Goal: Information Seeking & Learning: Find specific fact

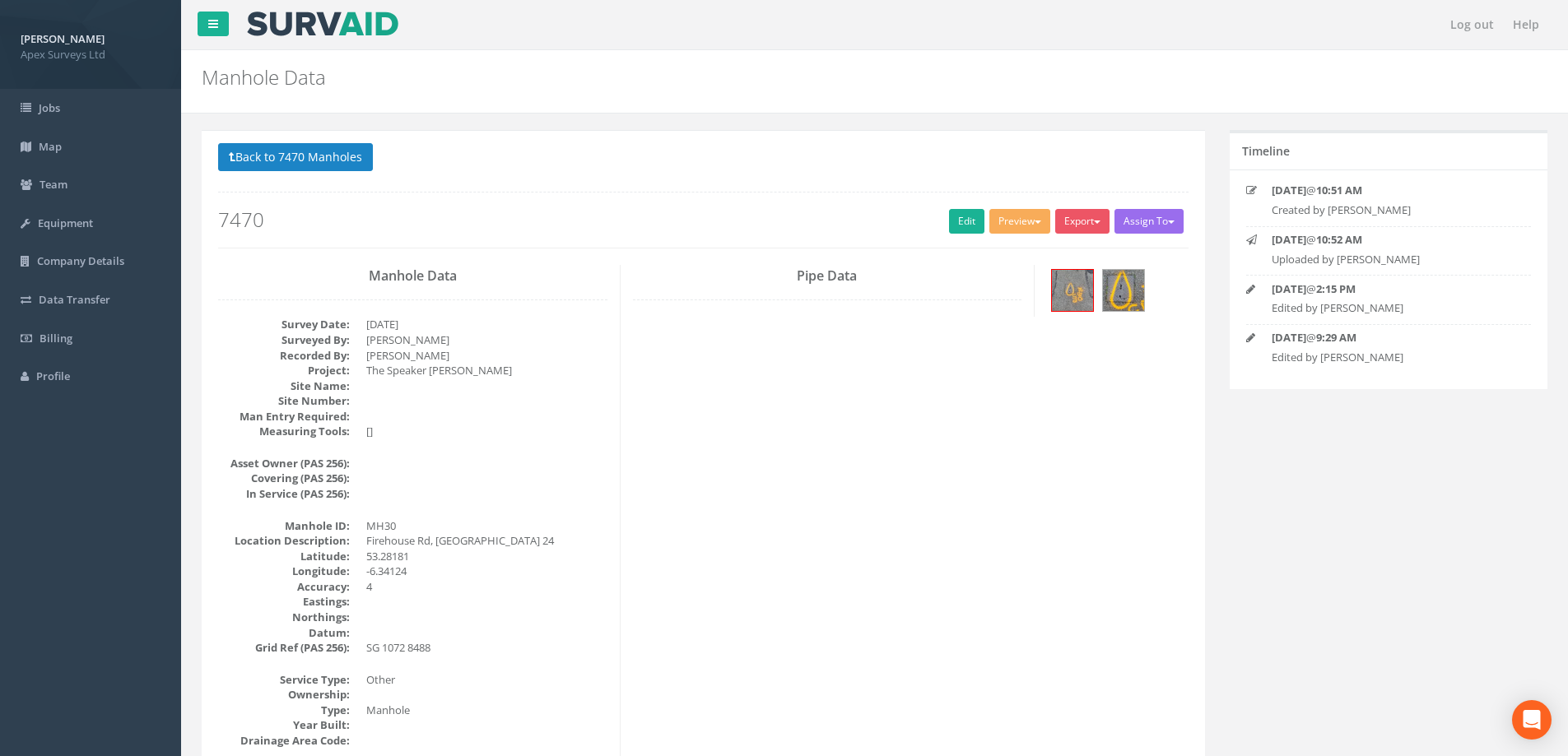
select select "100"
click at [308, 159] on button "Back to 7470 Manholes" at bounding box center [295, 156] width 155 height 28
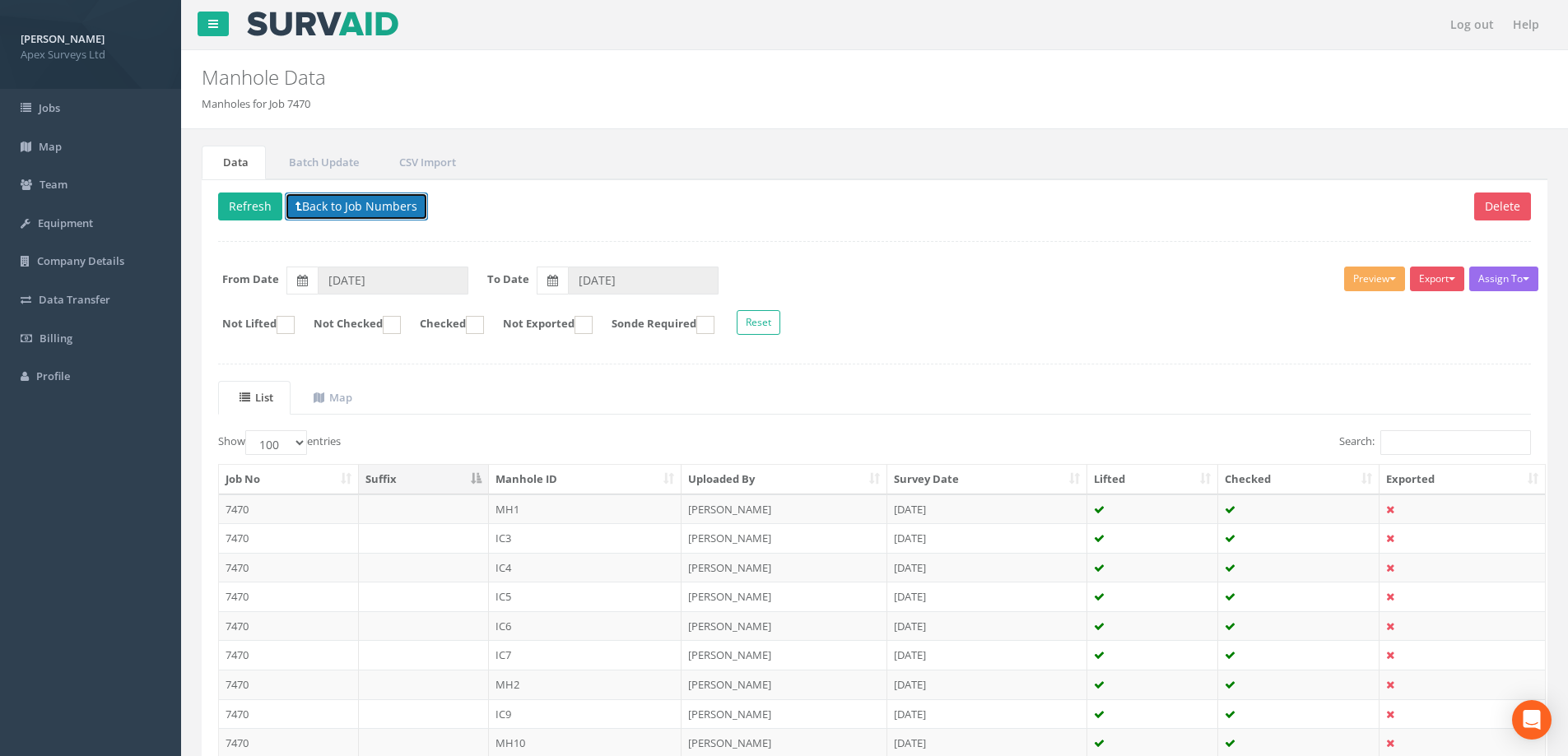
click at [396, 208] on button "Back to Job Numbers" at bounding box center [356, 206] width 143 height 28
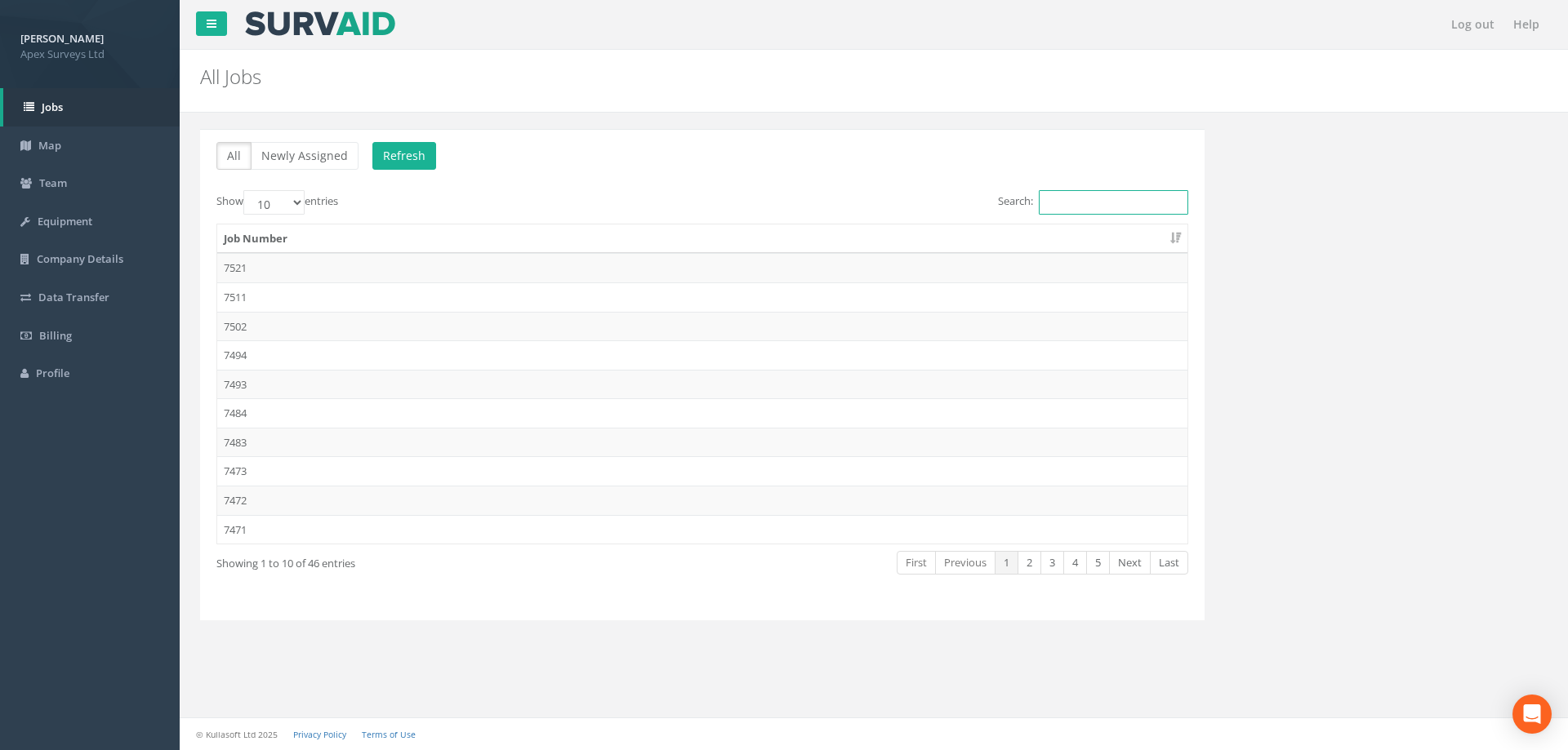
click at [1064, 205] on input "Search:" at bounding box center [1113, 202] width 149 height 24
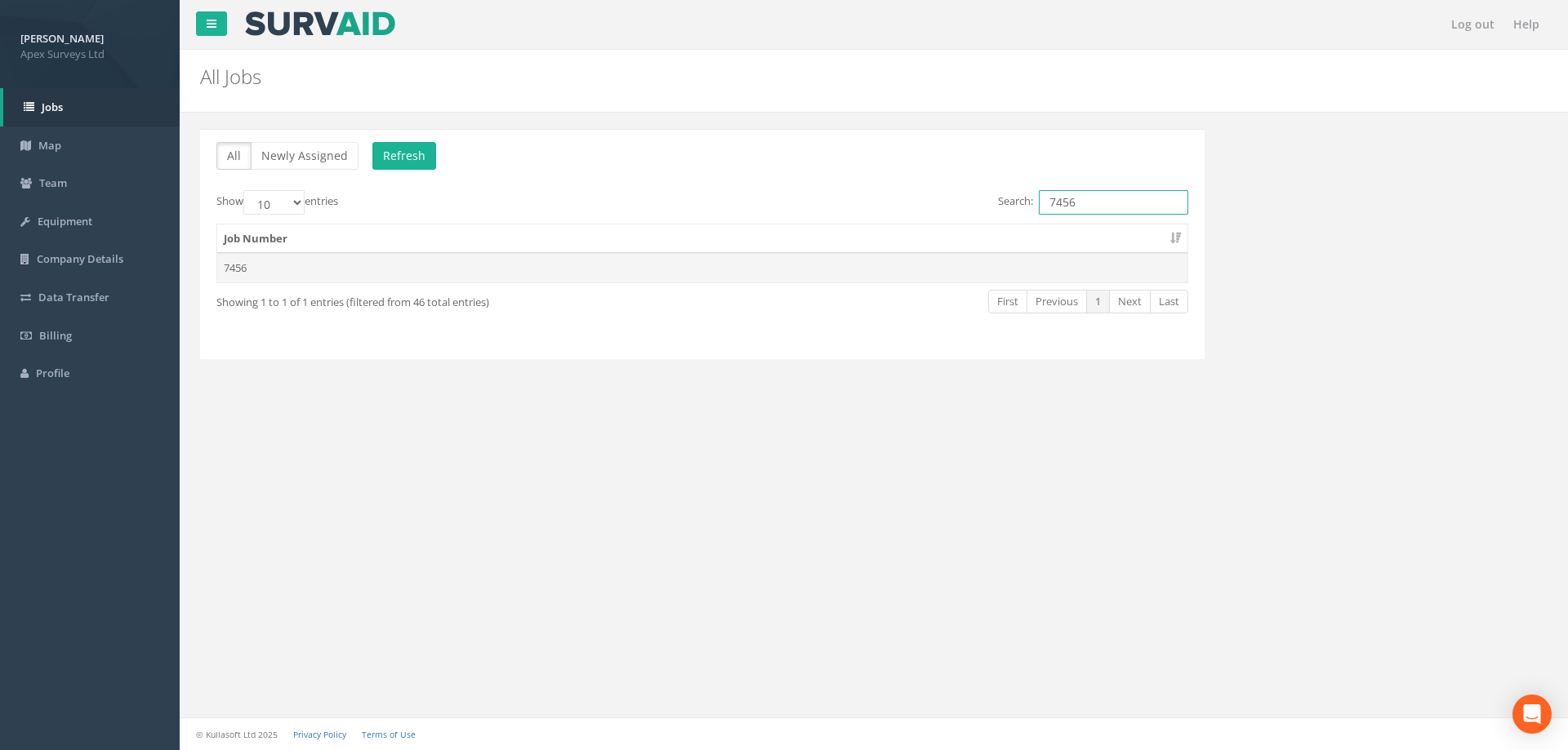
type input "7456"
click at [243, 264] on td "7456" at bounding box center [703, 268] width 970 height 29
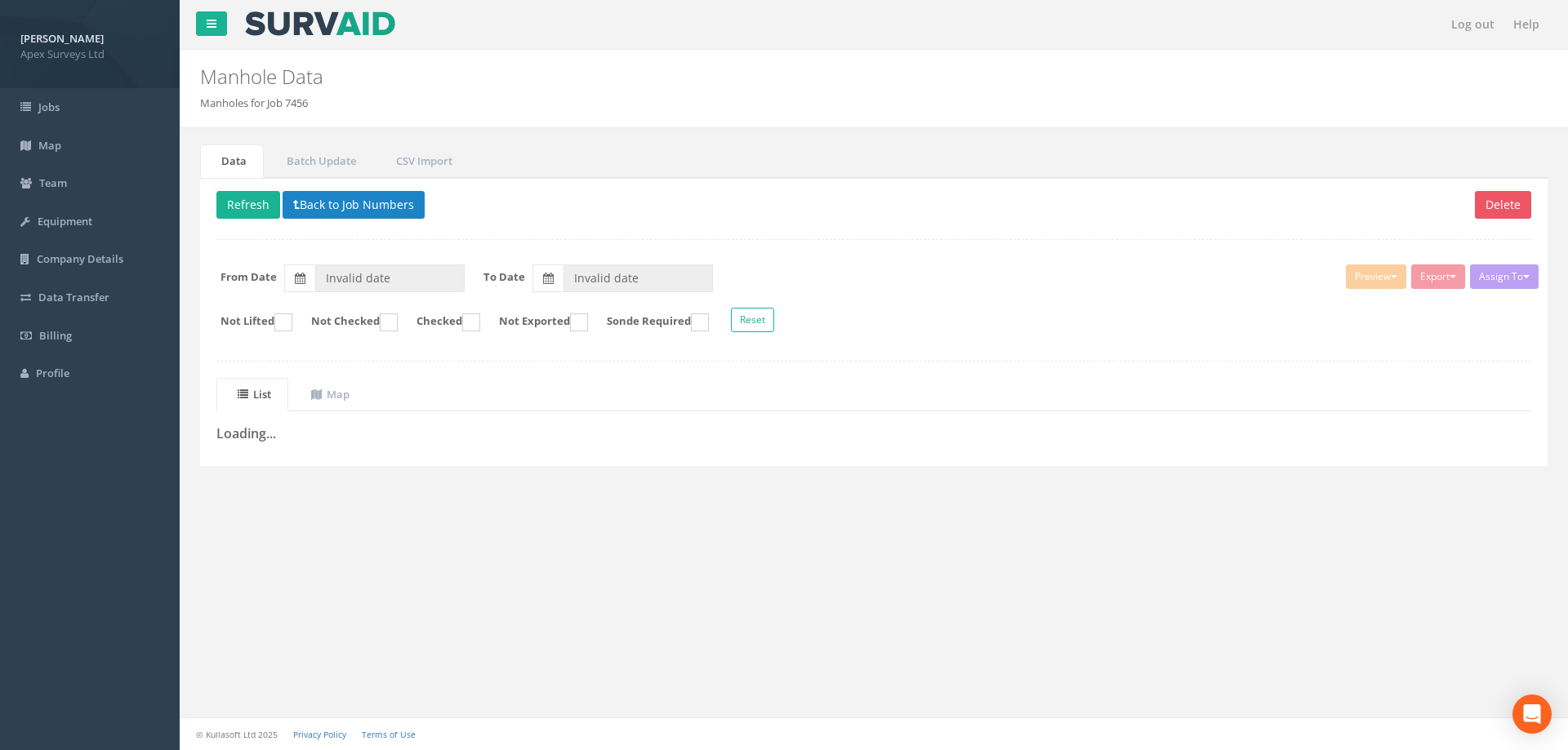
type input "[DATE]"
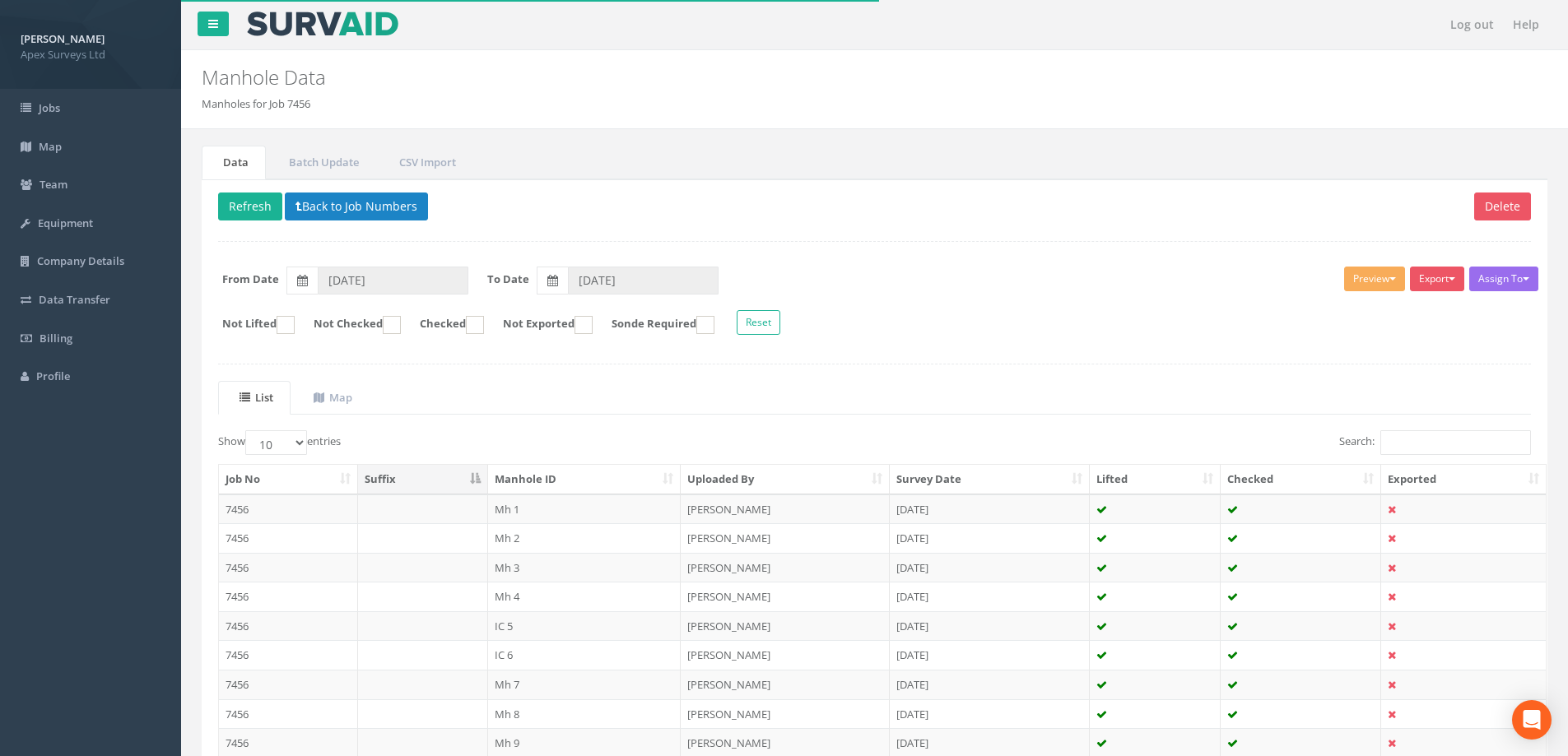
click at [511, 595] on td "Mh 4" at bounding box center [585, 596] width 194 height 30
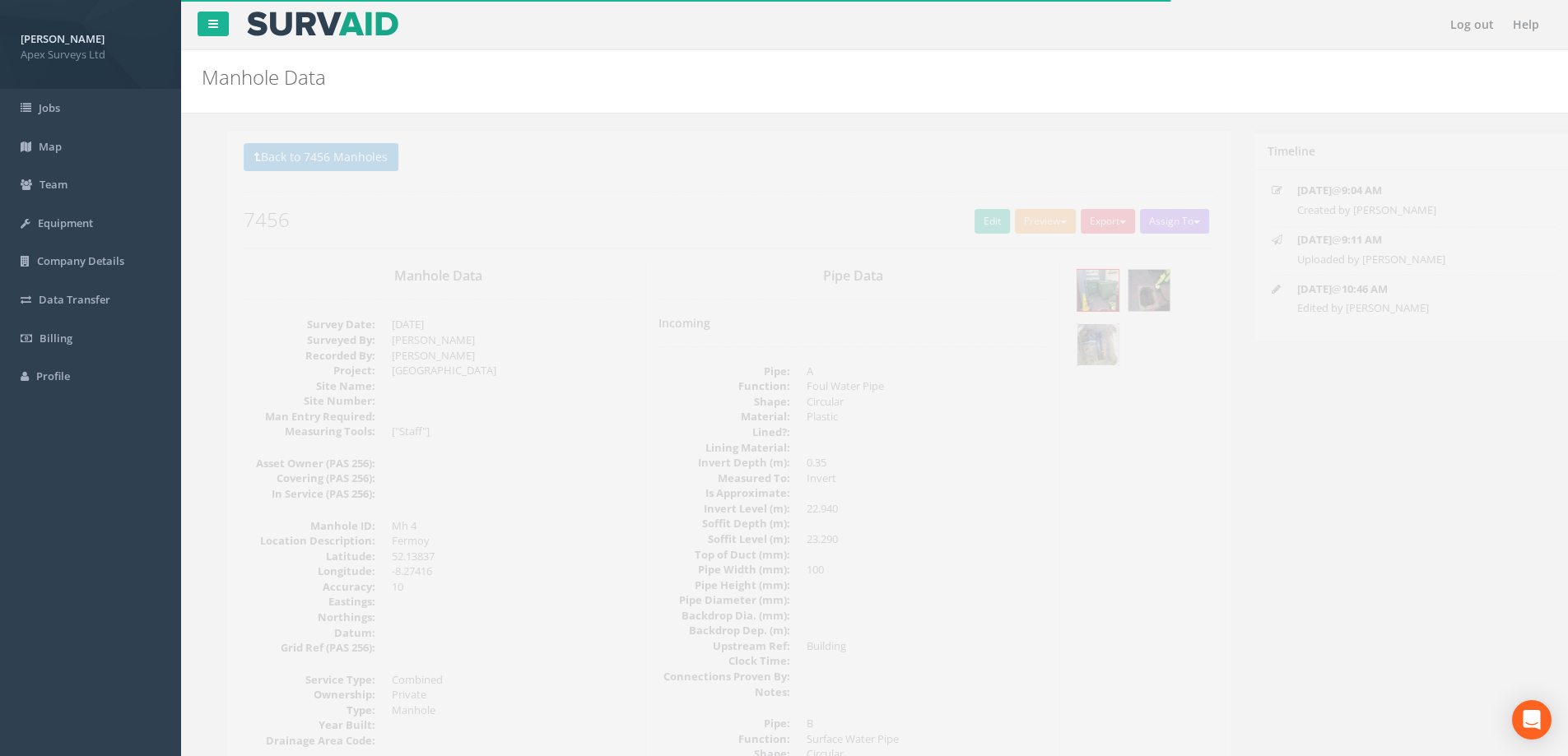
click at [1072, 344] on img at bounding box center [1072, 344] width 41 height 41
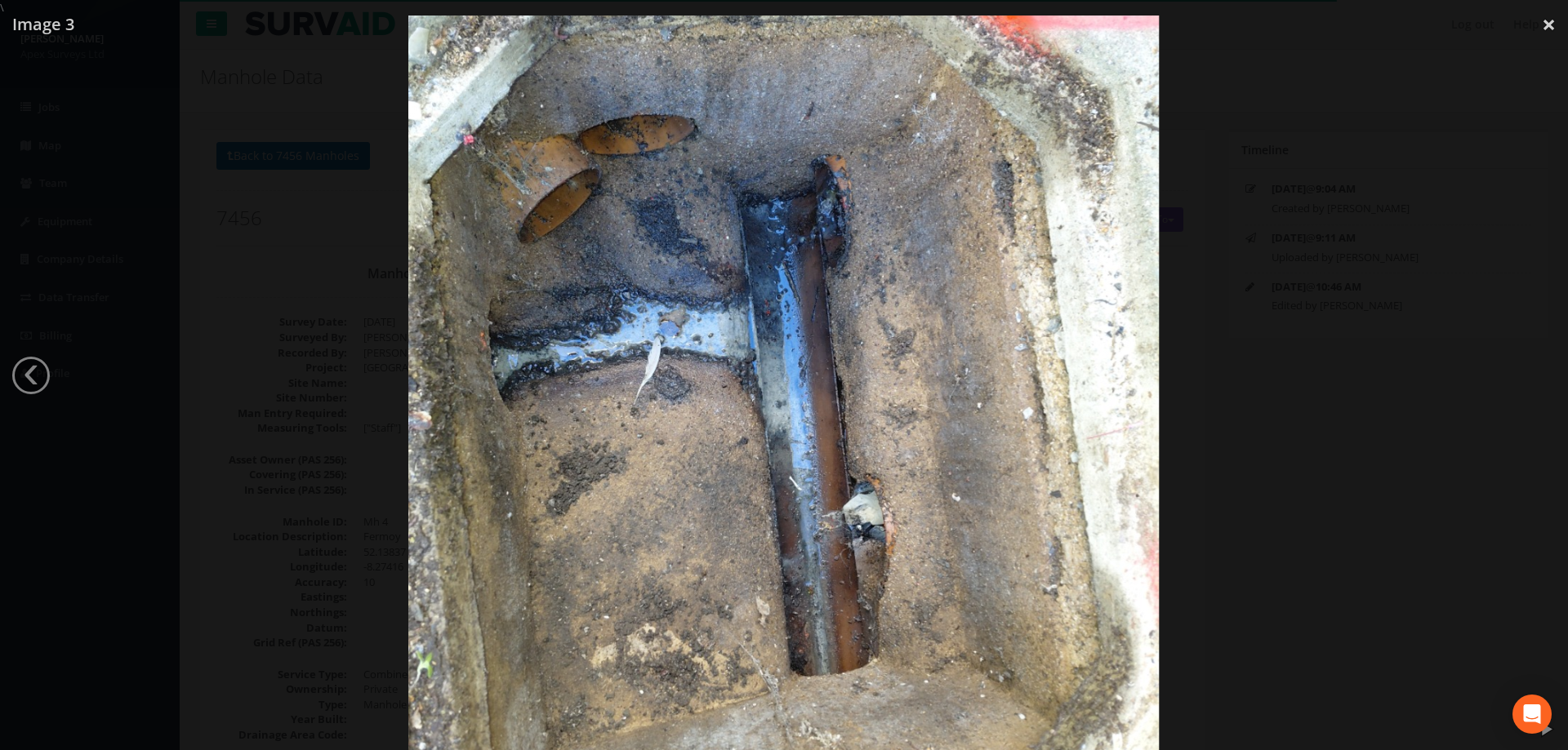
click at [1194, 337] on div at bounding box center [784, 390] width 1568 height 750
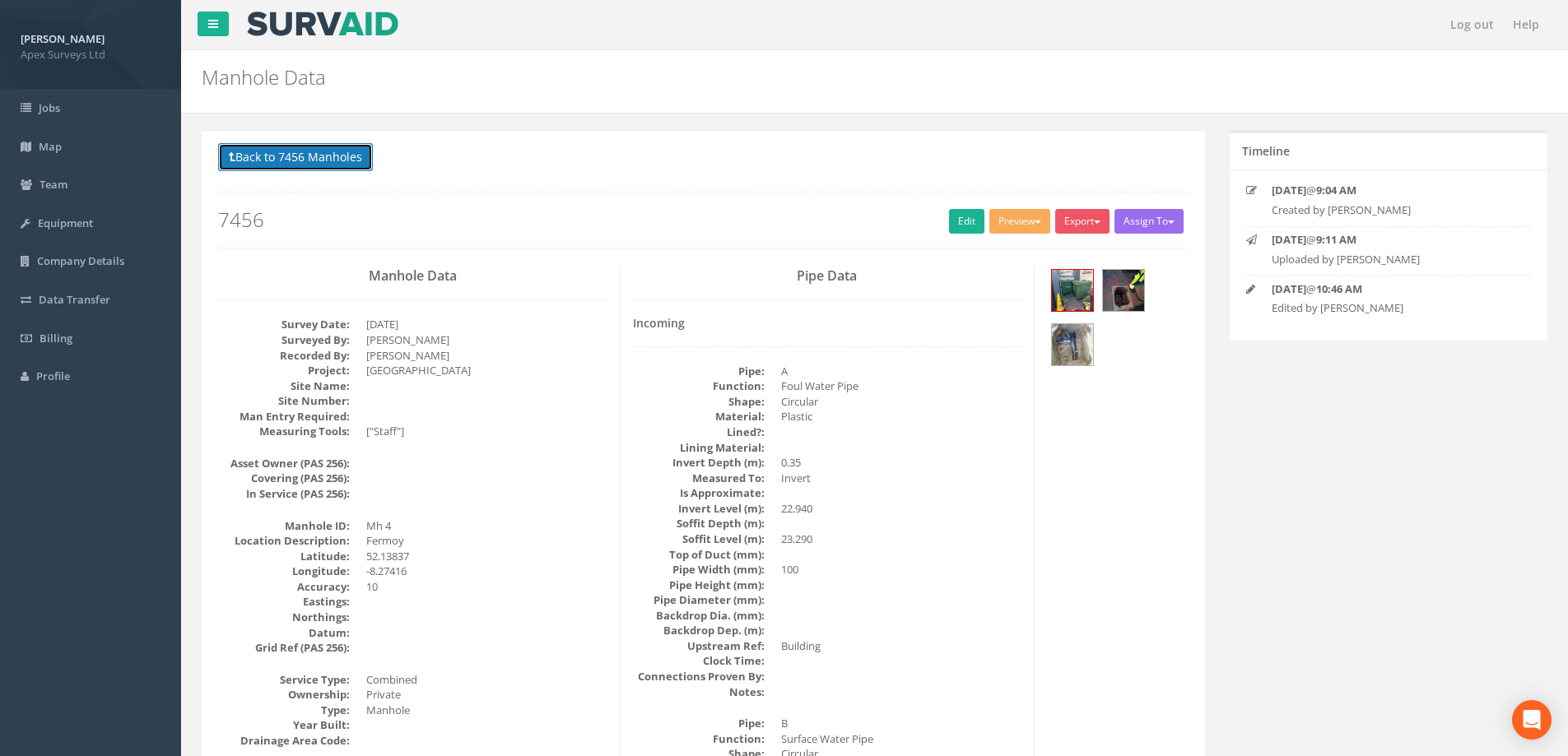
click at [310, 158] on button "Back to 7456 Manholes" at bounding box center [295, 156] width 155 height 28
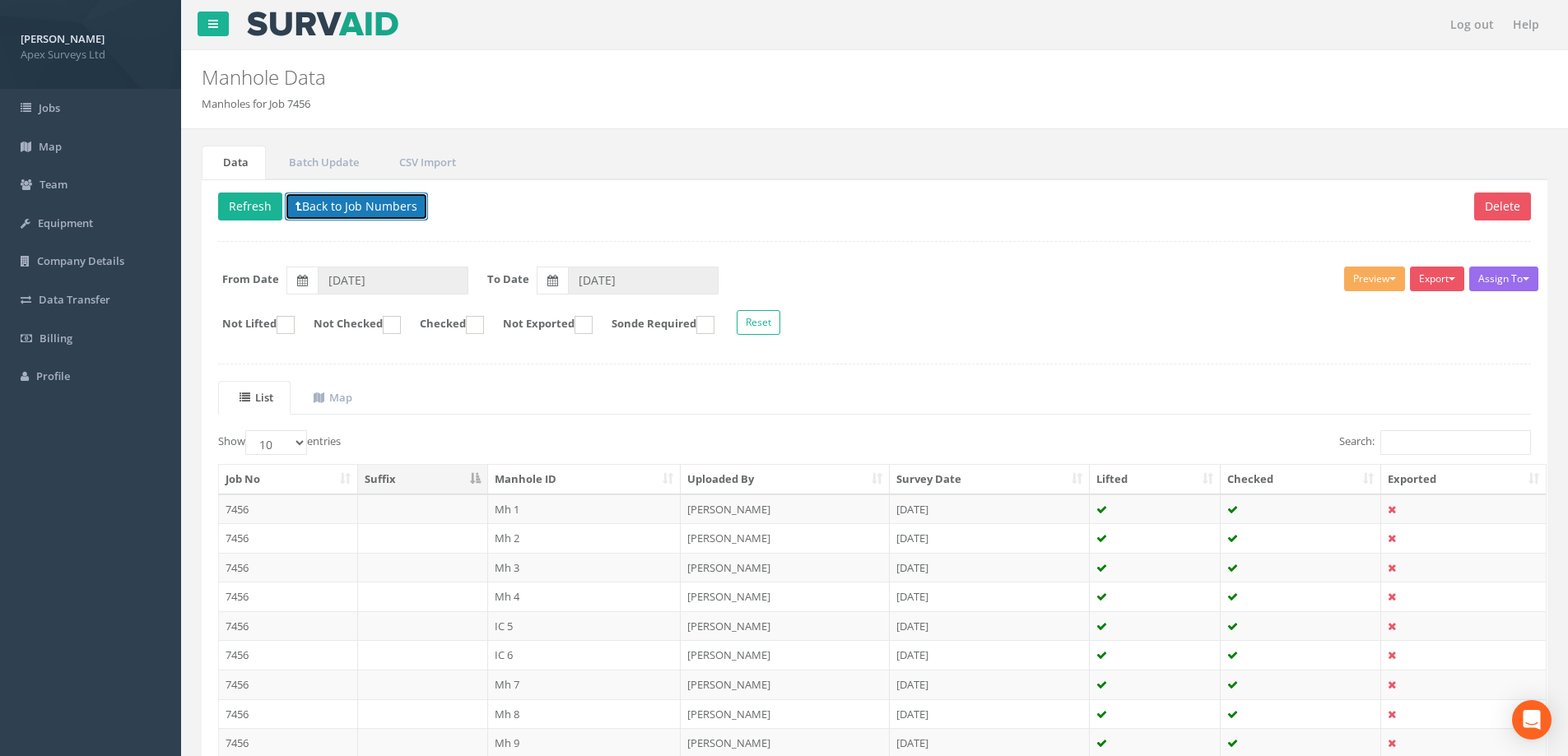
click at [340, 207] on button "Back to Job Numbers" at bounding box center [356, 206] width 143 height 28
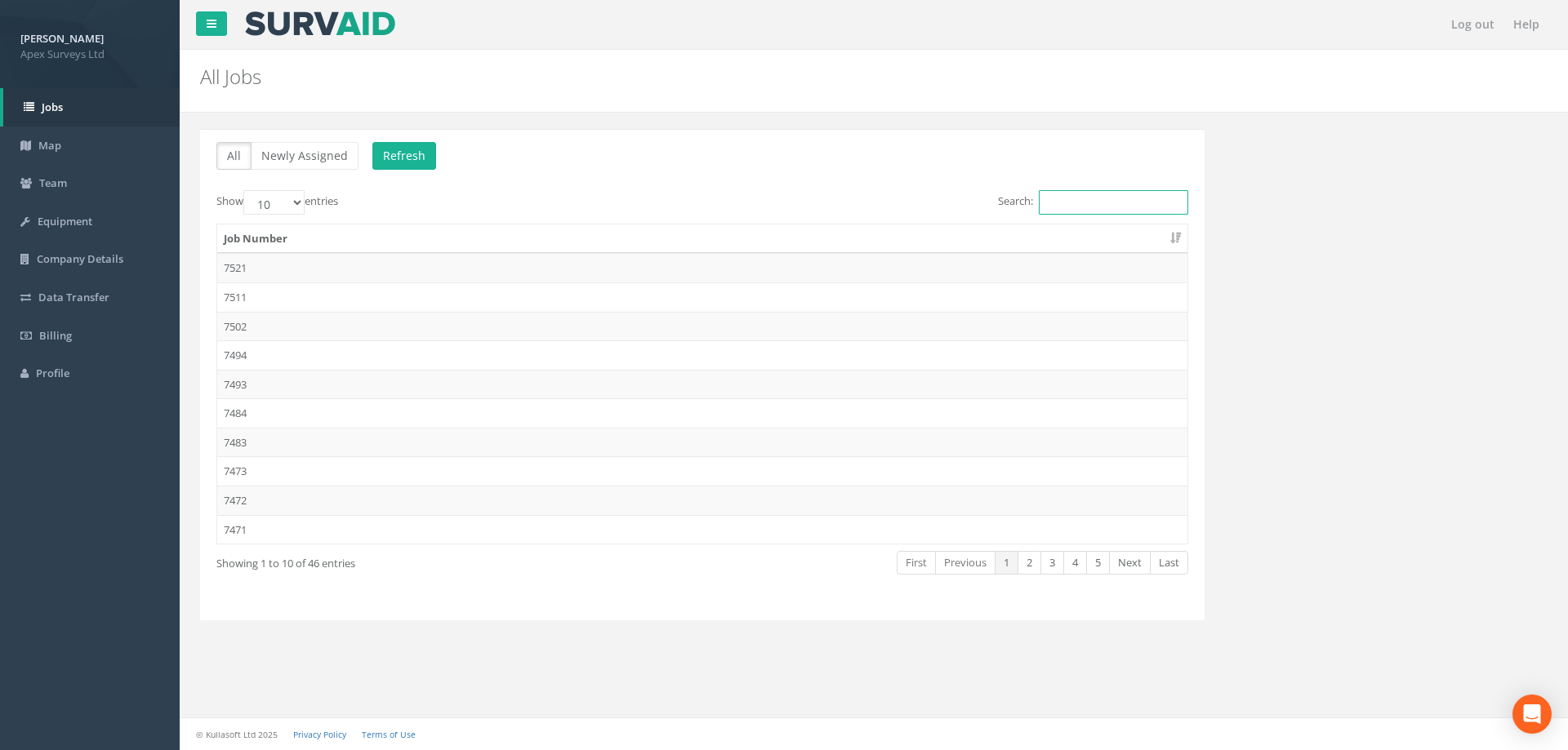
click at [1064, 194] on input "Search:" at bounding box center [1113, 202] width 149 height 24
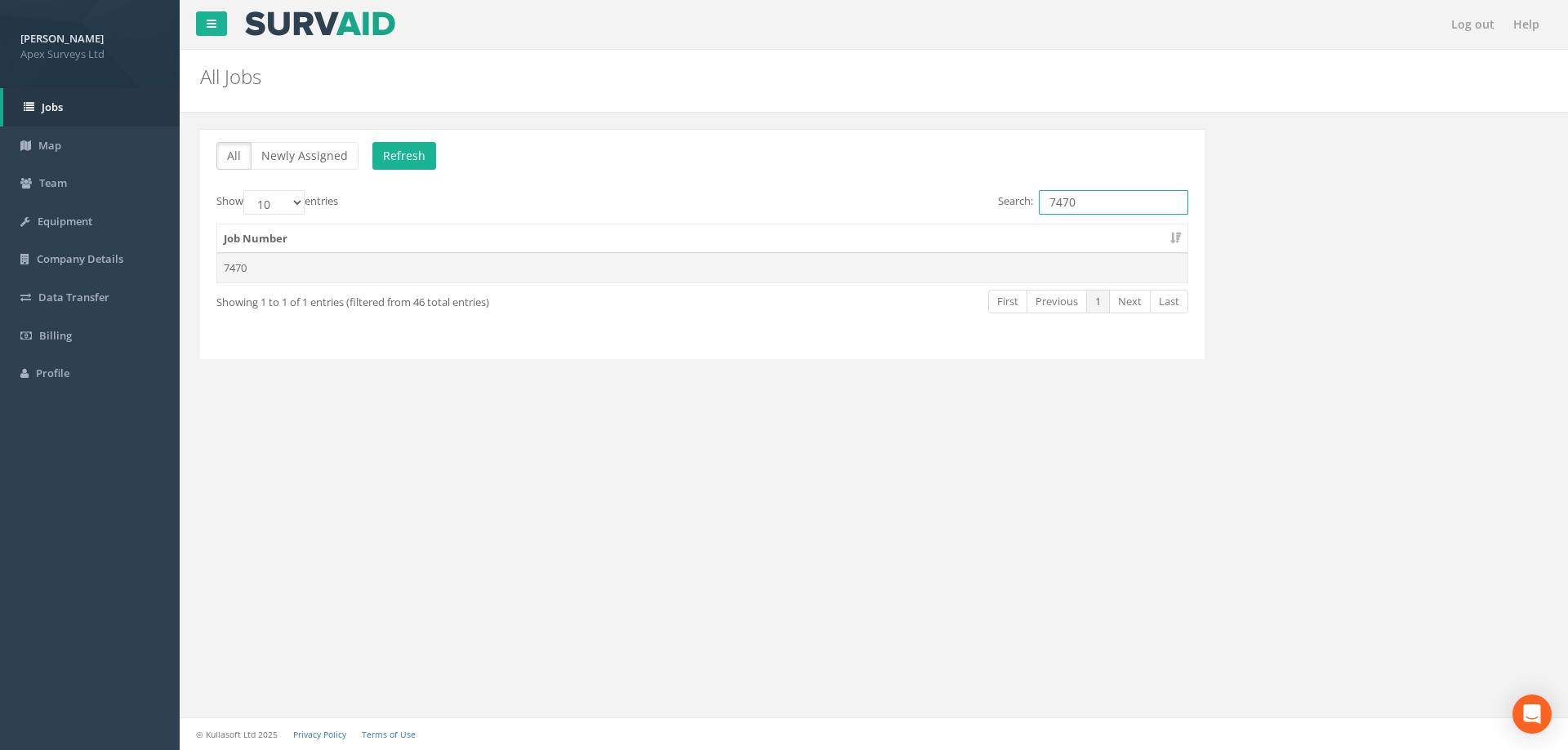
type input "7470"
click at [241, 273] on td "7470" at bounding box center [703, 268] width 970 height 29
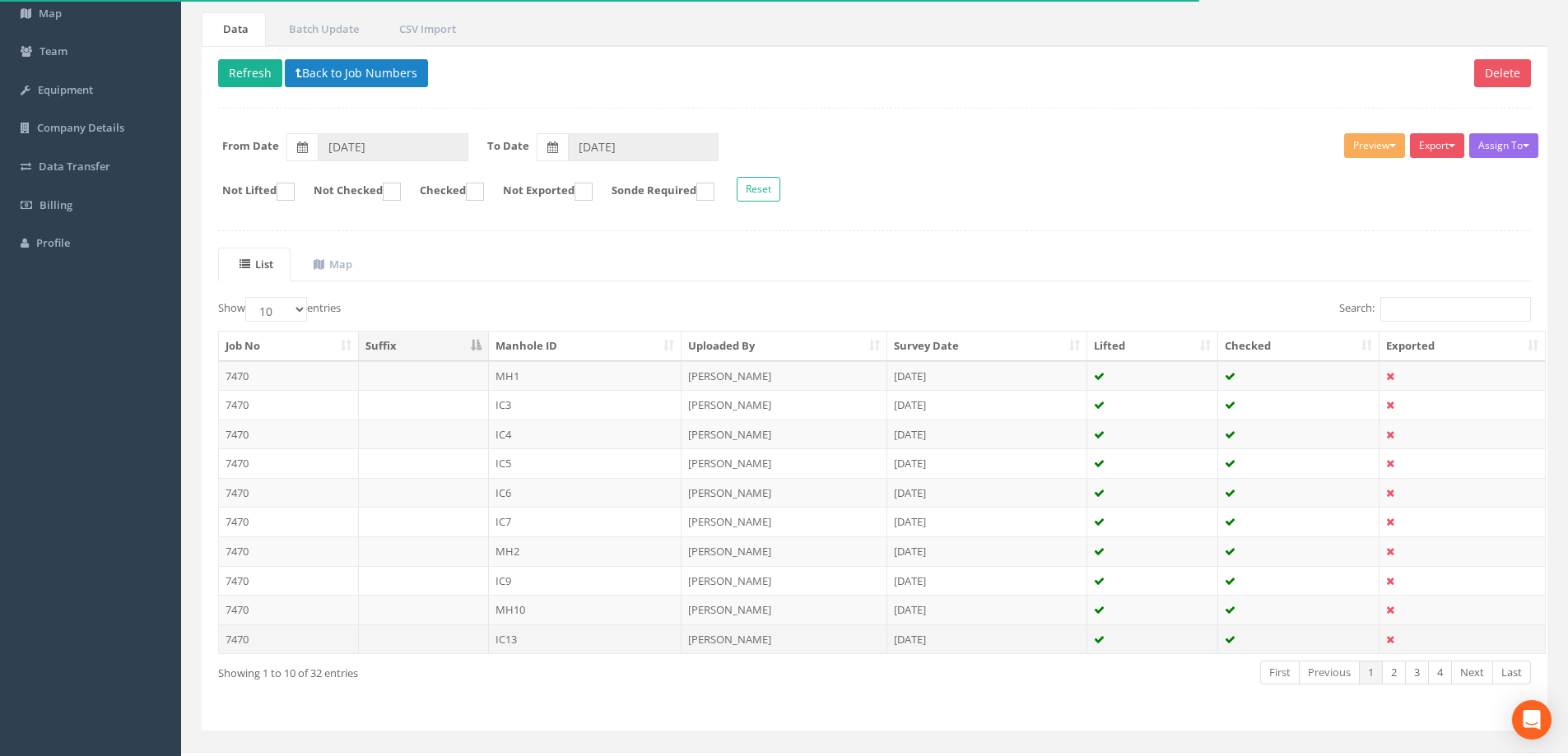
scroll to position [162, 0]
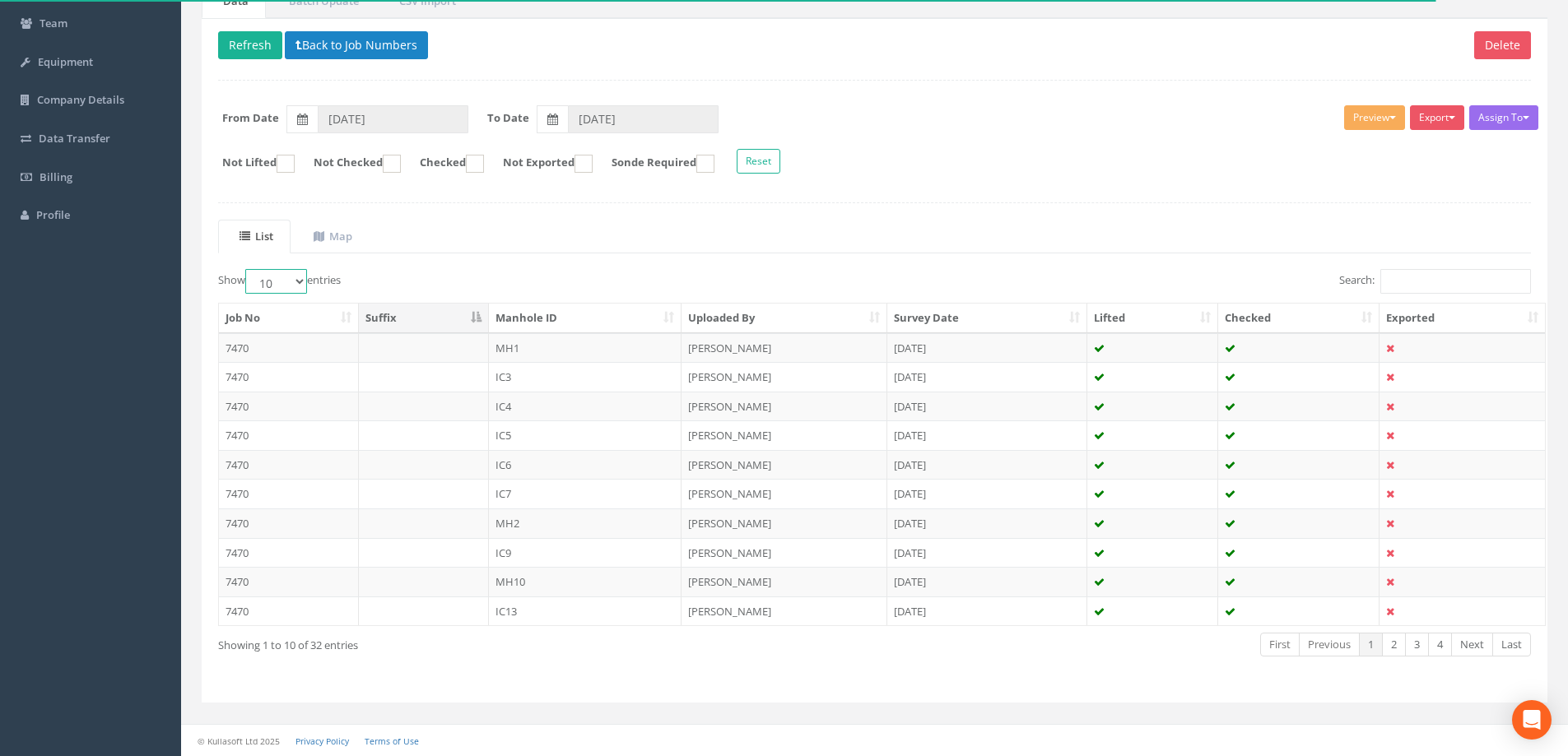
click at [301, 281] on select "10 25 50 100" at bounding box center [276, 281] width 62 height 25
select select "100"
click at [248, 269] on select "10 25 50 100" at bounding box center [276, 281] width 62 height 25
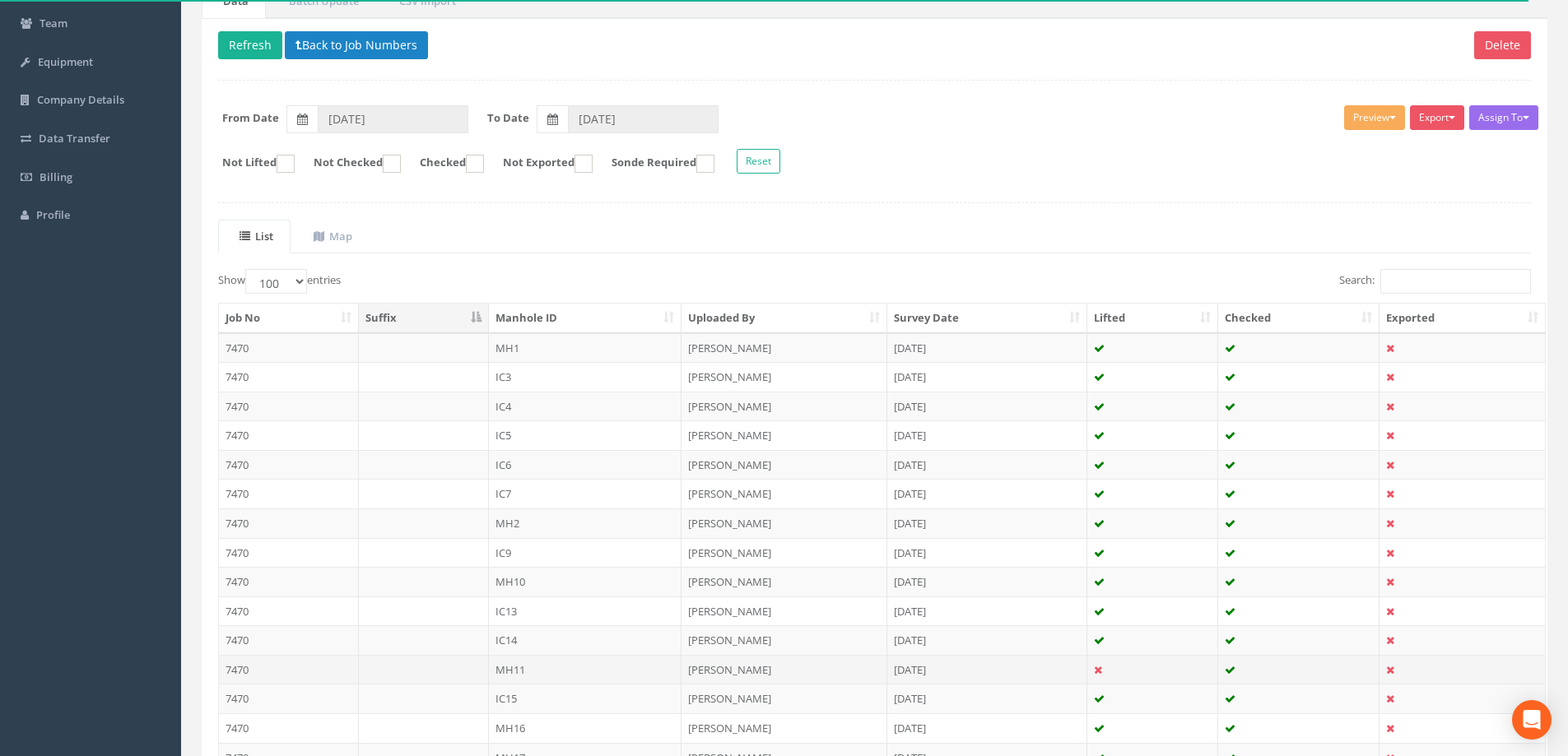
click at [508, 665] on td "MH11" at bounding box center [586, 669] width 194 height 30
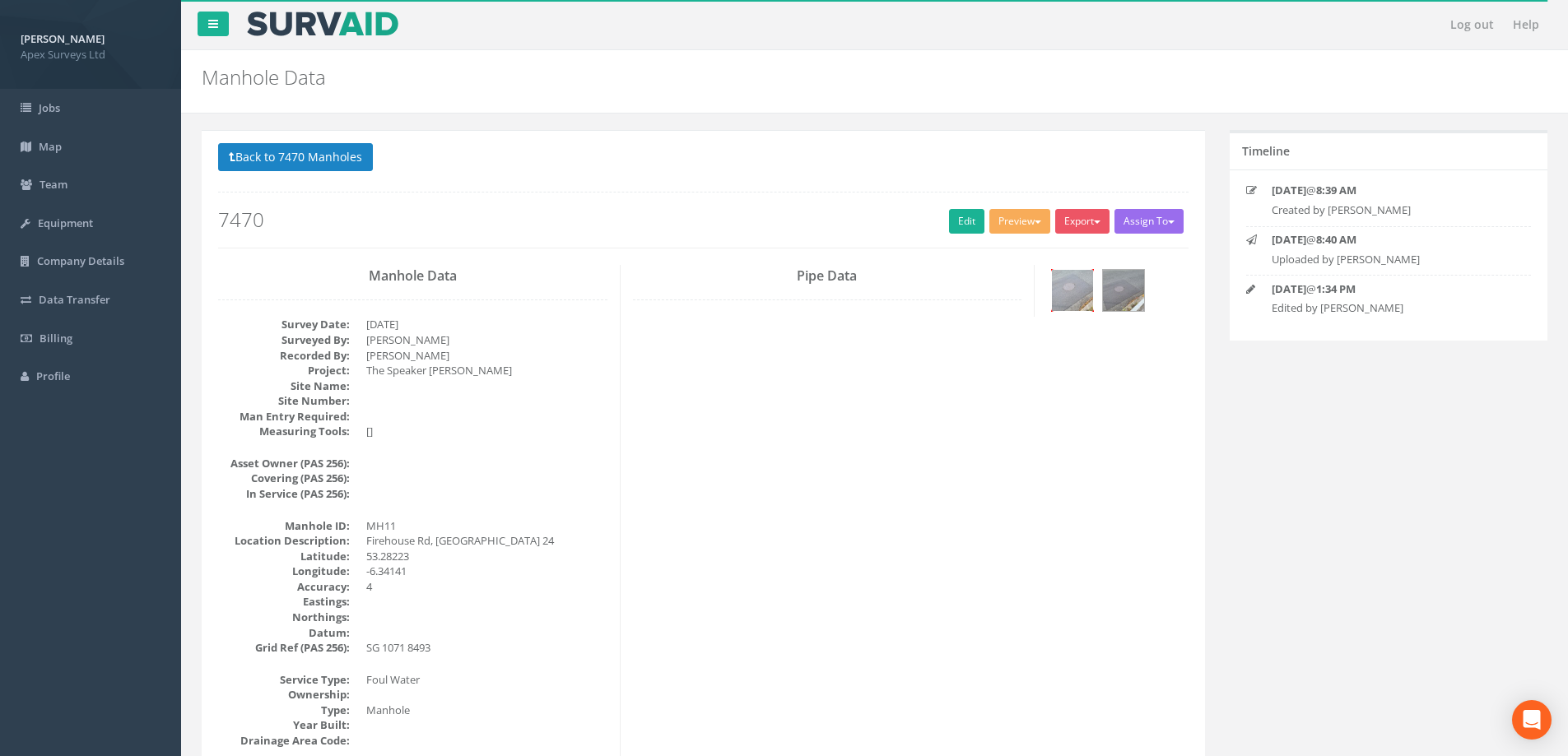
click at [1071, 288] on img at bounding box center [1072, 290] width 41 height 41
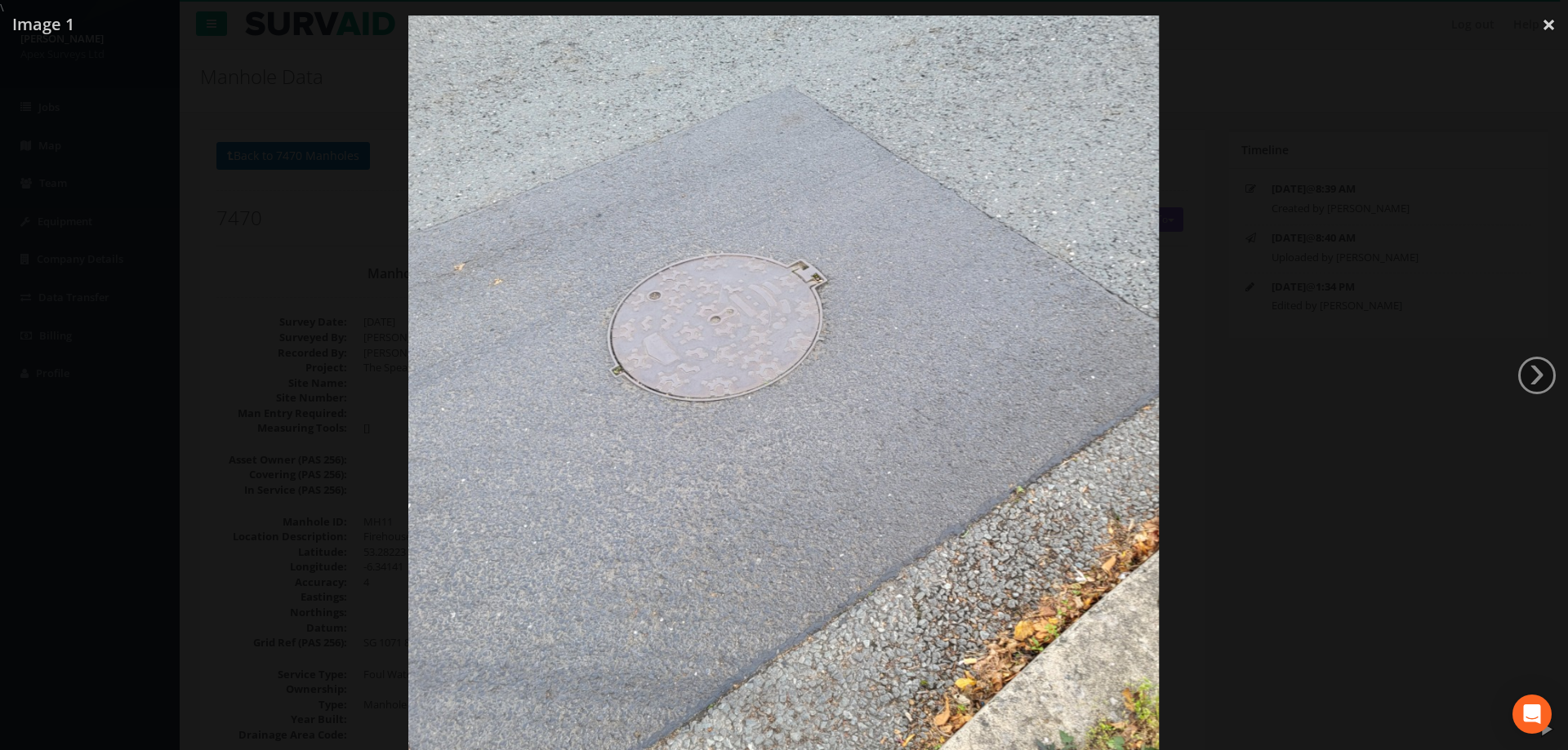
click at [1539, 376] on link "›" at bounding box center [1536, 375] width 38 height 38
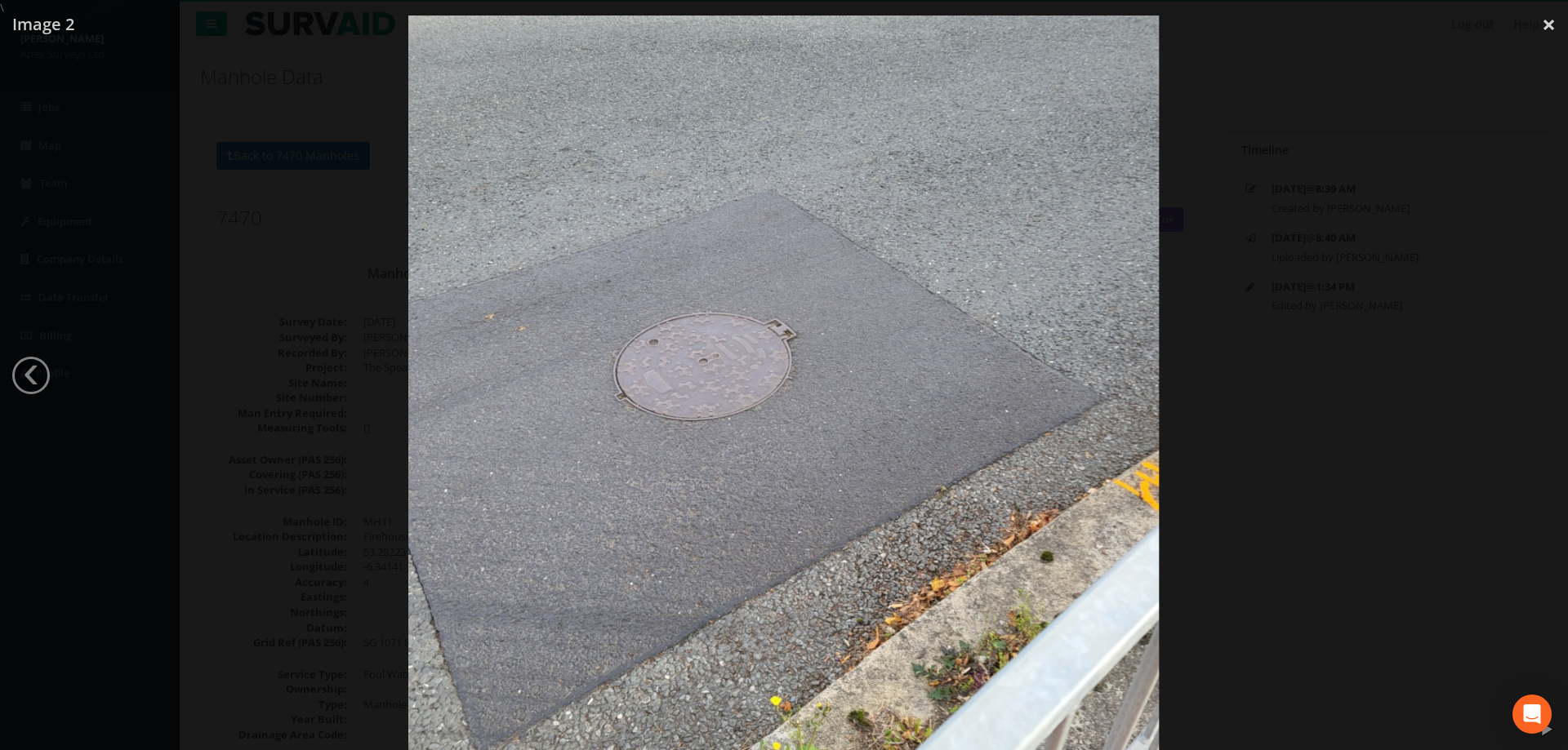
click at [1275, 258] on div at bounding box center [784, 390] width 1568 height 750
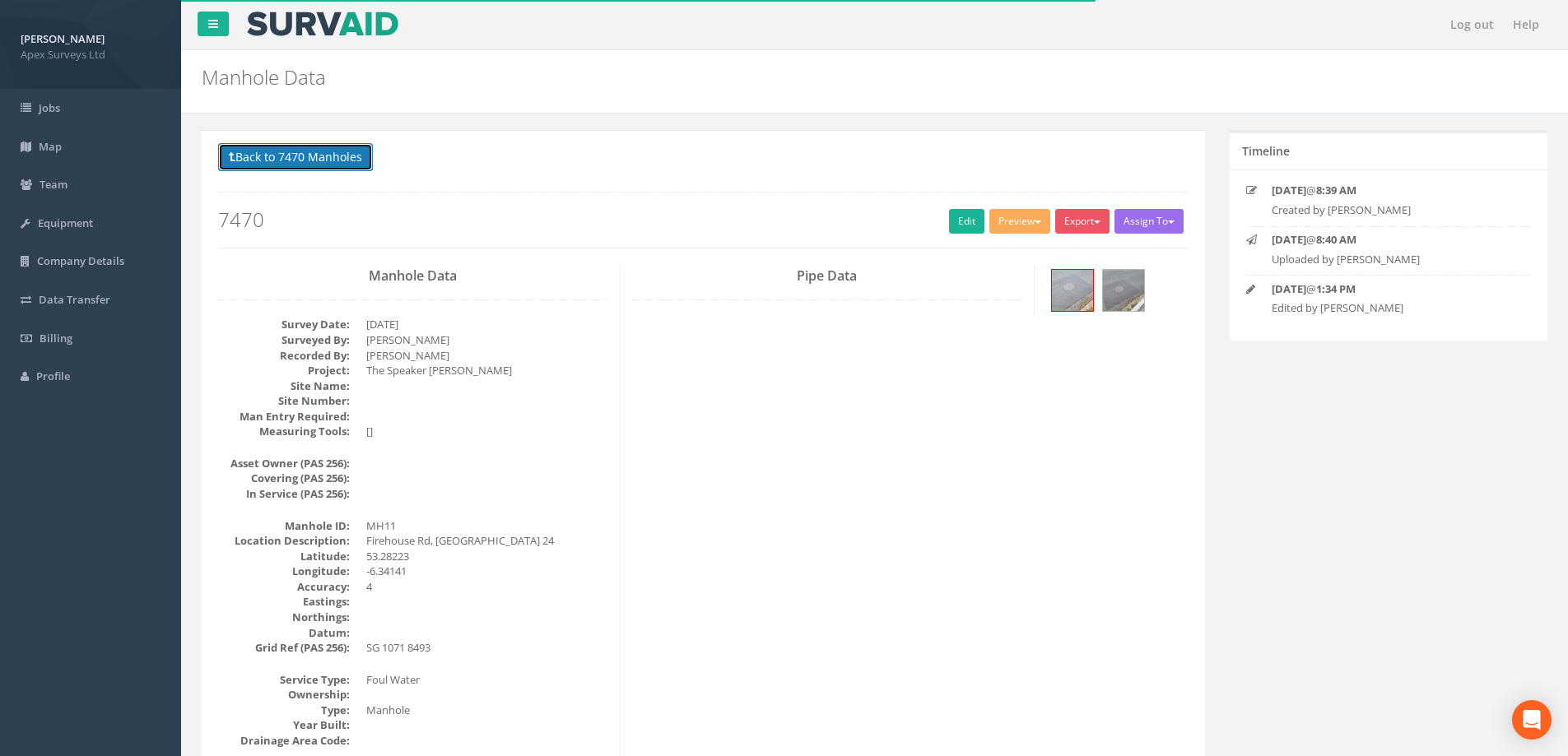
click at [317, 153] on button "Back to 7470 Manholes" at bounding box center [295, 156] width 155 height 28
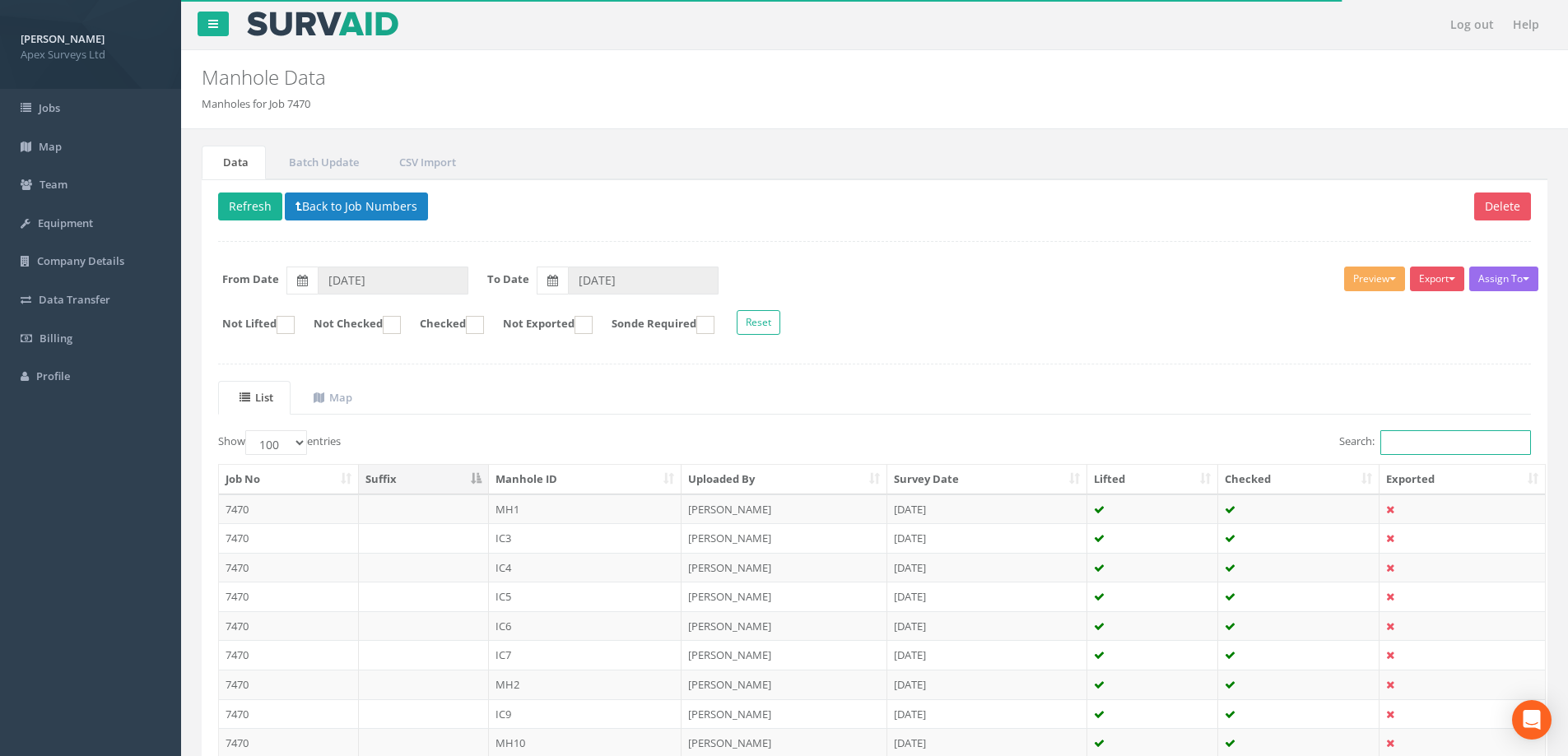
click at [1418, 442] on input "Search:" at bounding box center [1455, 442] width 151 height 25
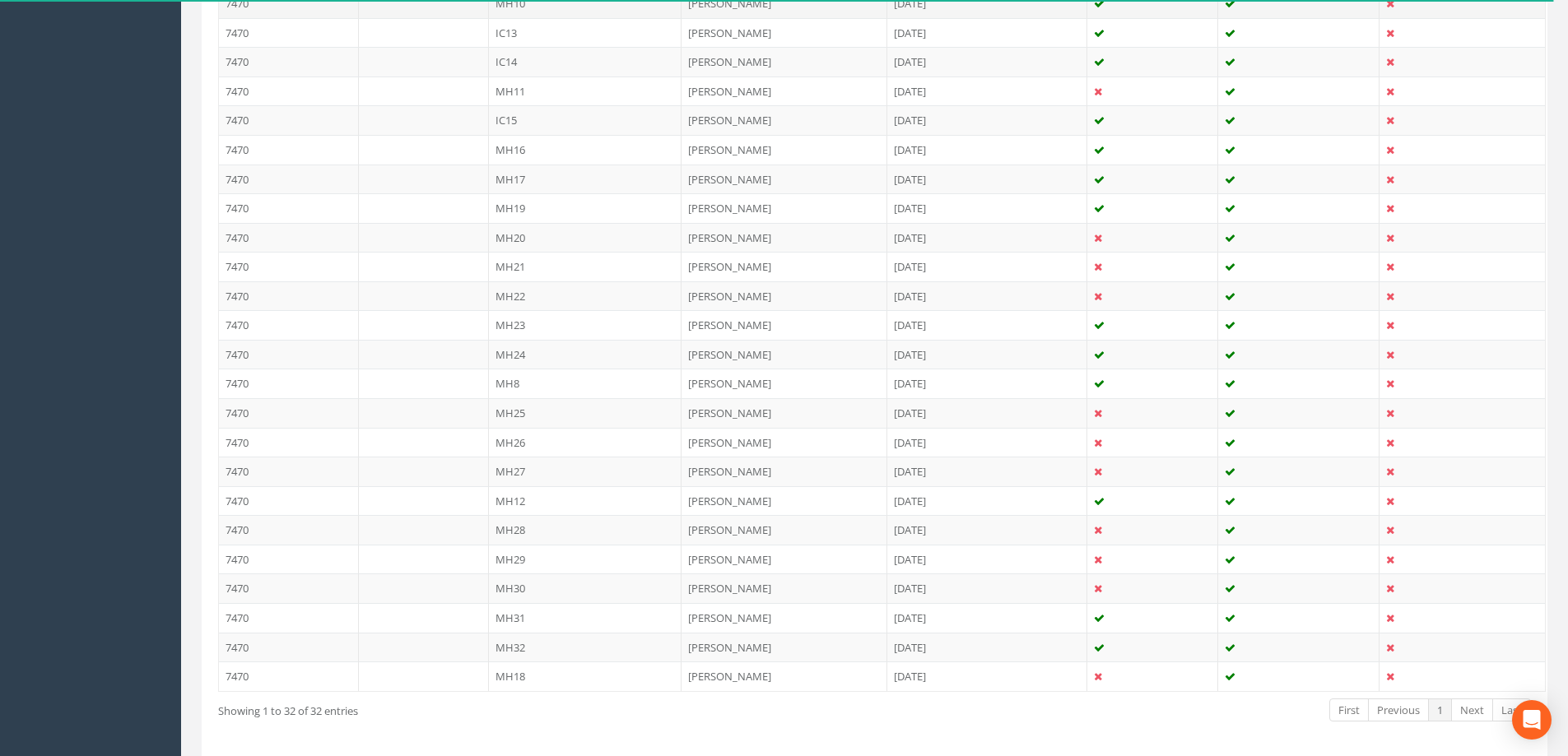
scroll to position [740, 0]
click at [511, 674] on td "MH18" at bounding box center [586, 675] width 194 height 30
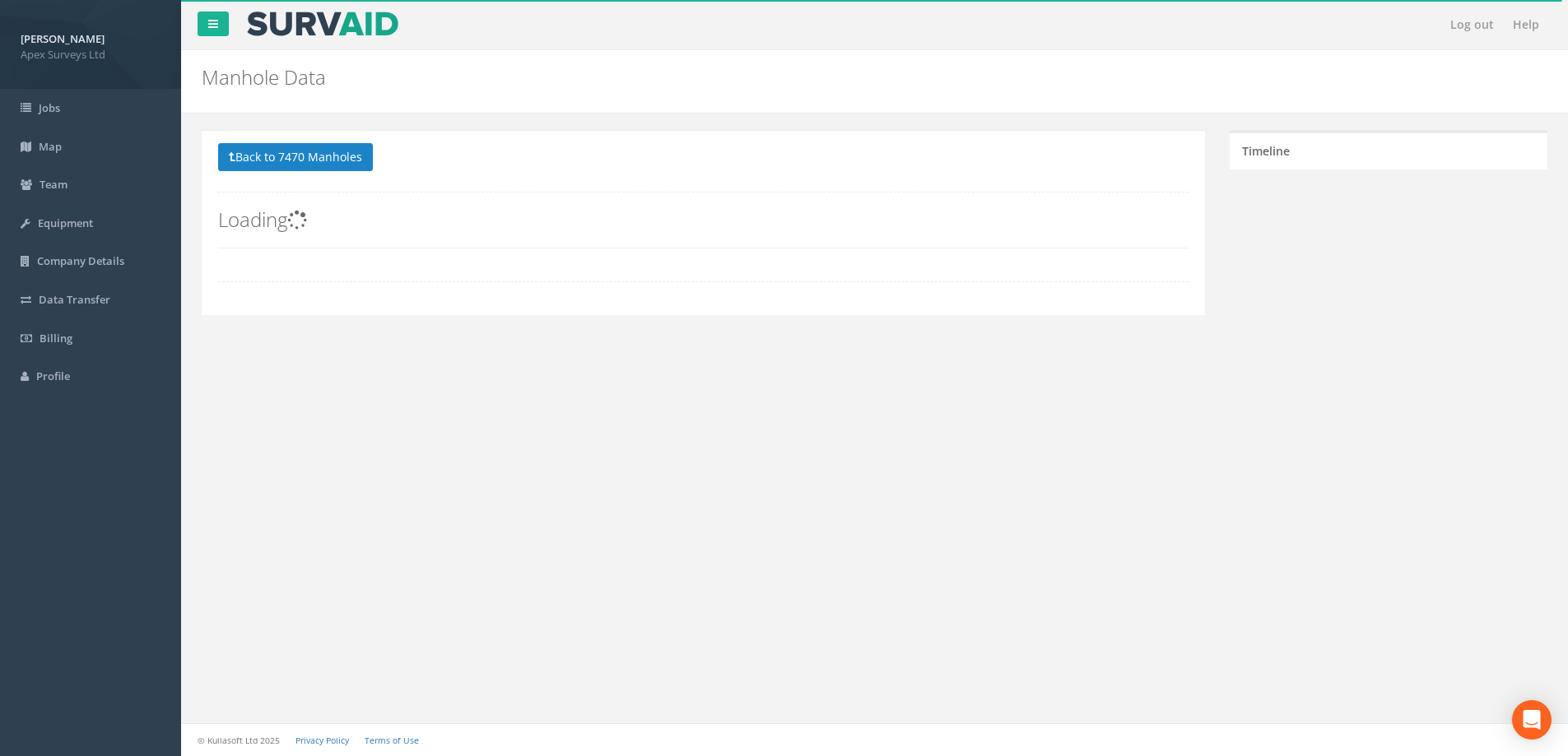
scroll to position [0, 0]
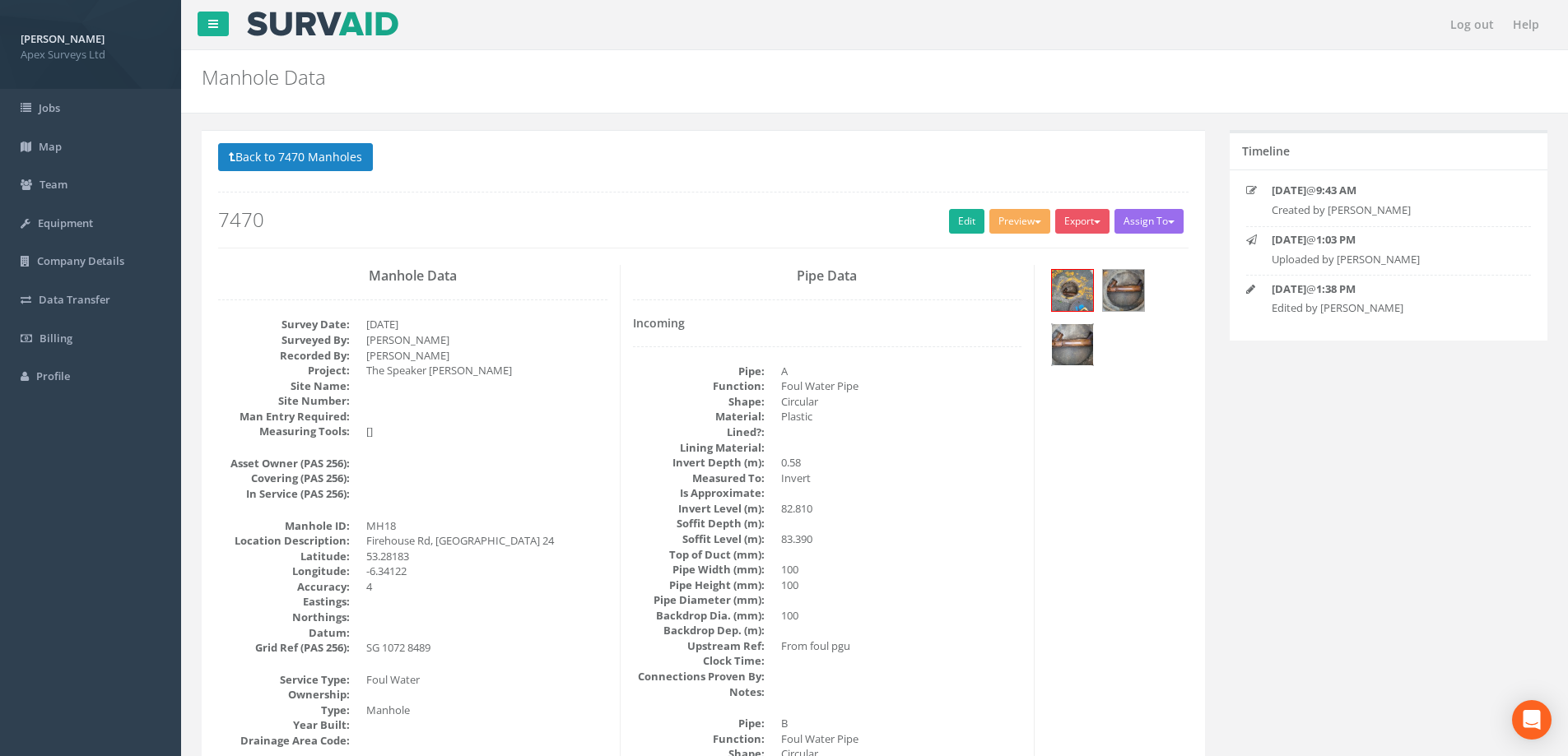
click at [1070, 337] on img at bounding box center [1072, 344] width 41 height 41
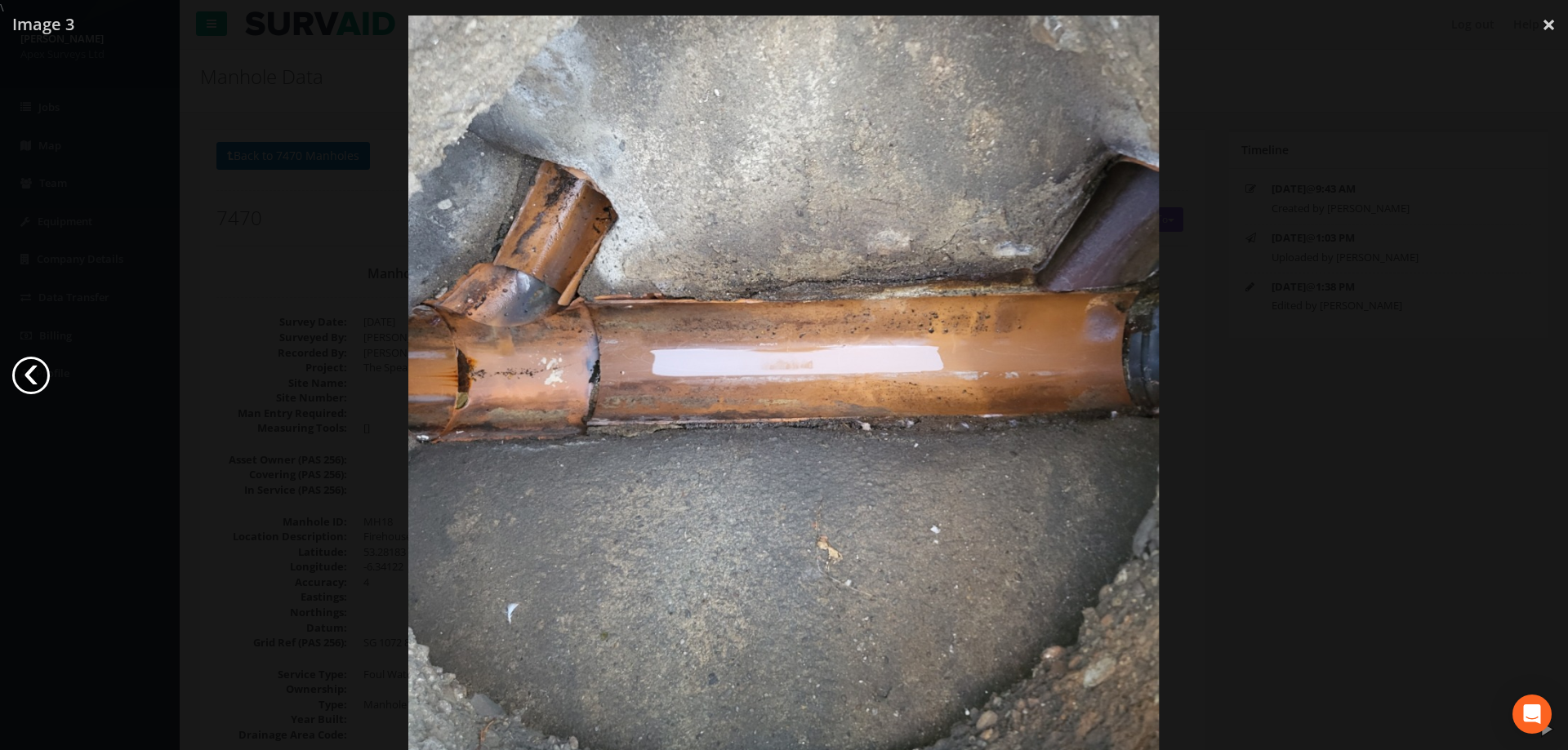
click at [29, 373] on link "‹" at bounding box center [31, 375] width 38 height 38
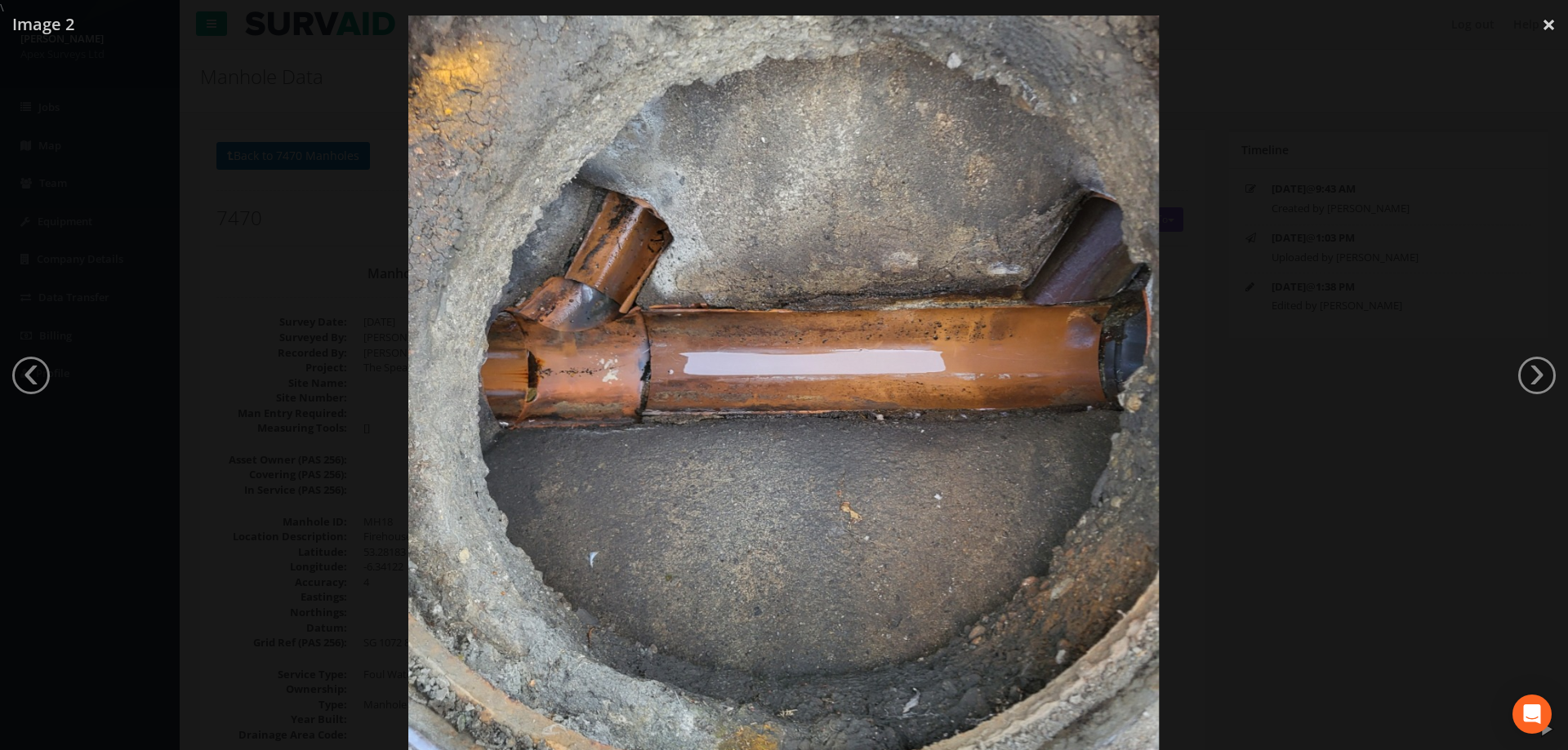
click at [254, 374] on div at bounding box center [784, 390] width 1568 height 750
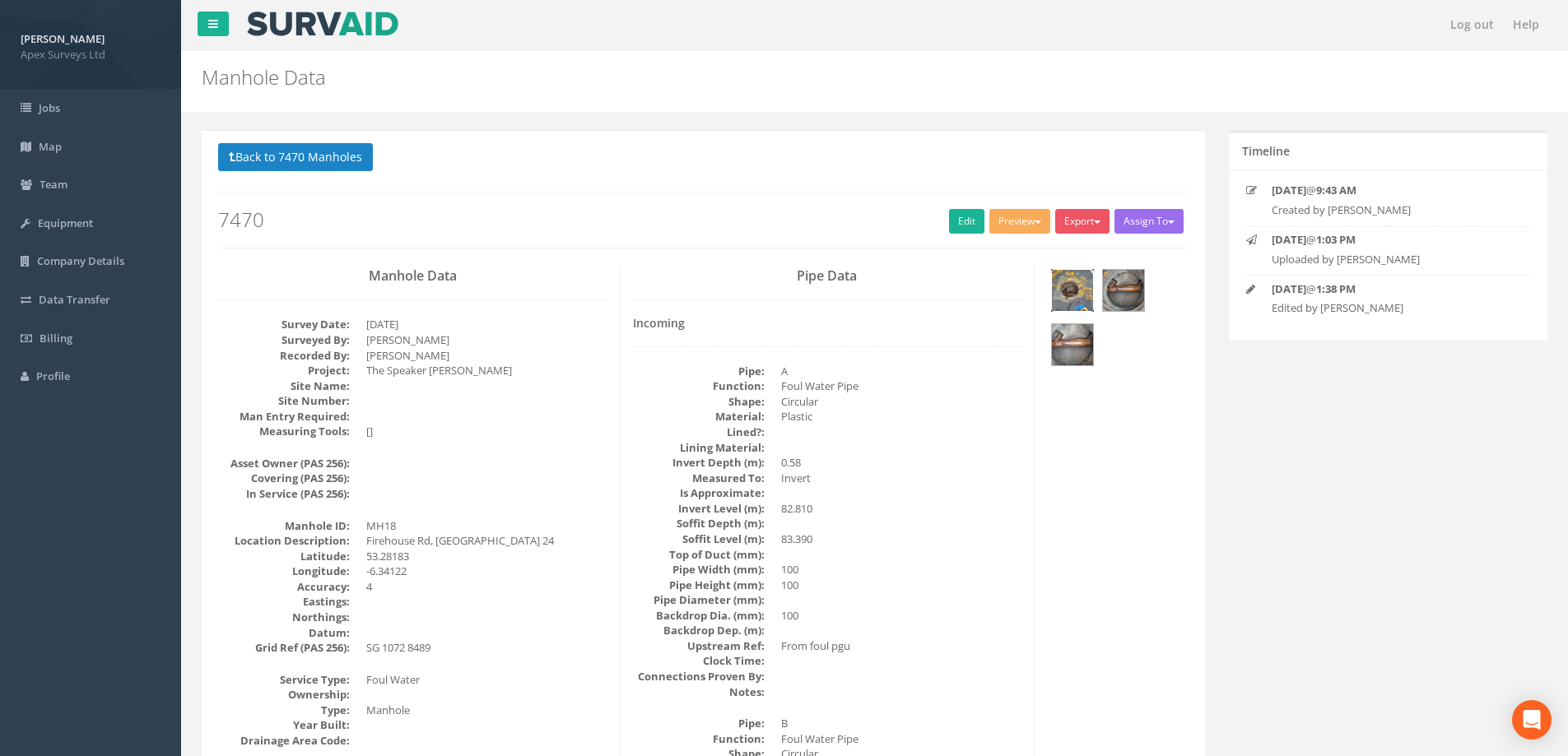
click at [1076, 289] on img at bounding box center [1072, 290] width 41 height 41
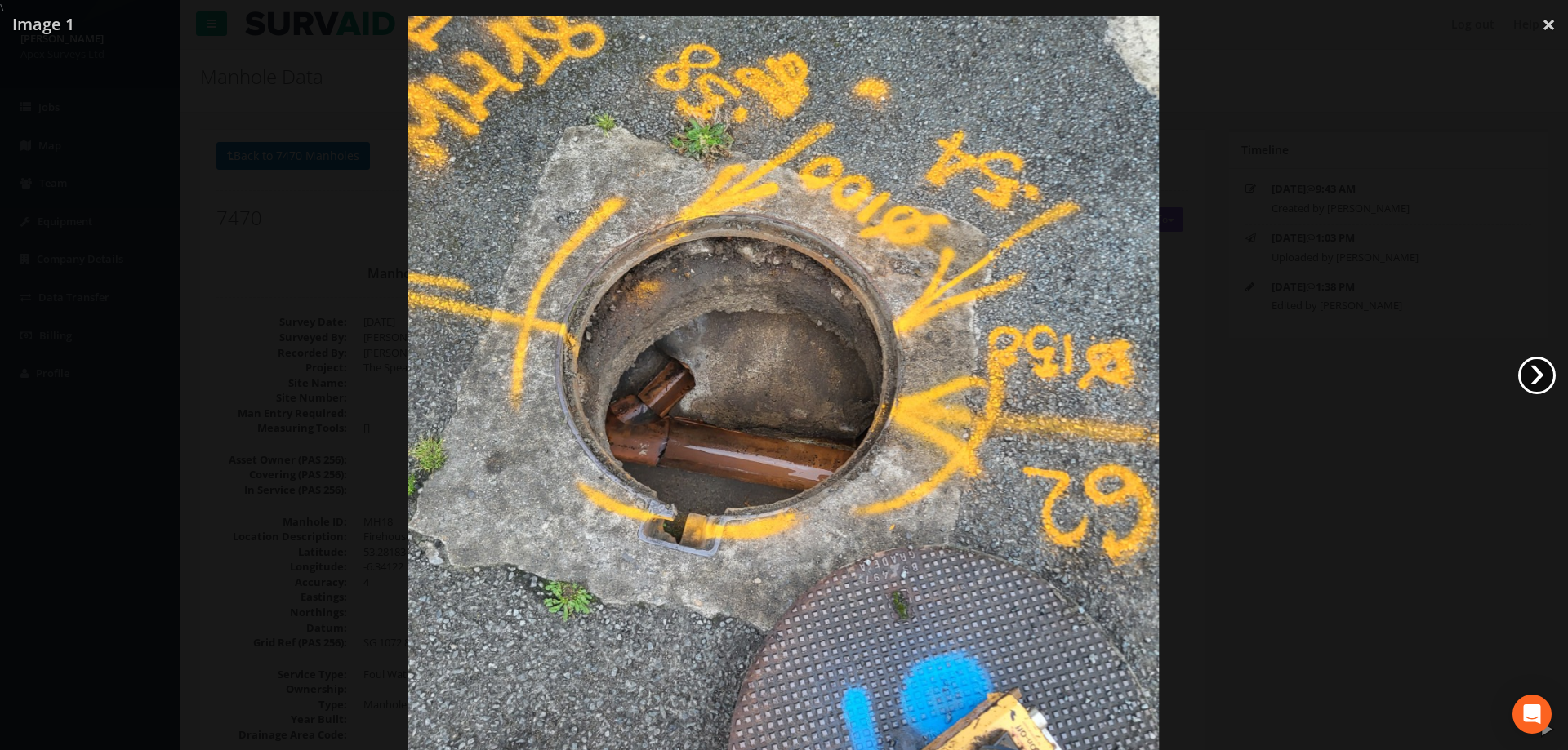
click at [1538, 372] on link "›" at bounding box center [1536, 375] width 38 height 38
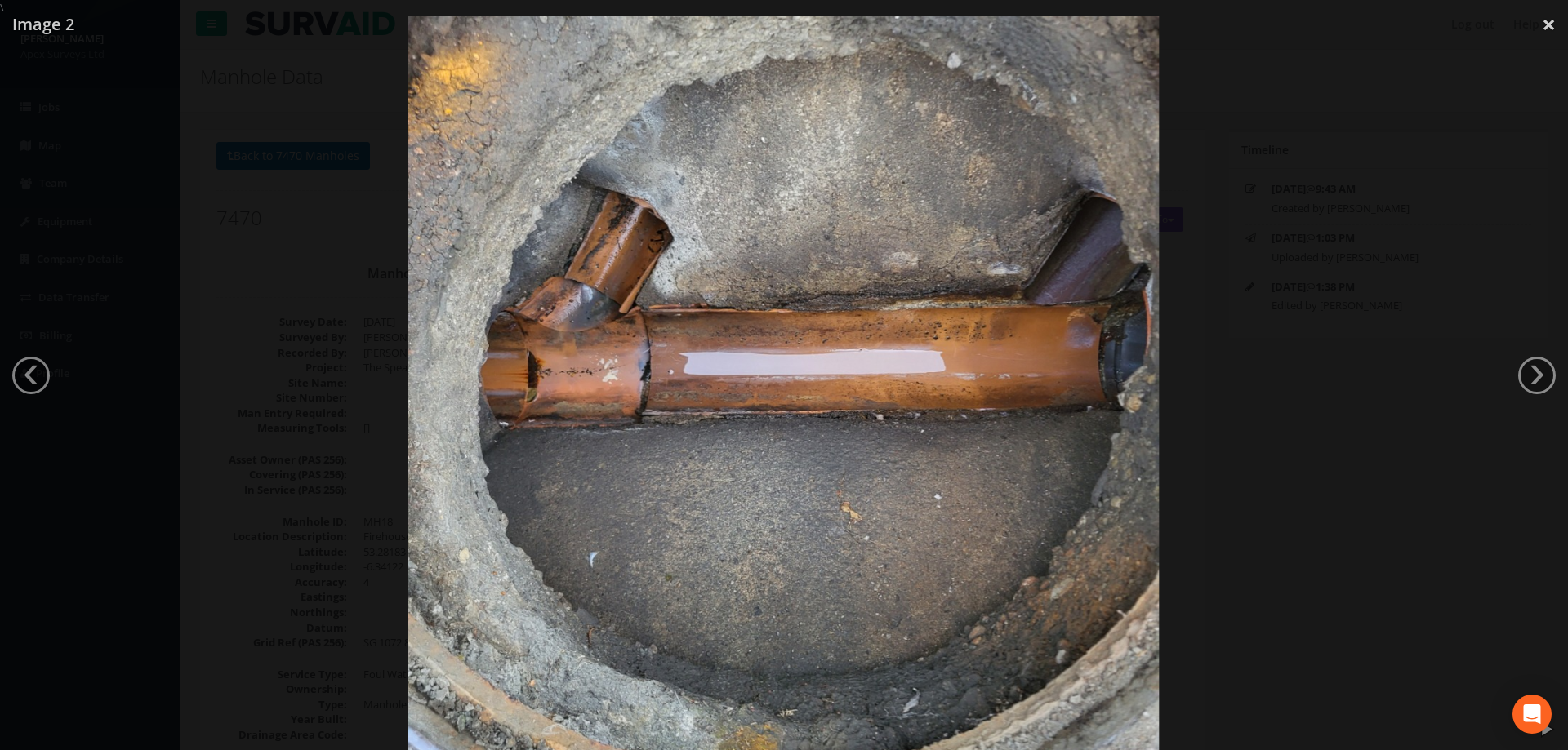
click at [1536, 375] on link "›" at bounding box center [1536, 375] width 38 height 38
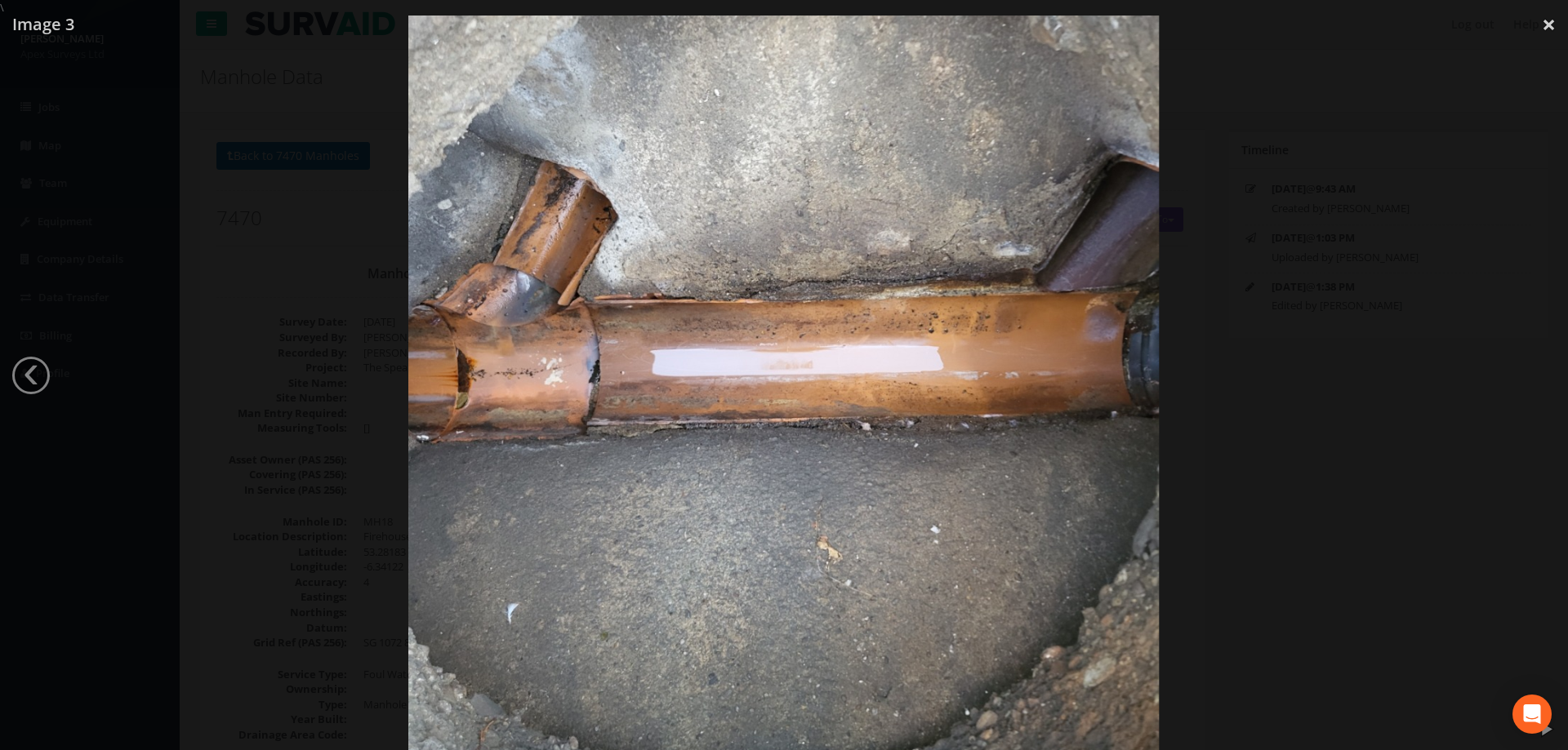
drag, startPoint x: 1517, startPoint y: 370, endPoint x: 1415, endPoint y: 251, distance: 156.7
click at [1415, 251] on div at bounding box center [784, 390] width 1568 height 750
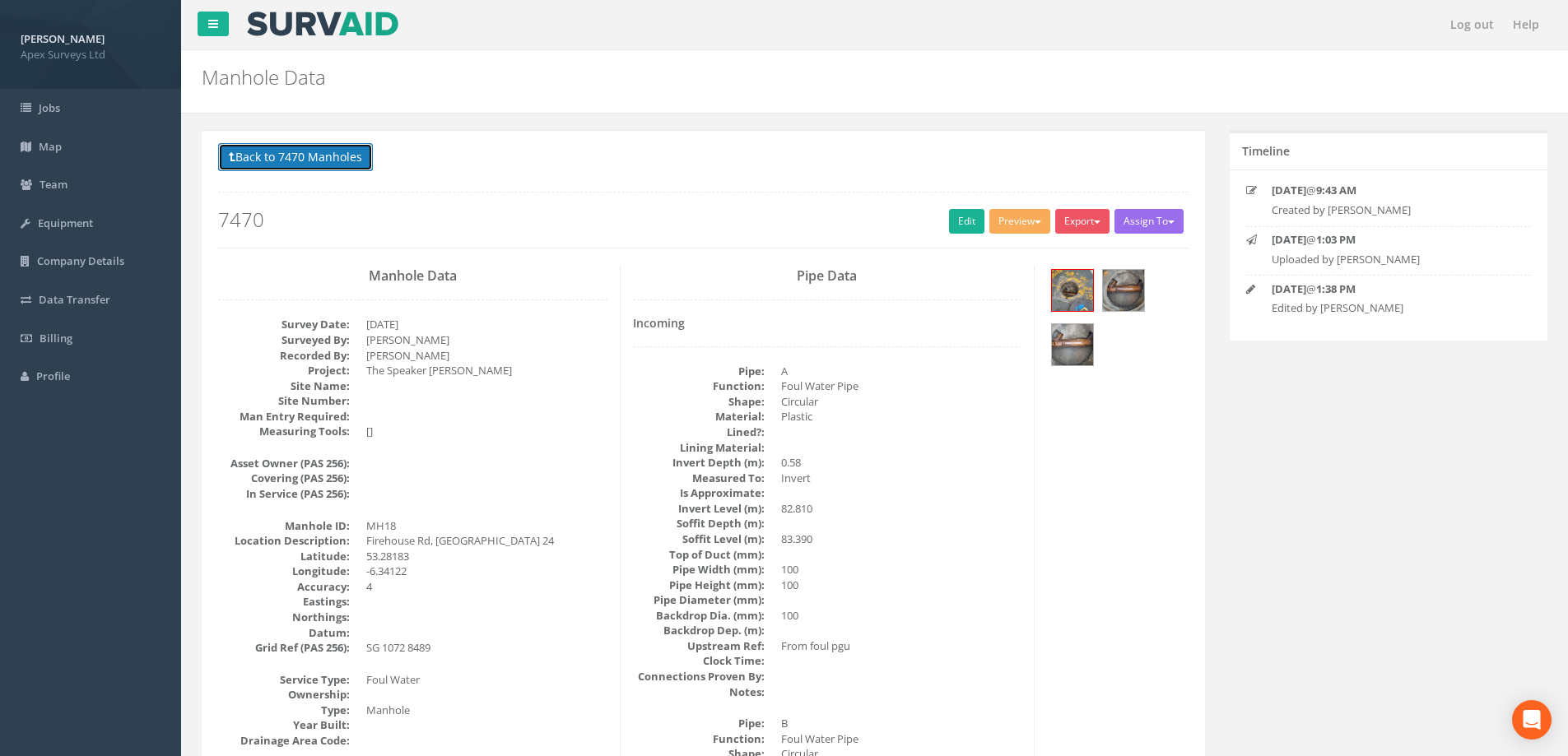
click at [335, 156] on button "Back to 7470 Manholes" at bounding box center [295, 156] width 155 height 28
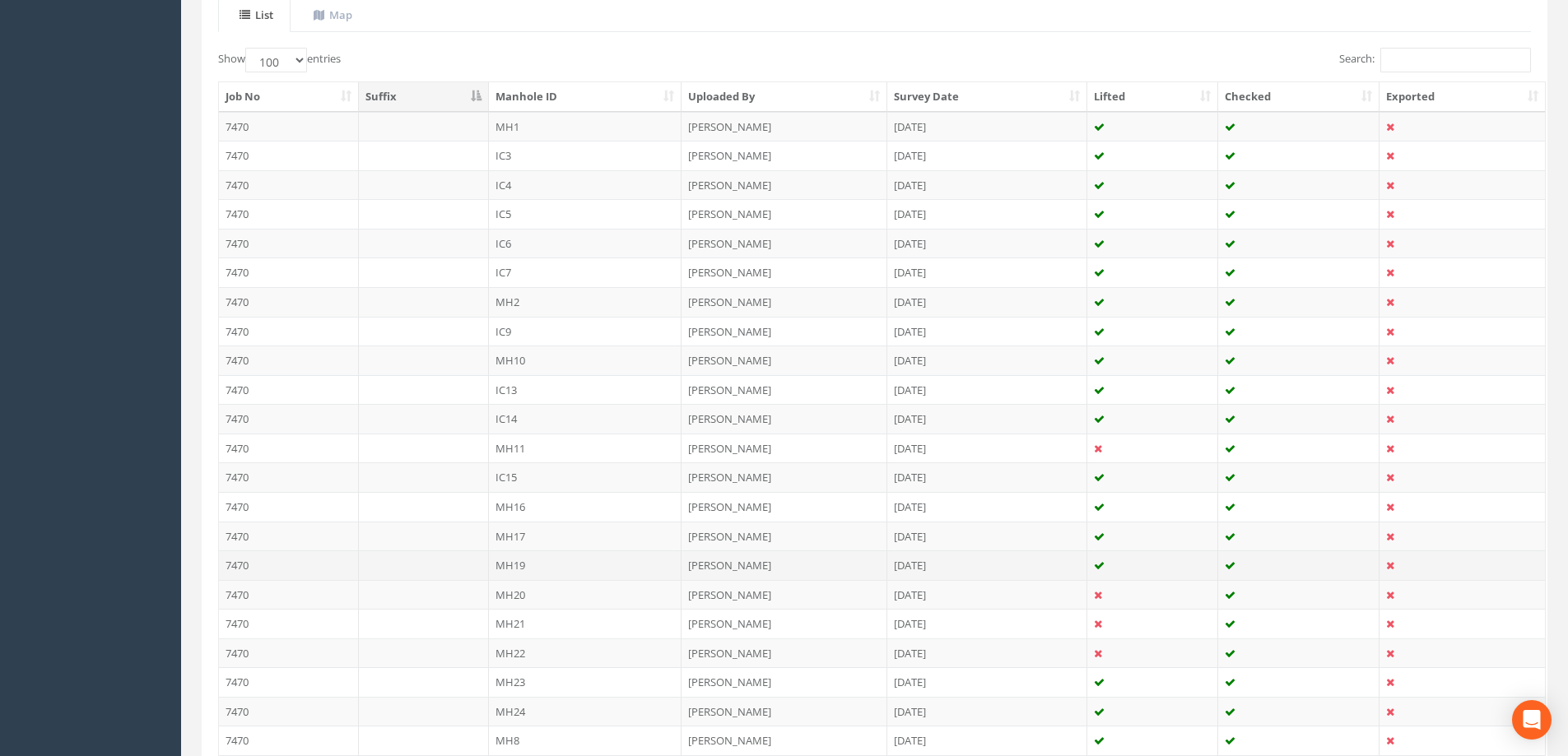
scroll to position [411, 0]
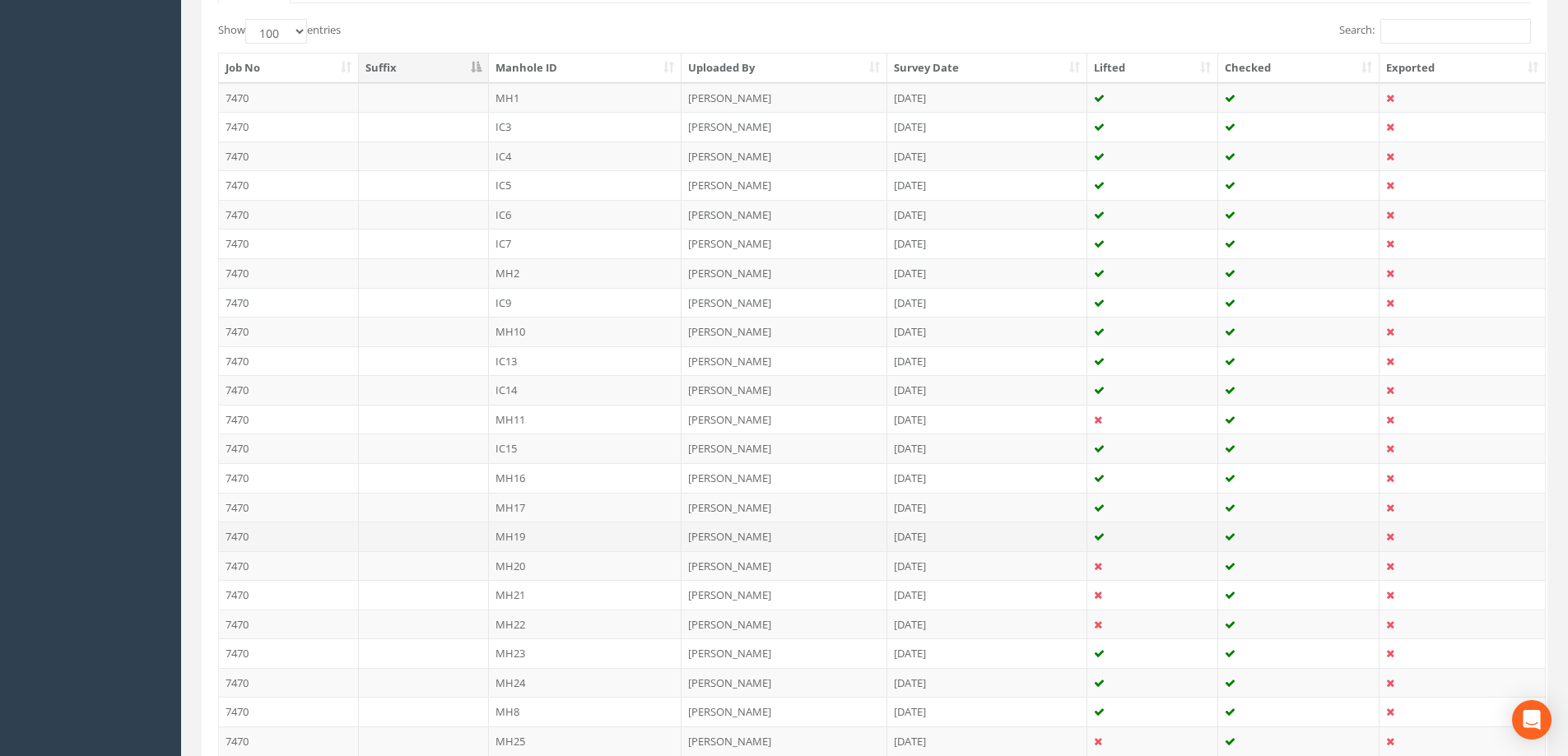
click at [519, 531] on td "MH19" at bounding box center [586, 536] width 194 height 30
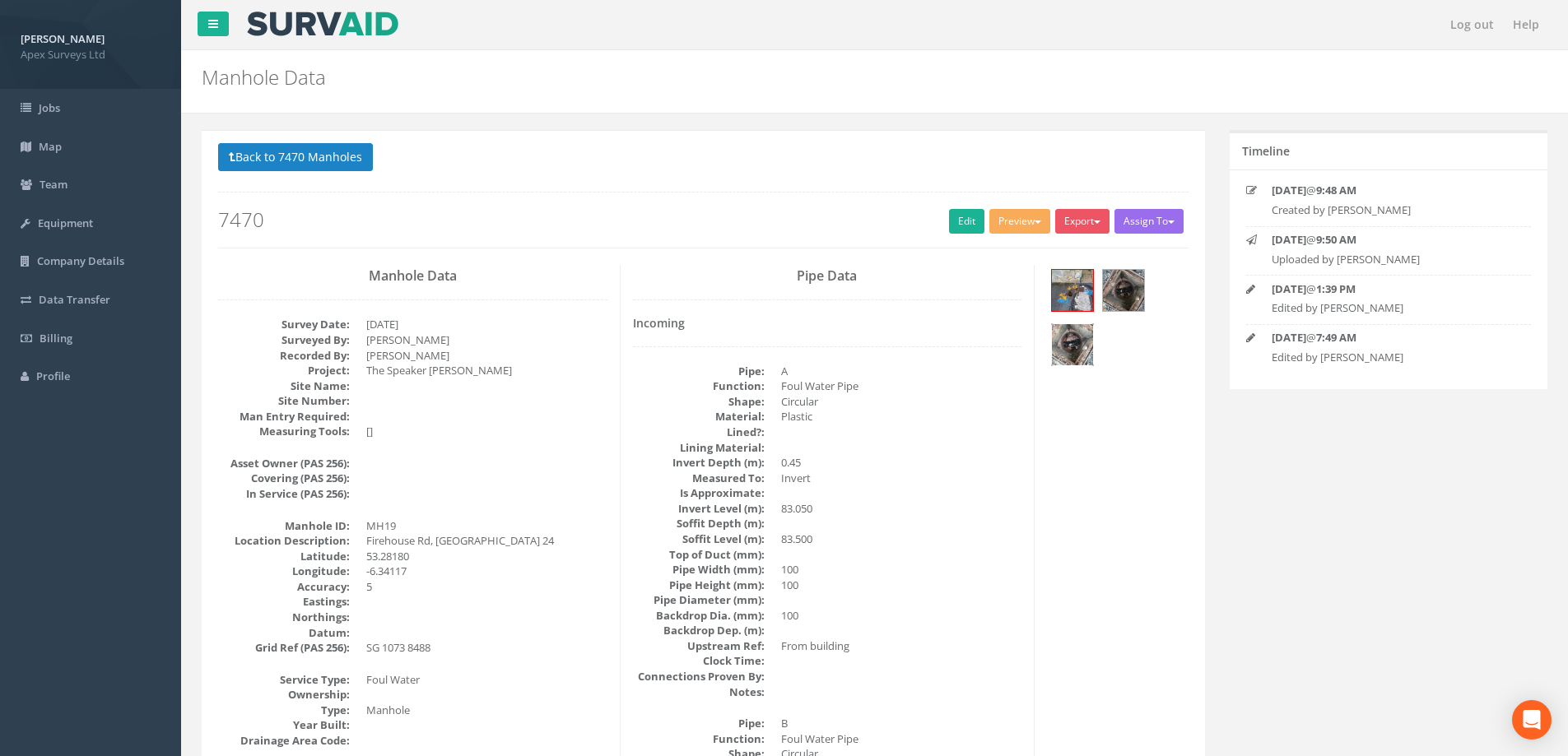
click at [1064, 335] on img at bounding box center [1072, 344] width 41 height 41
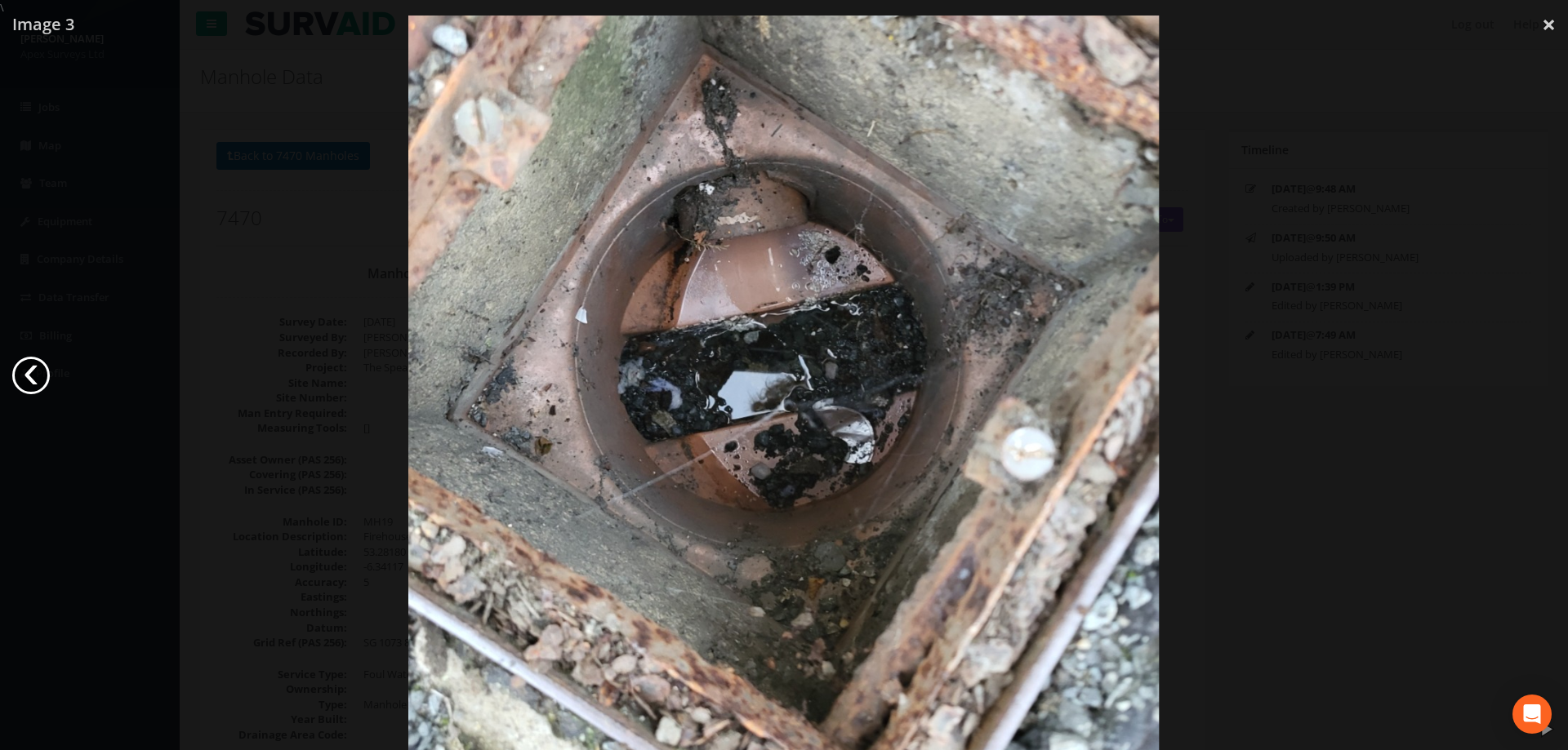
click at [33, 371] on link "‹" at bounding box center [31, 375] width 38 height 38
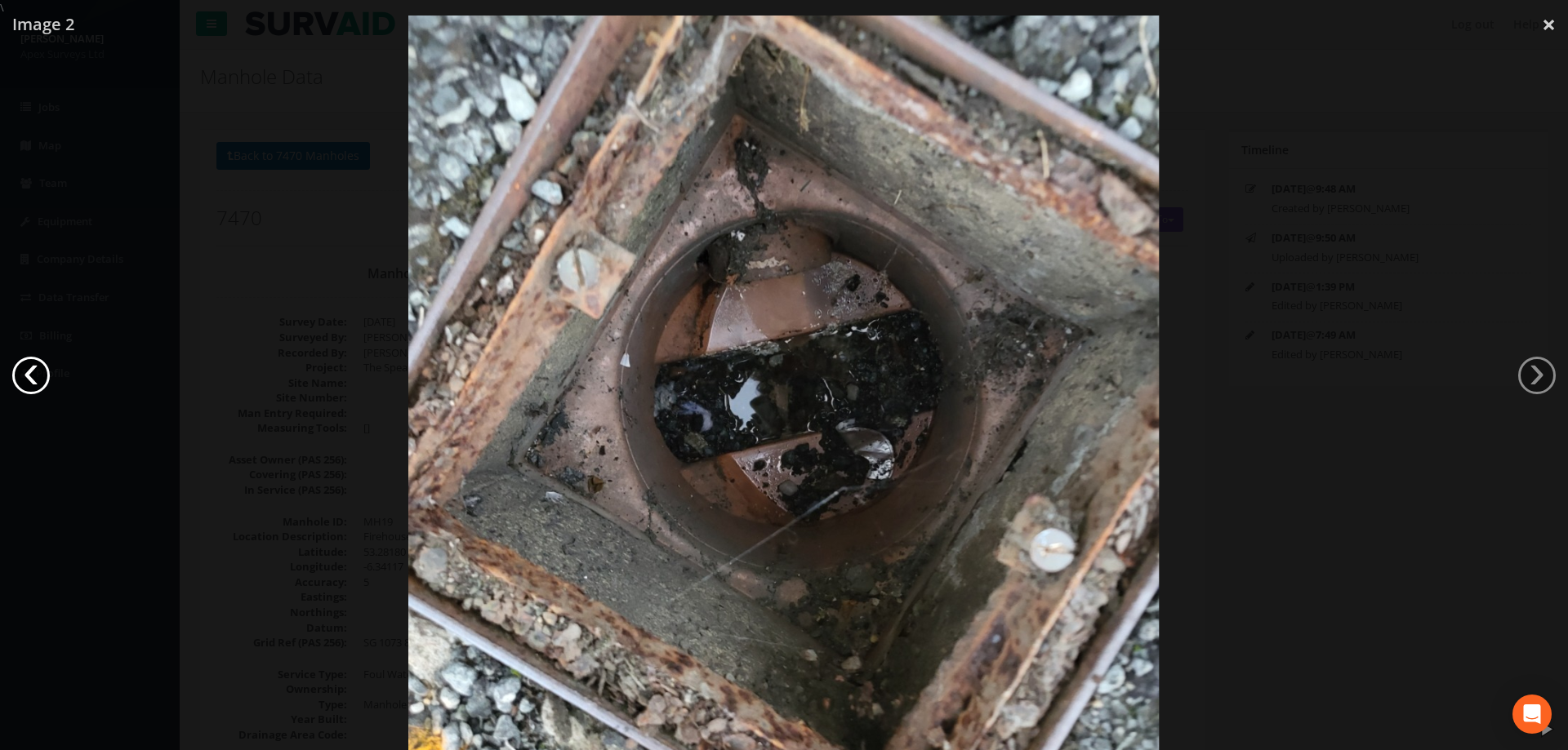
click at [33, 371] on link "‹" at bounding box center [31, 375] width 38 height 38
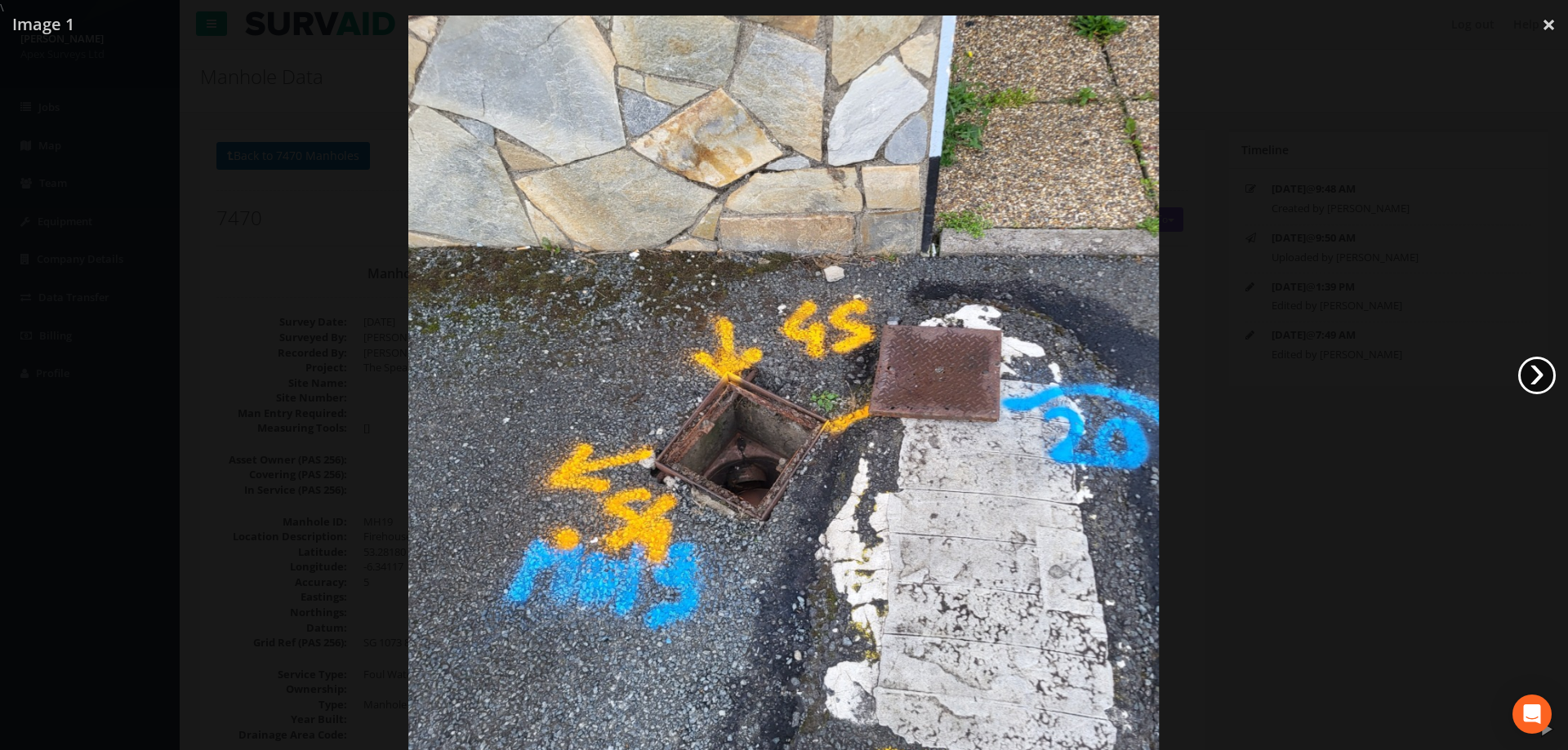
click at [1529, 357] on link "›" at bounding box center [1536, 375] width 38 height 38
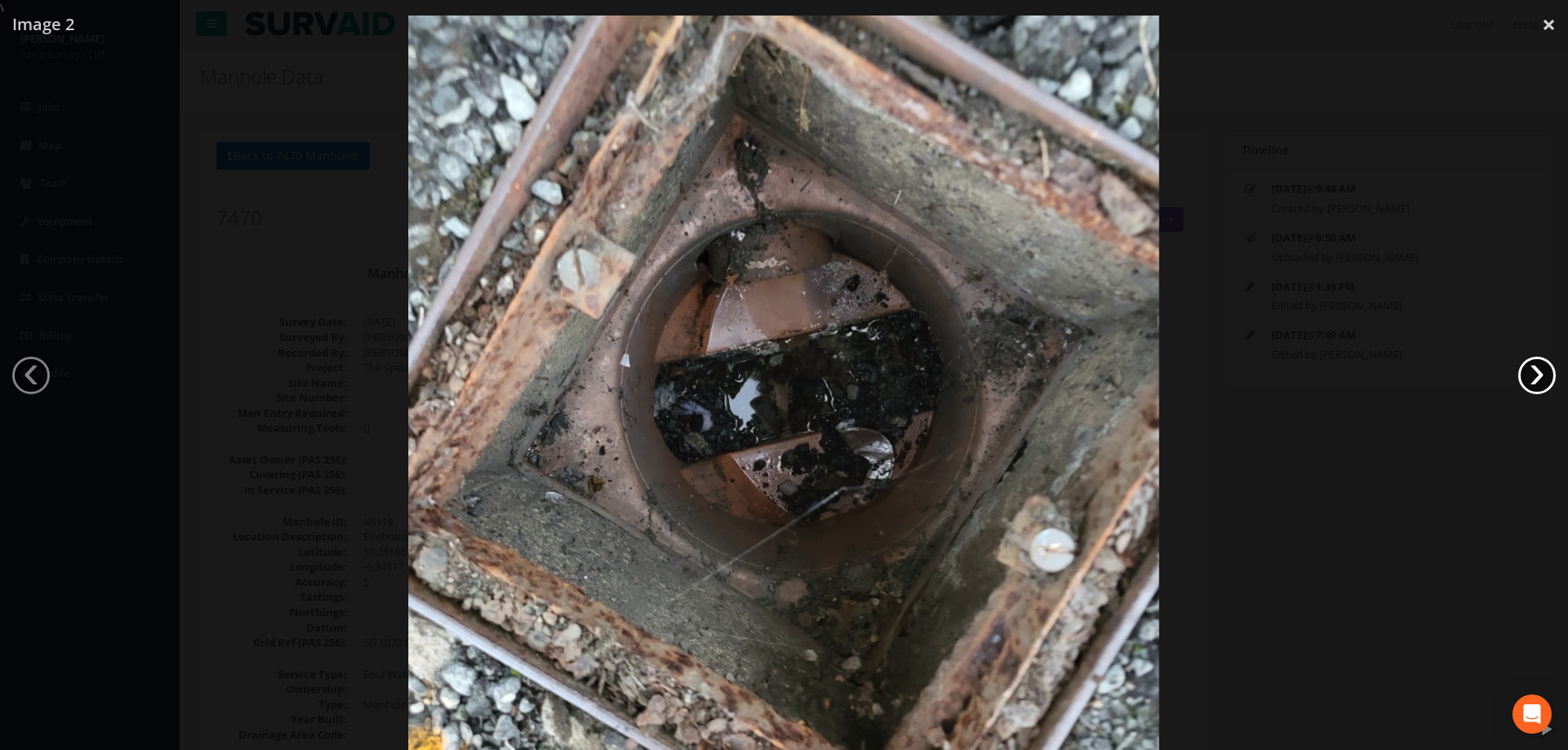
click at [1530, 357] on link "›" at bounding box center [1536, 375] width 38 height 38
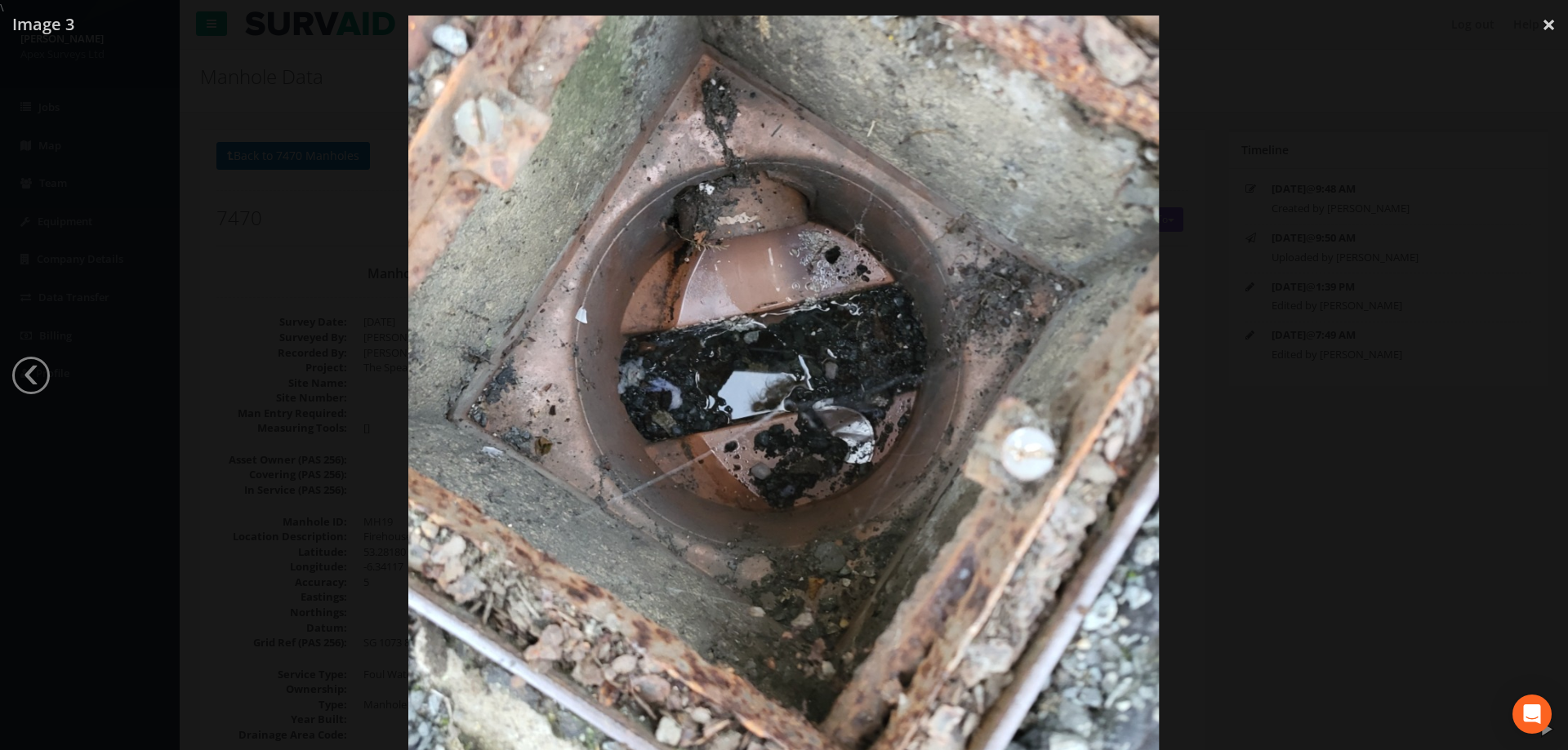
click at [144, 159] on div at bounding box center [784, 390] width 1568 height 750
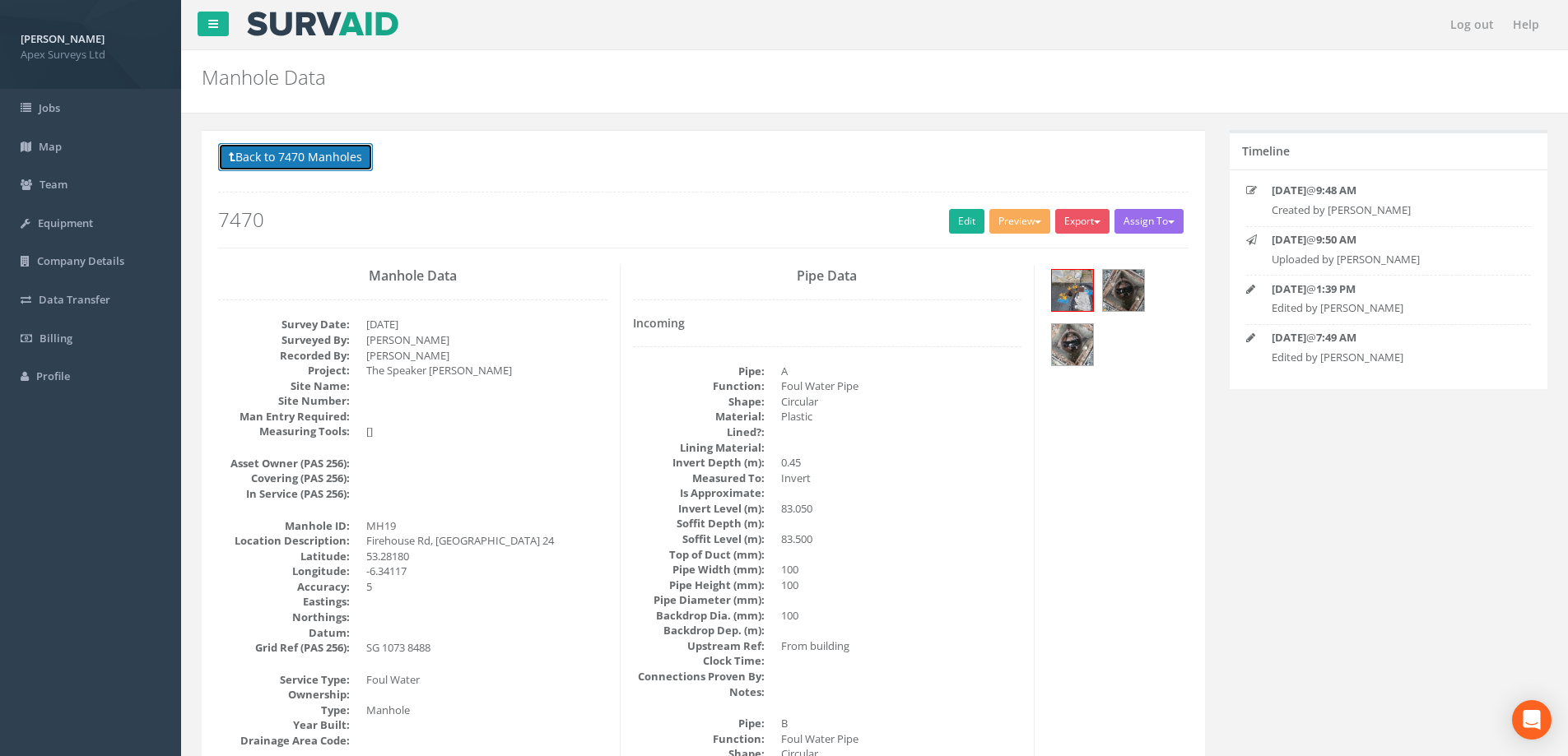
click at [289, 154] on button "Back to 7470 Manholes" at bounding box center [295, 156] width 155 height 28
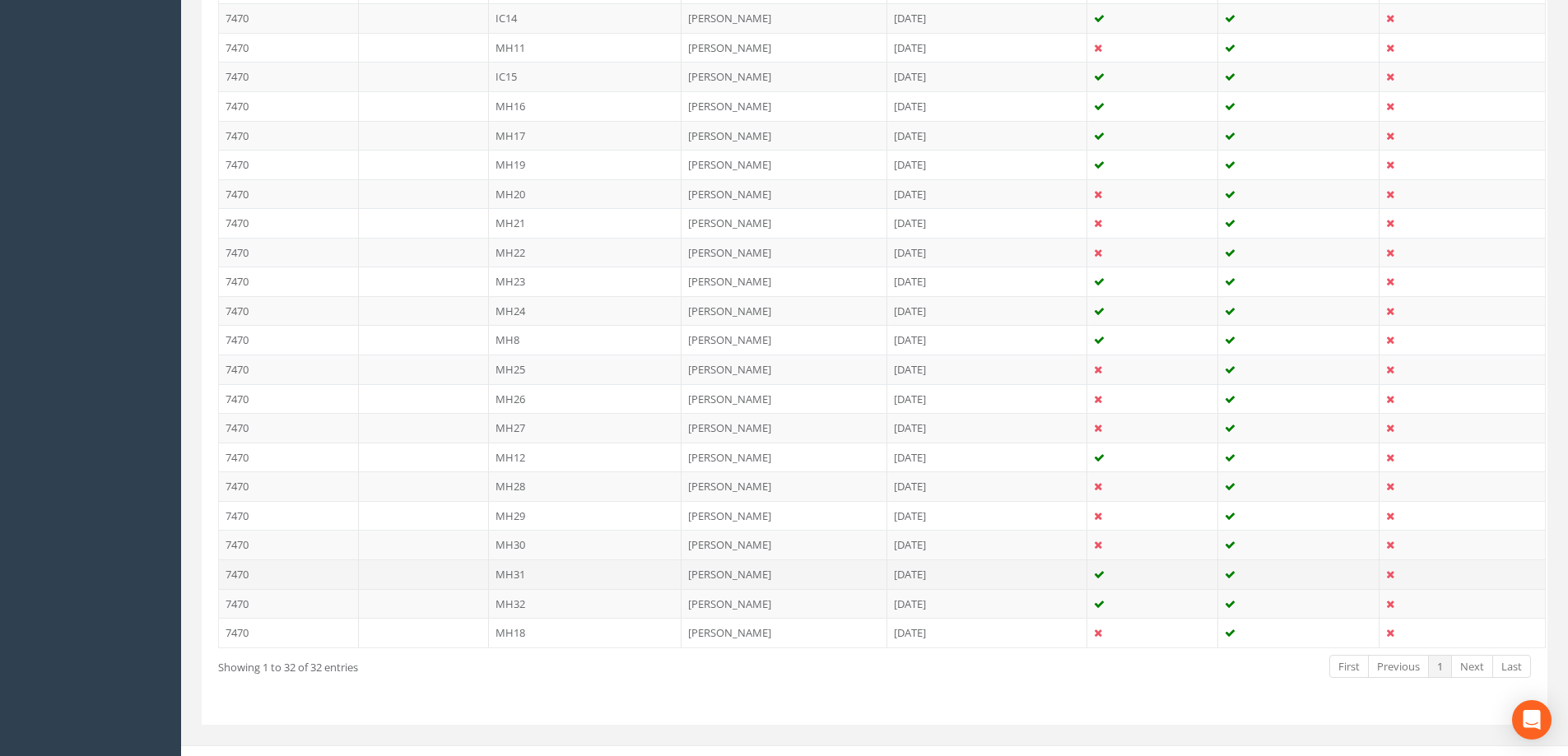
scroll to position [805, 0]
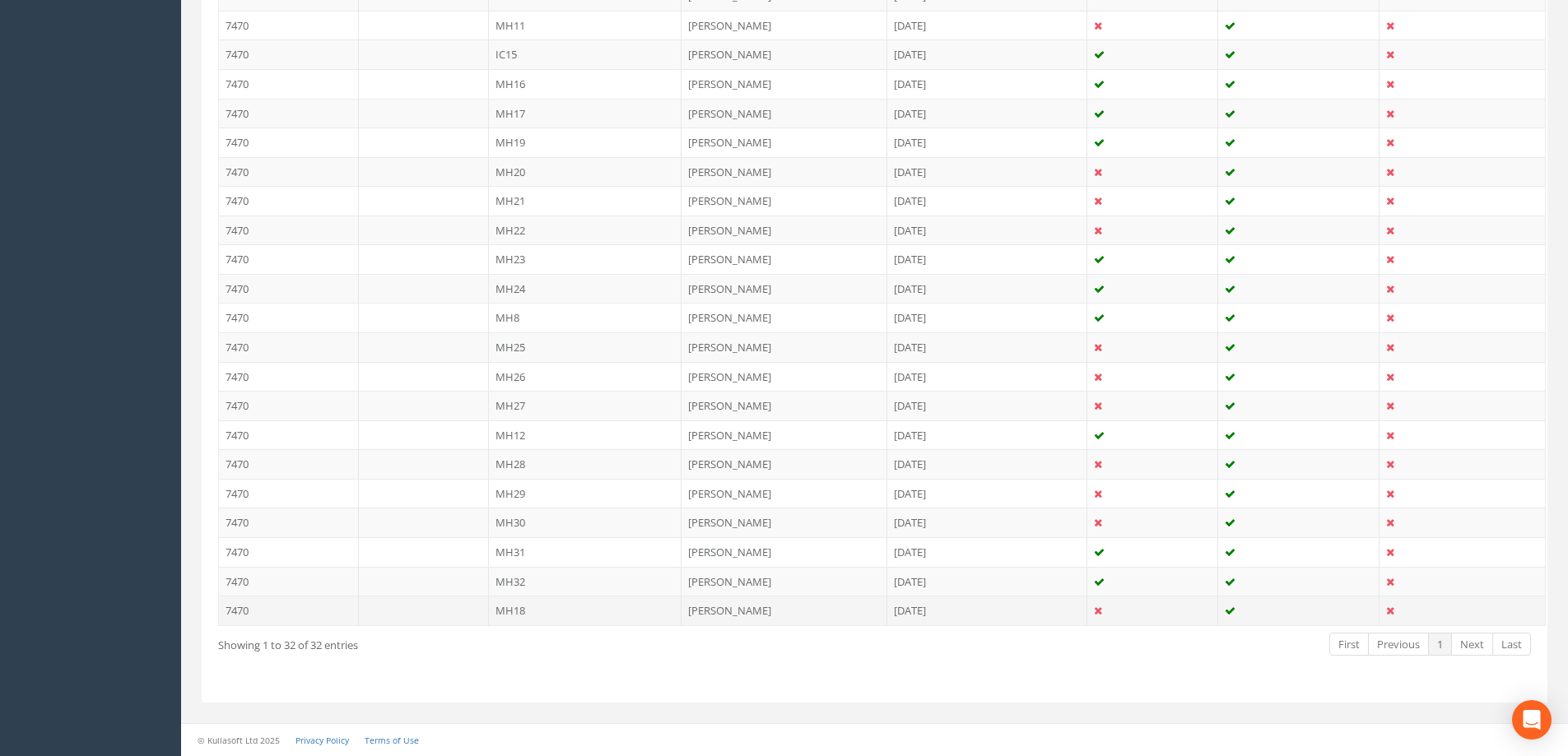
click at [509, 610] on td "MH18" at bounding box center [586, 610] width 194 height 30
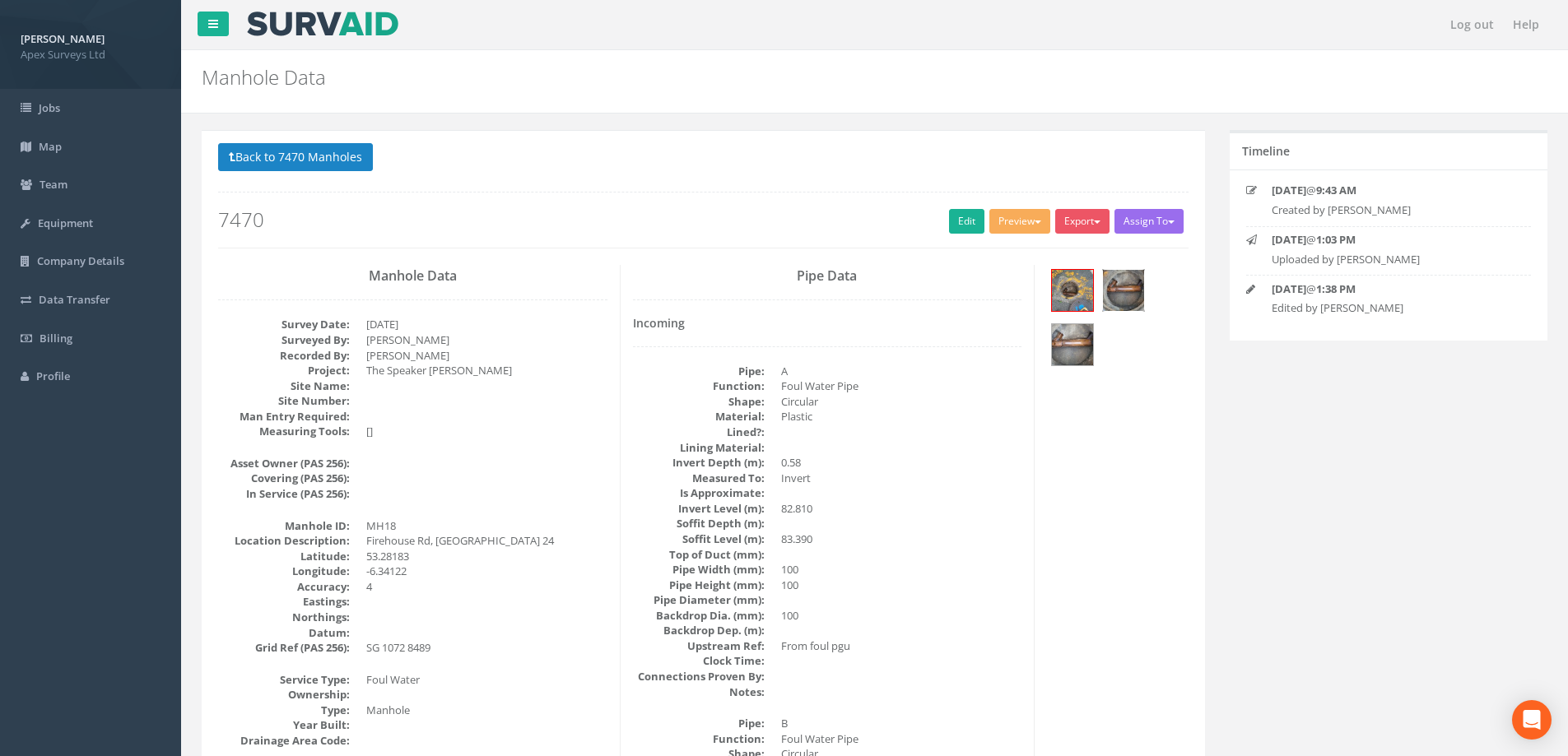
click at [1129, 283] on img at bounding box center [1123, 290] width 41 height 41
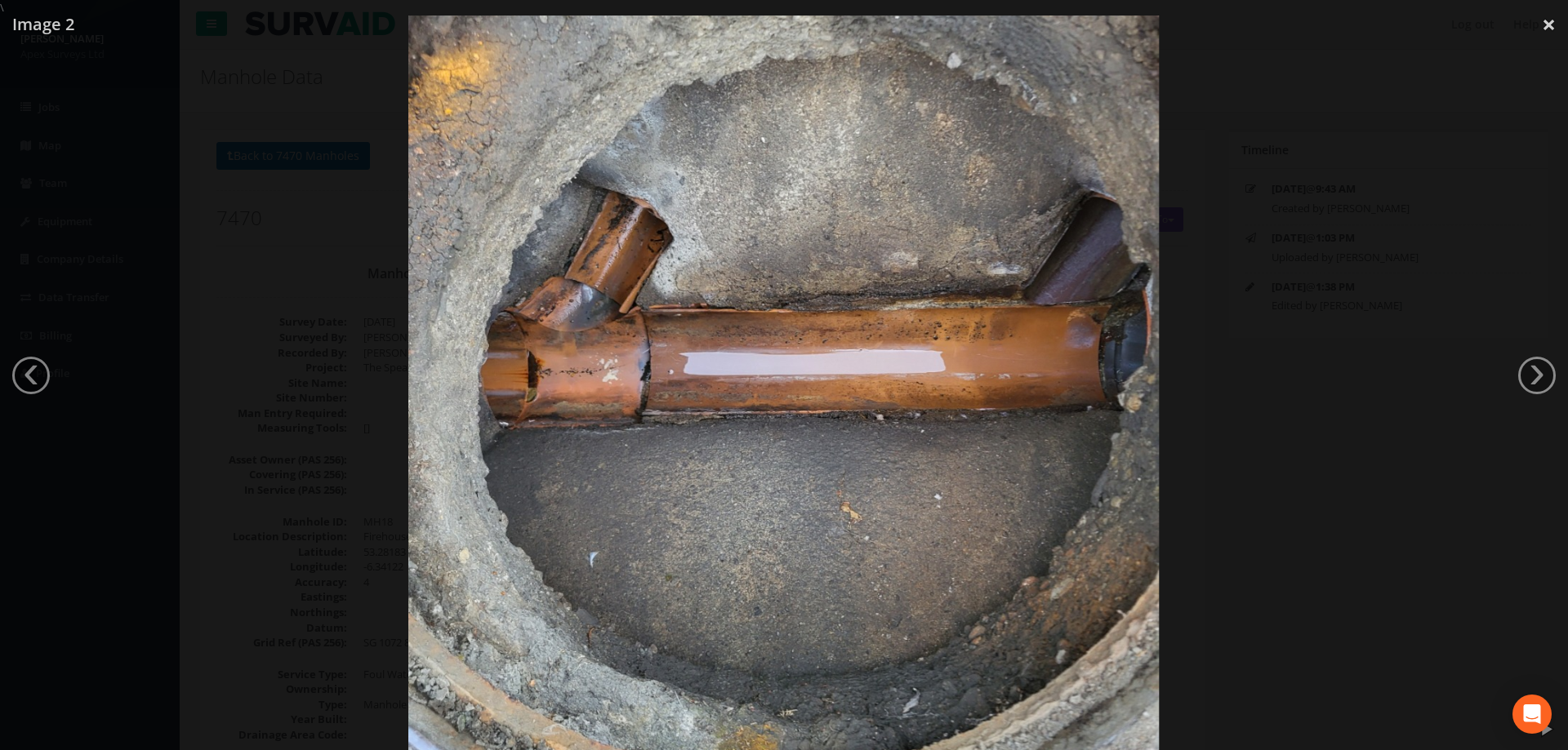
click at [259, 416] on div at bounding box center [784, 390] width 1568 height 750
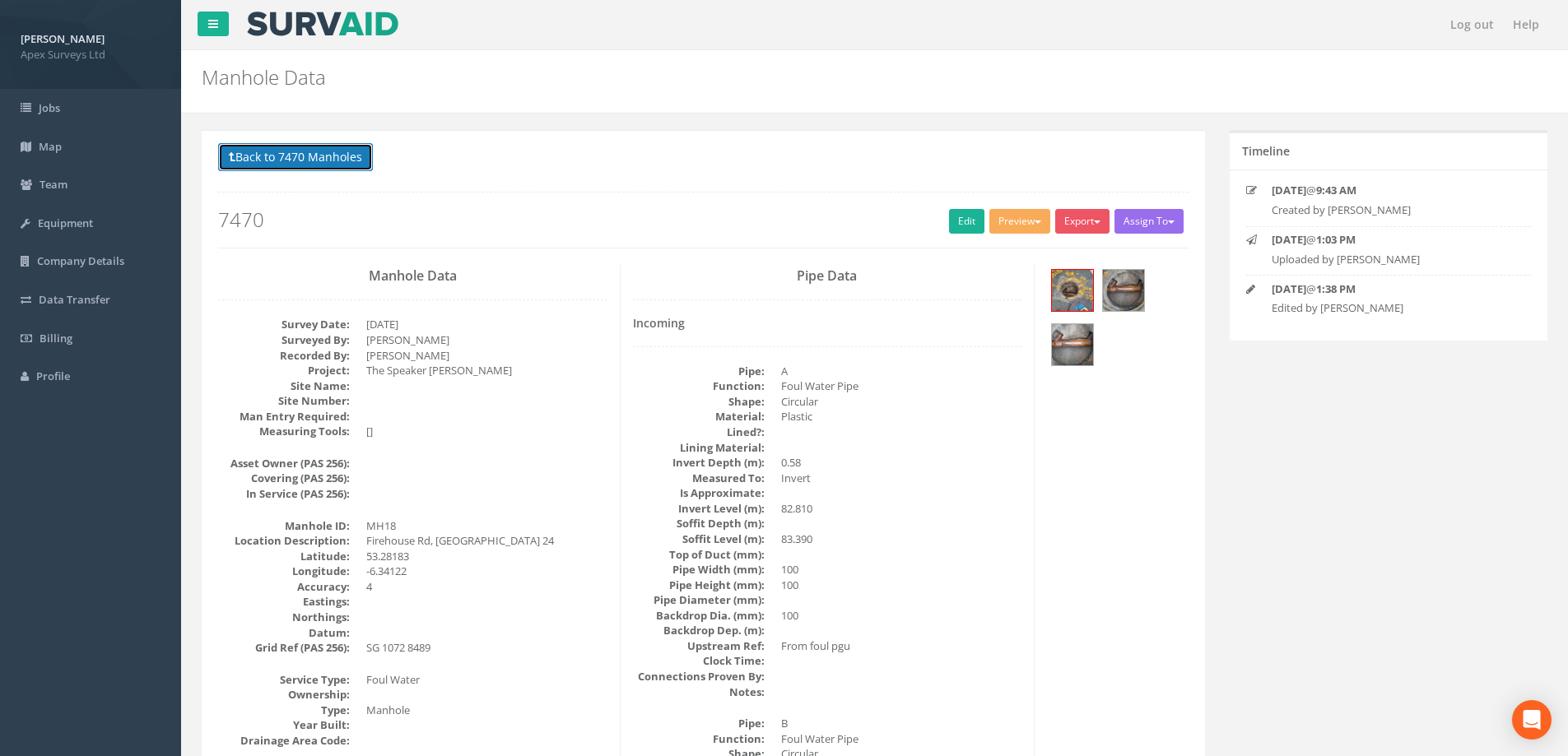
click at [316, 157] on button "Back to 7470 Manholes" at bounding box center [295, 156] width 155 height 28
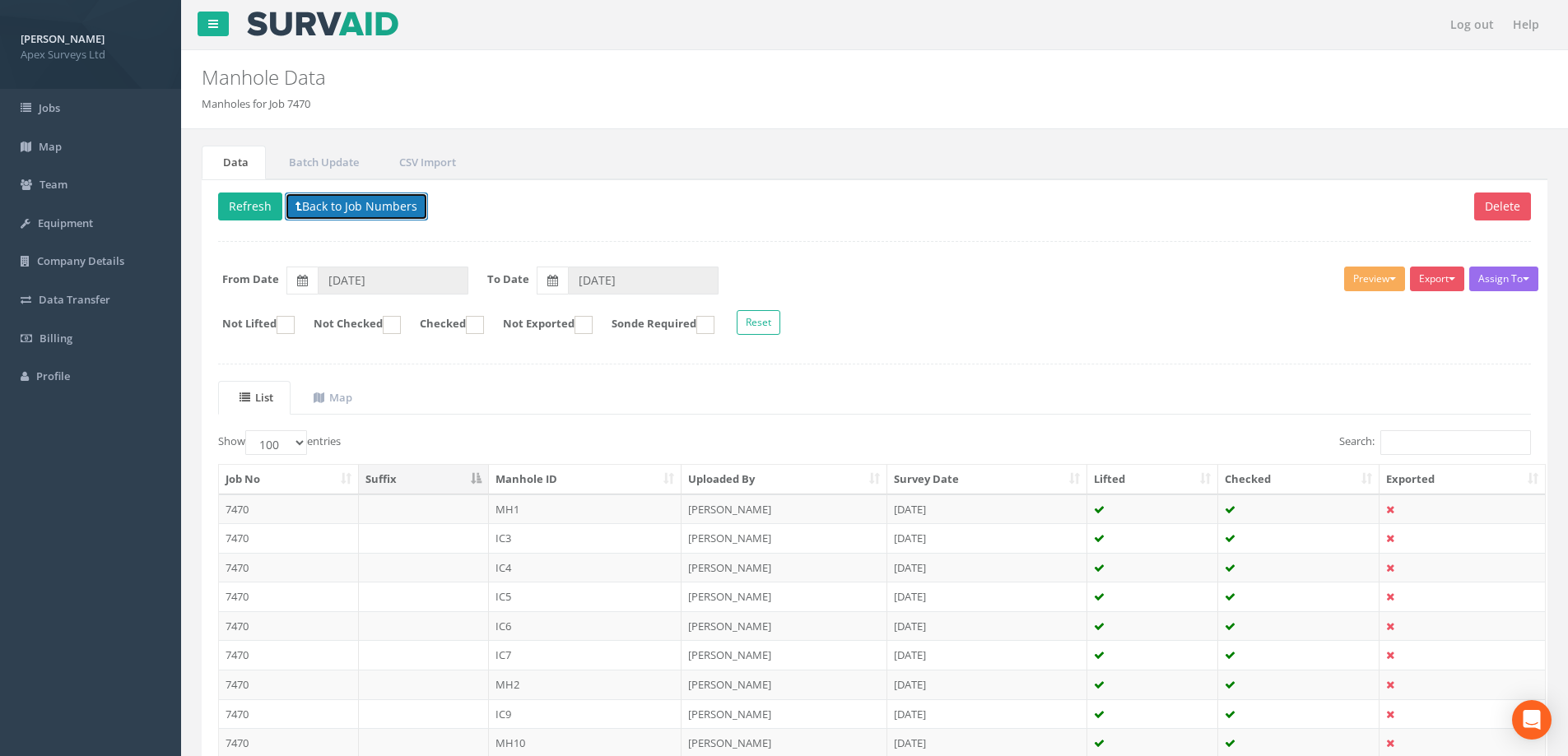
click at [388, 205] on button "Back to Job Numbers" at bounding box center [356, 206] width 143 height 28
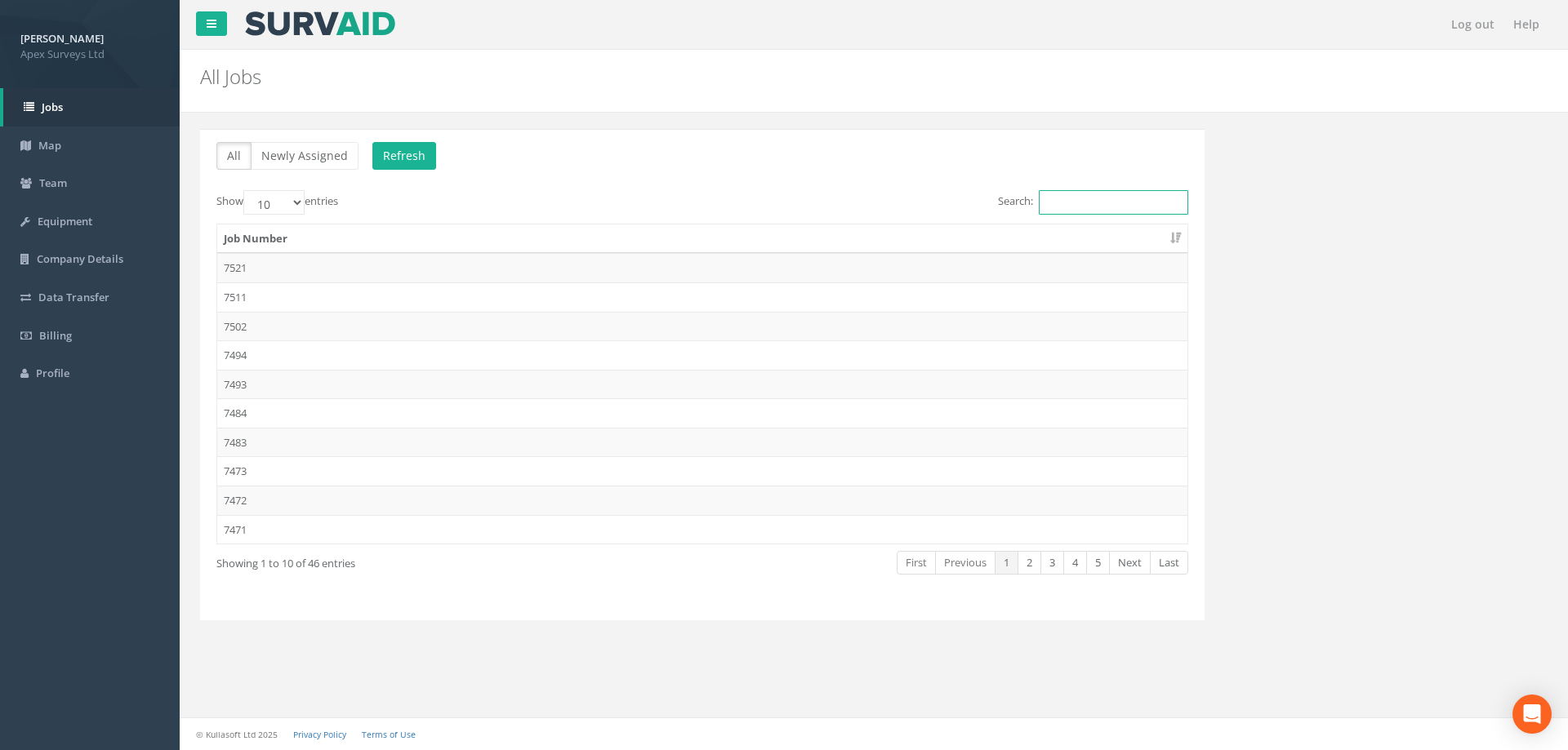
click at [1071, 199] on input "Search:" at bounding box center [1113, 202] width 149 height 24
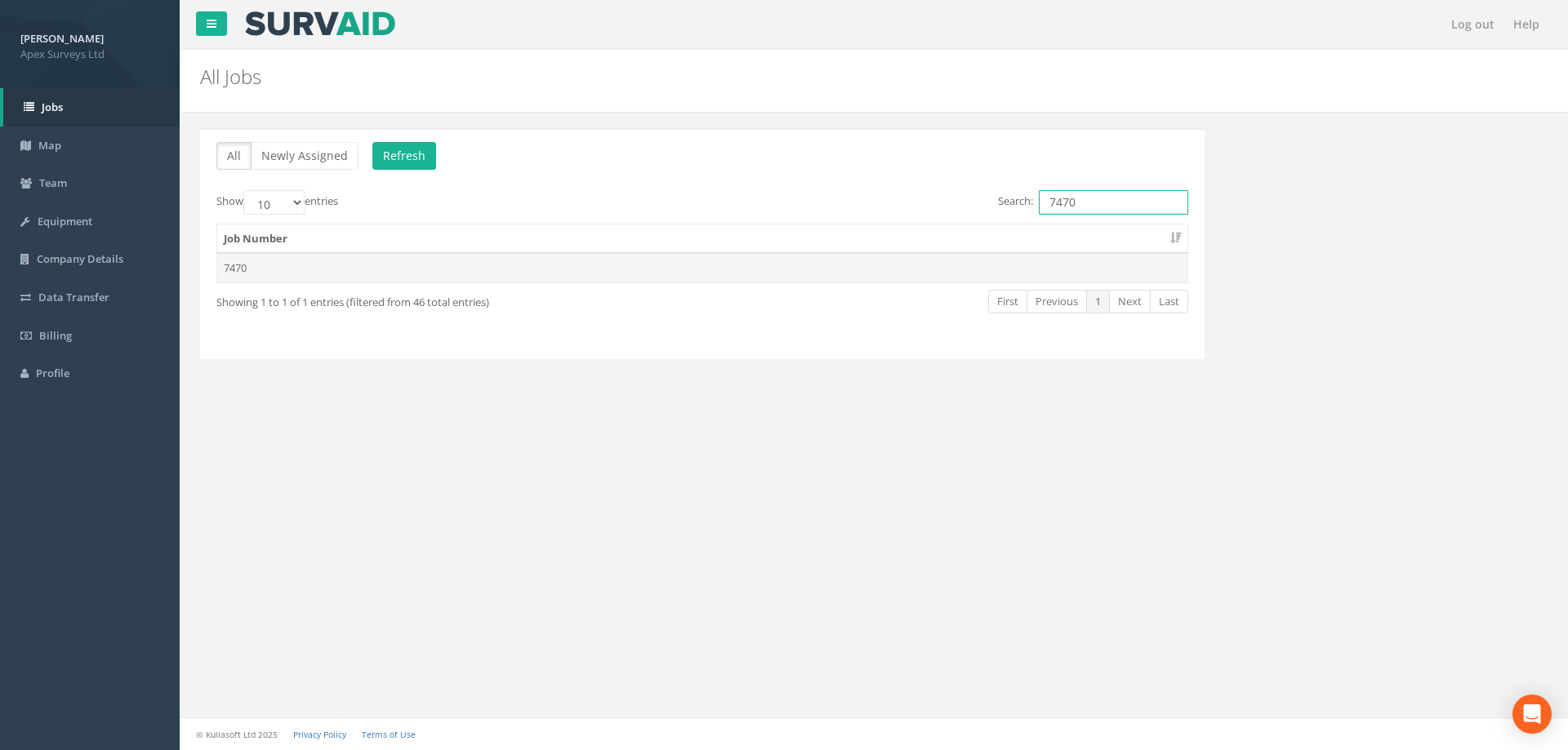
type input "7470"
click at [244, 268] on td "7470" at bounding box center [703, 268] width 970 height 29
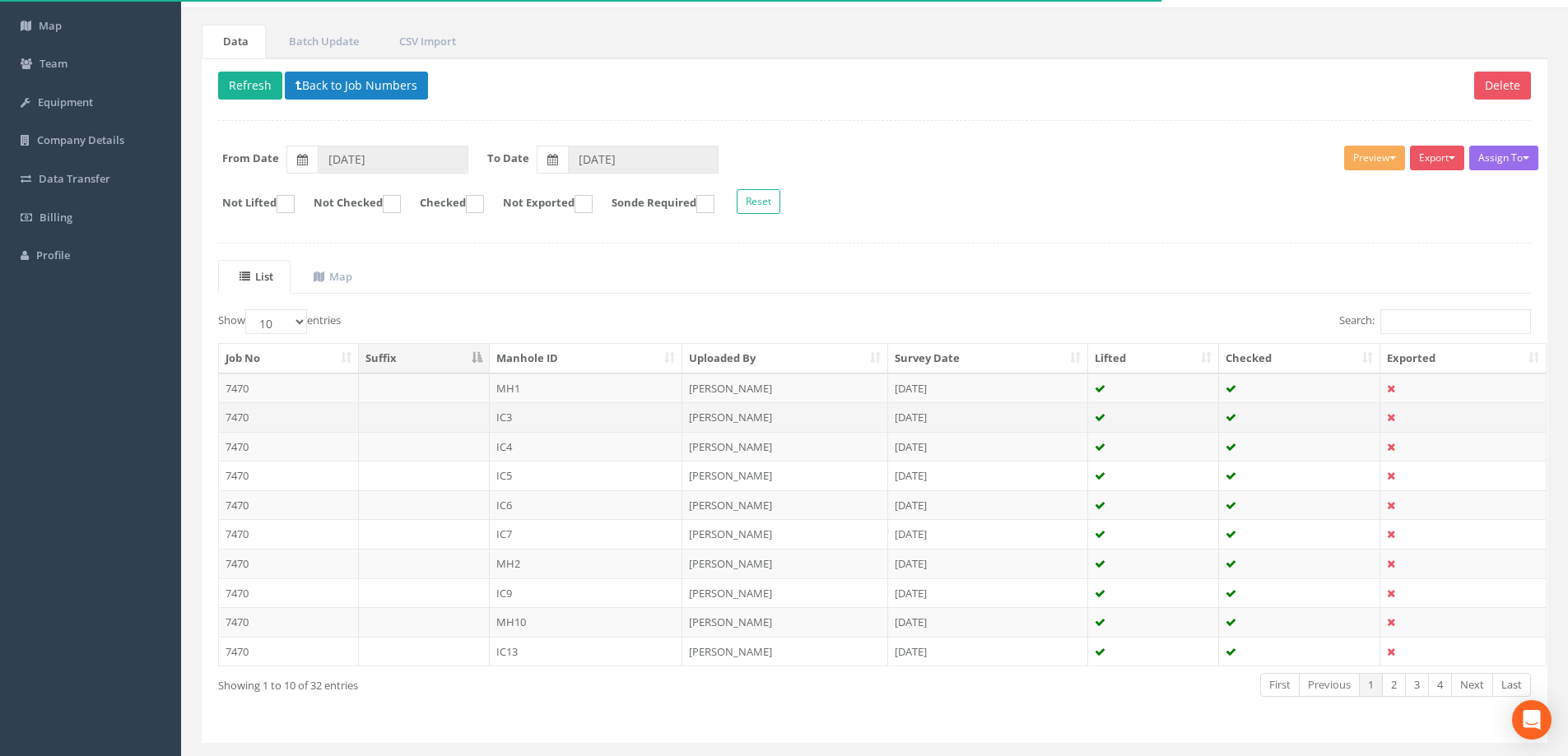
scroll to position [162, 0]
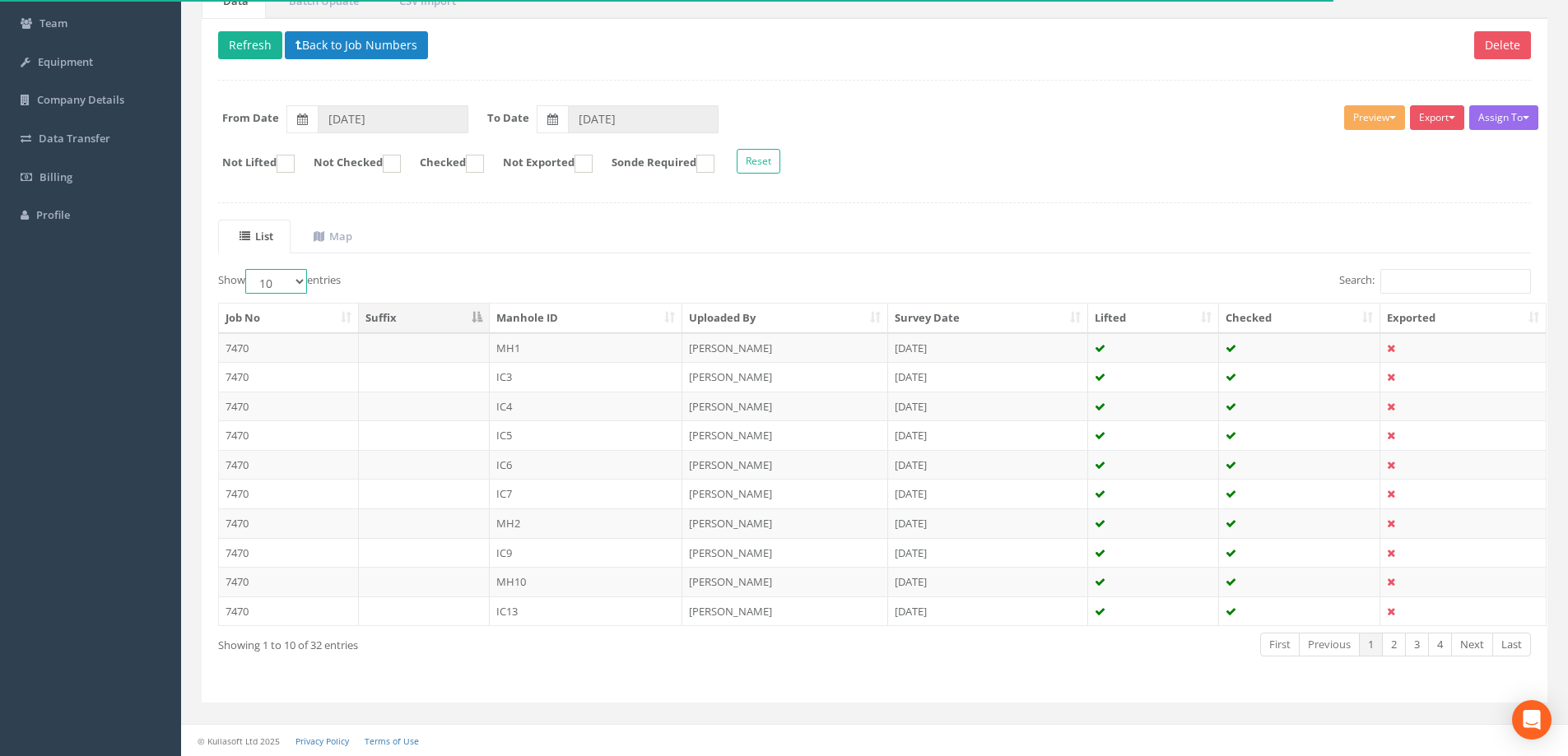
click at [295, 277] on select "10 25 50 100" at bounding box center [276, 281] width 62 height 25
select select "100"
click at [248, 269] on select "10 25 50 100" at bounding box center [276, 281] width 62 height 25
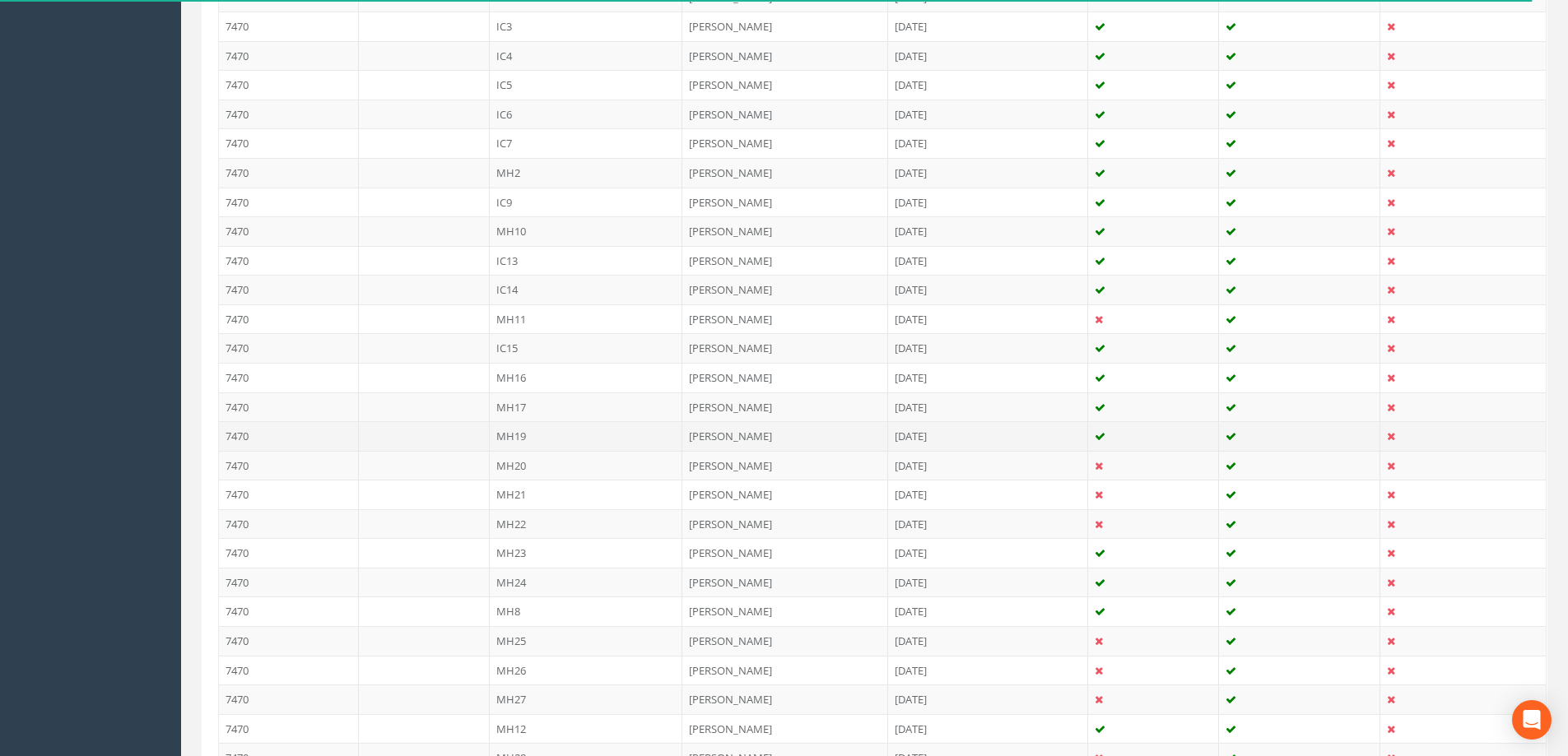
scroll to position [737, 0]
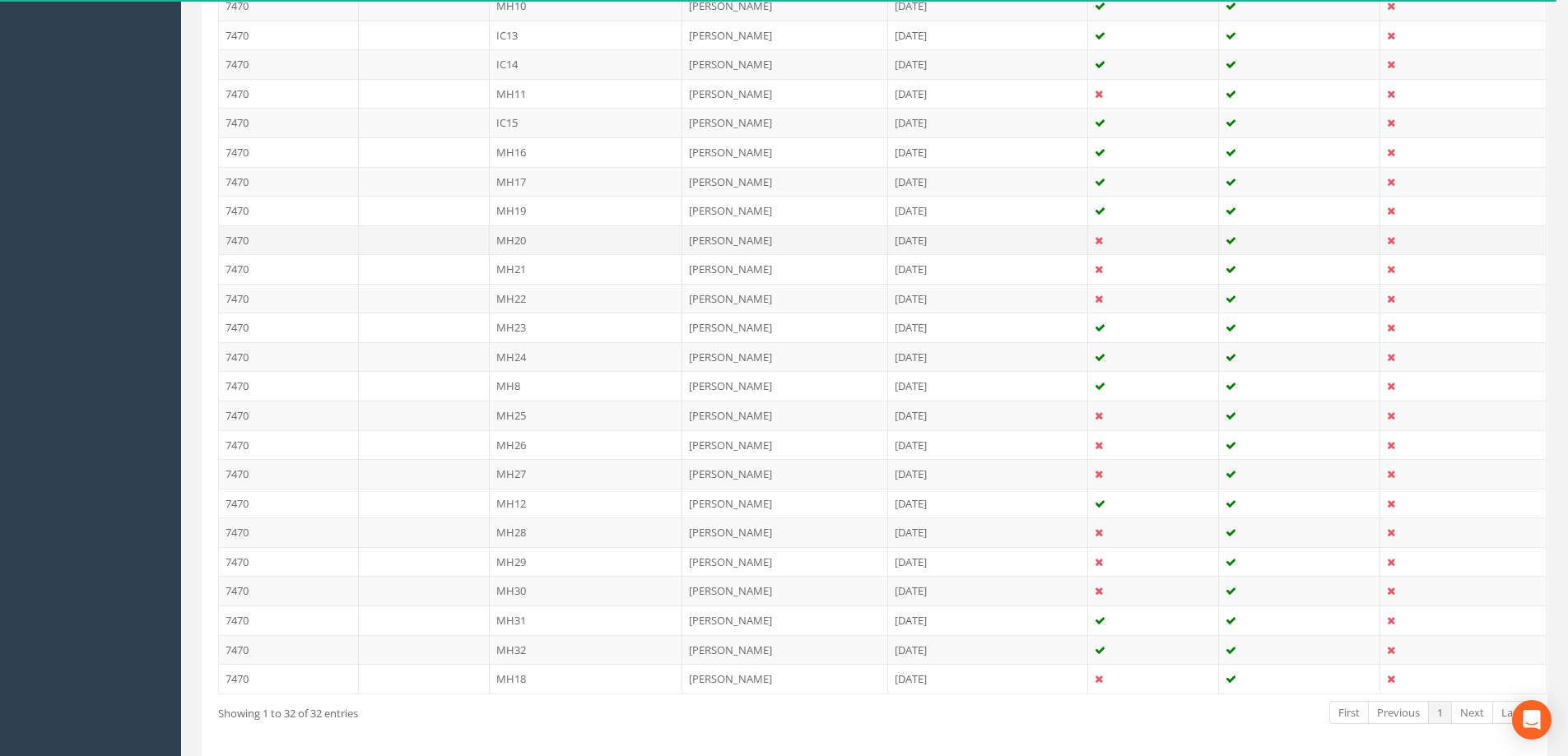
click at [248, 241] on td "7470" at bounding box center [289, 240] width 140 height 30
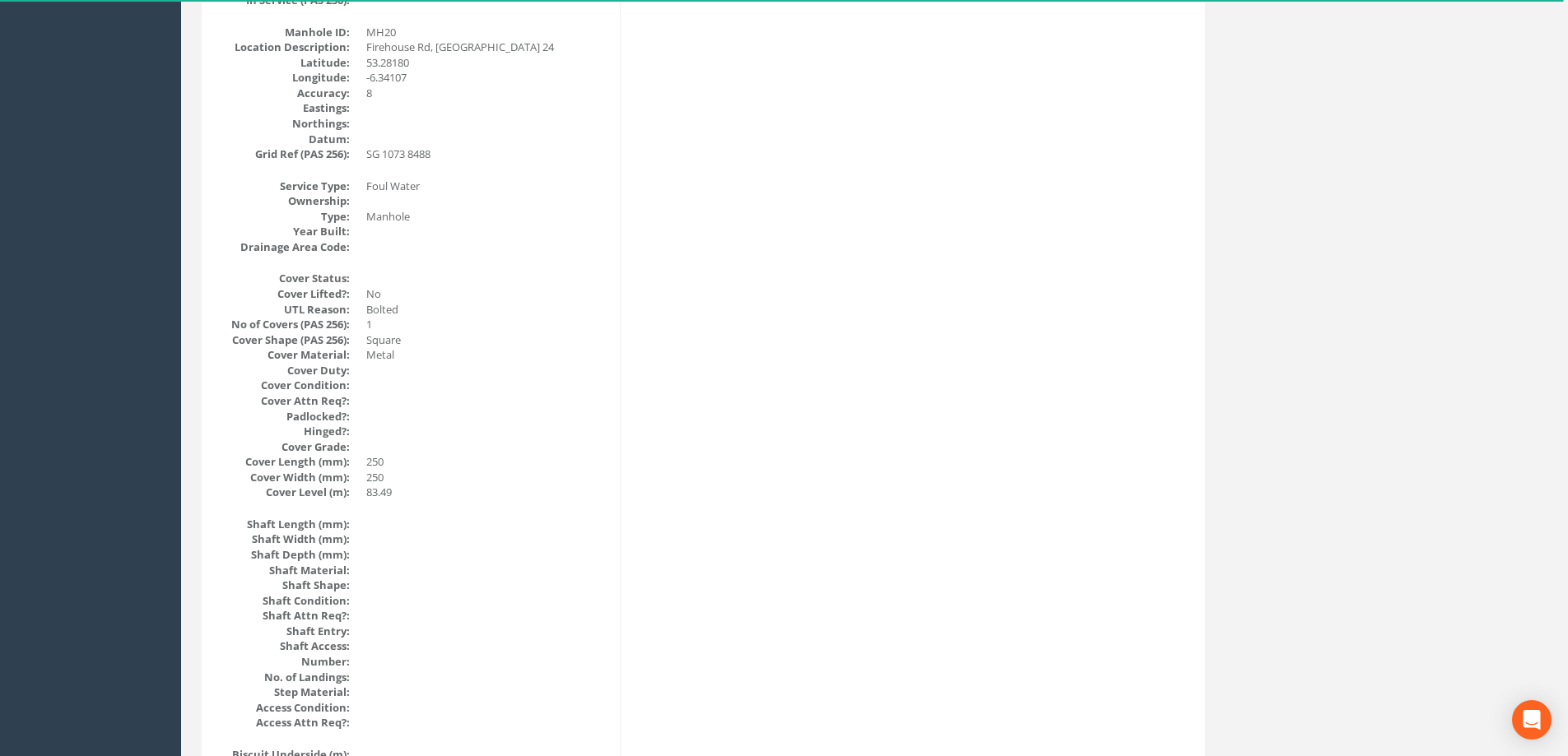
scroll to position [0, 0]
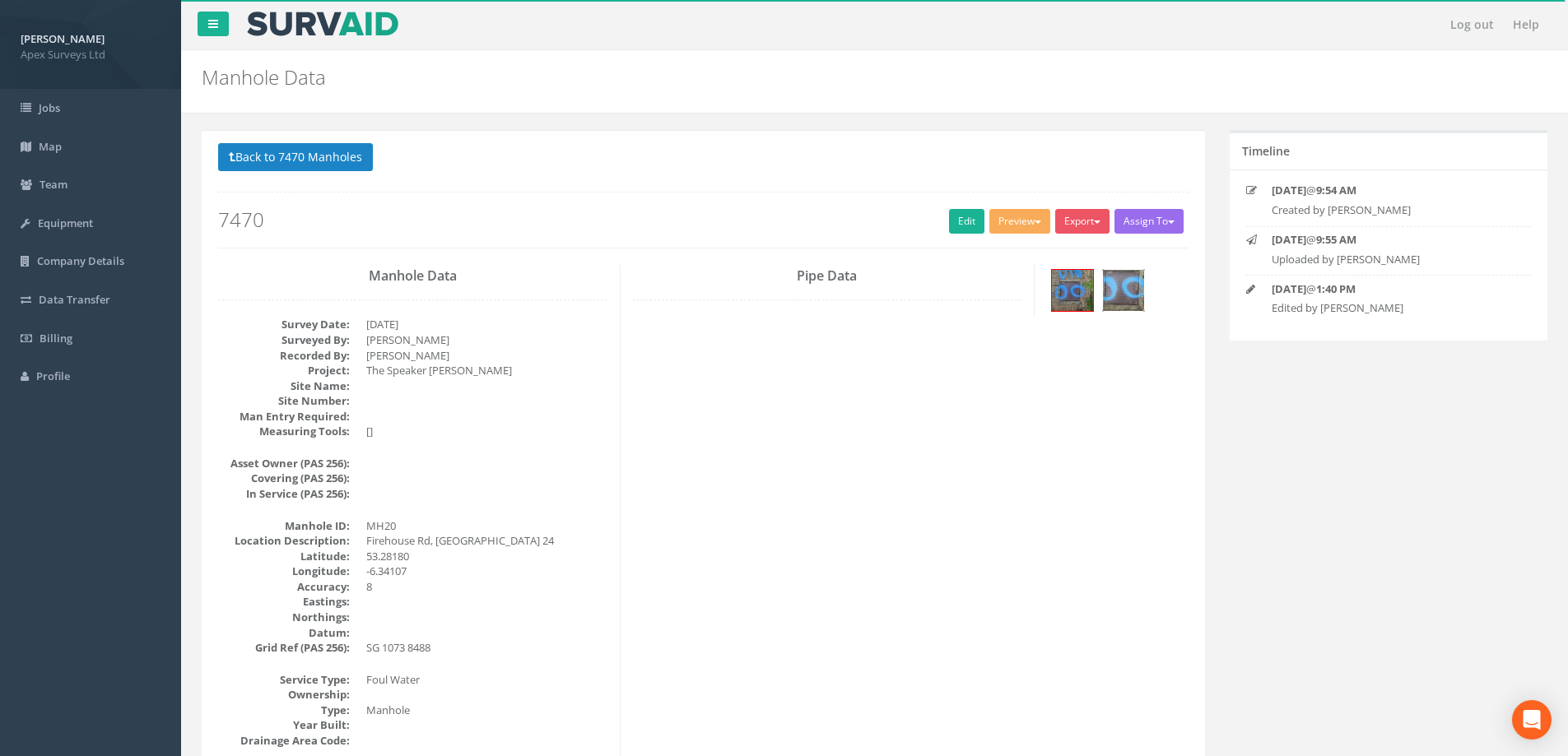
click at [1115, 289] on img at bounding box center [1123, 290] width 41 height 41
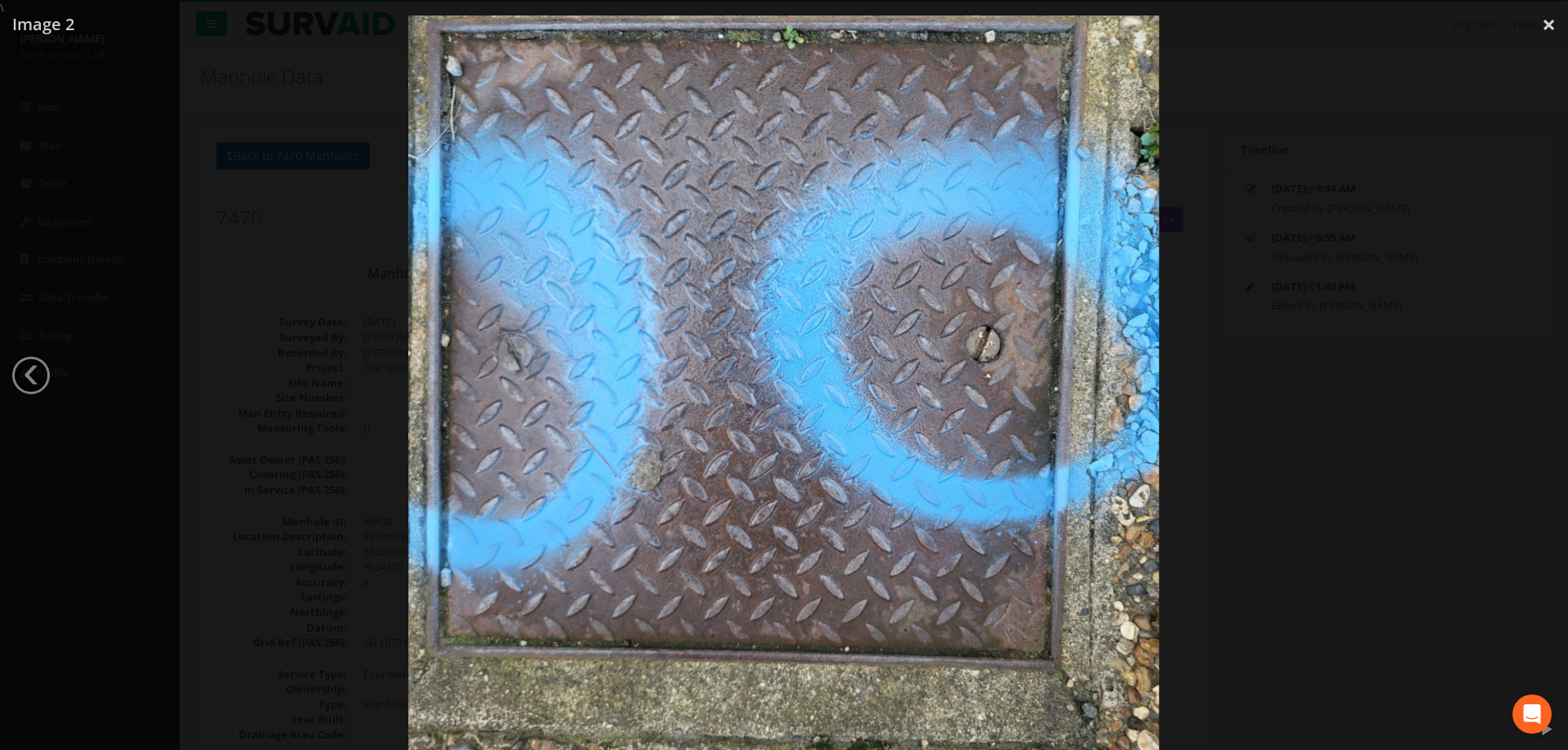
click at [1299, 301] on div at bounding box center [784, 390] width 1568 height 750
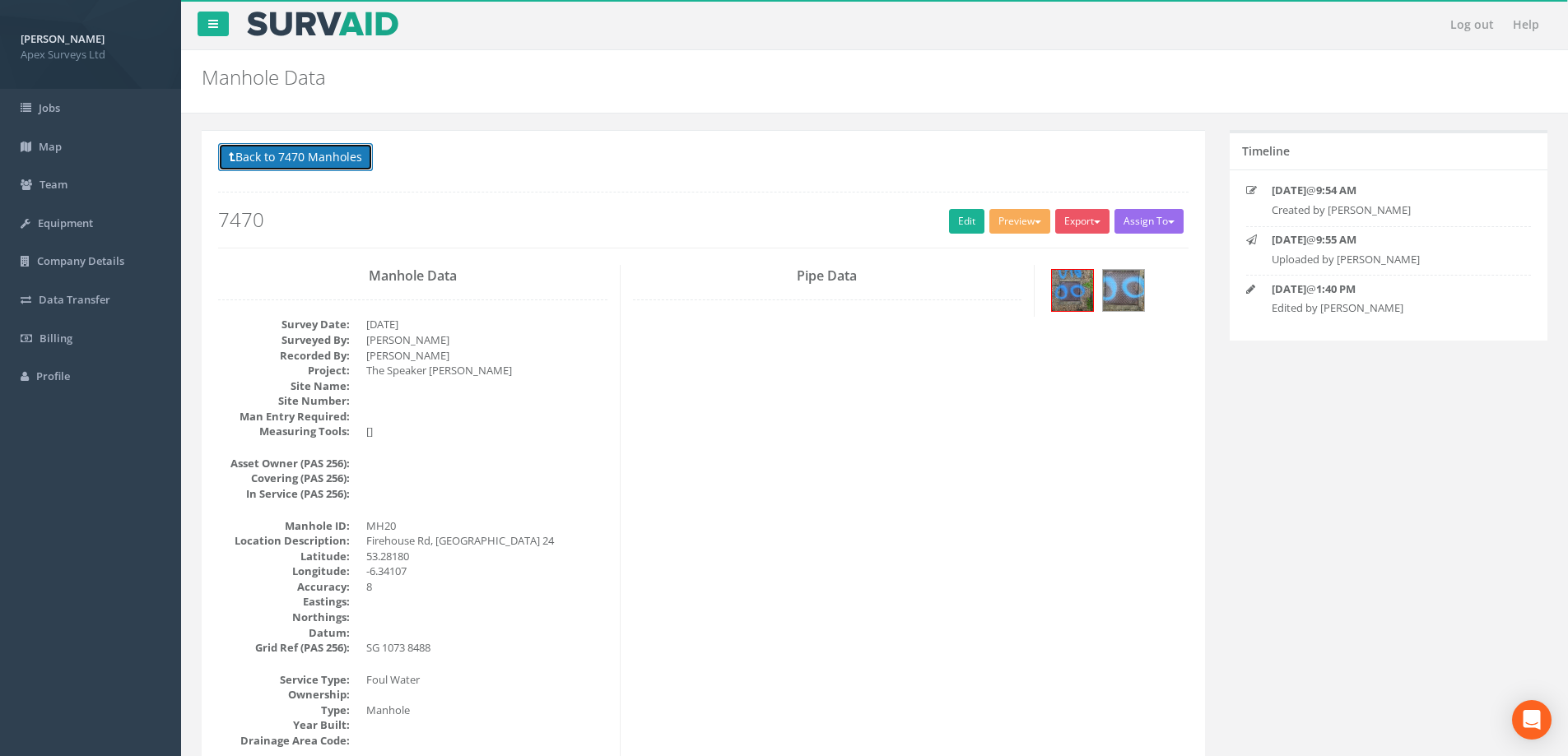
click at [301, 159] on button "Back to 7470 Manholes" at bounding box center [295, 156] width 155 height 28
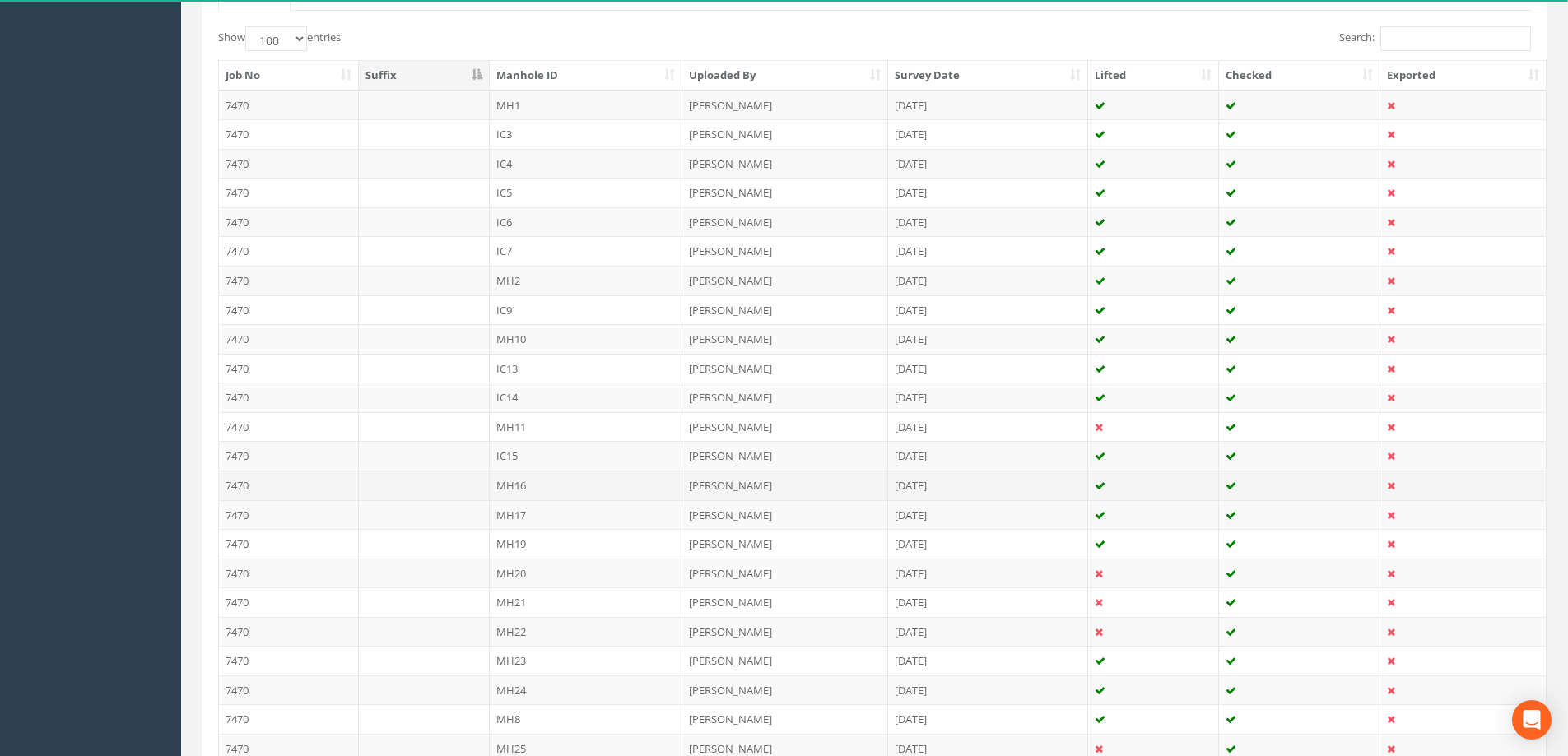
scroll to position [576, 0]
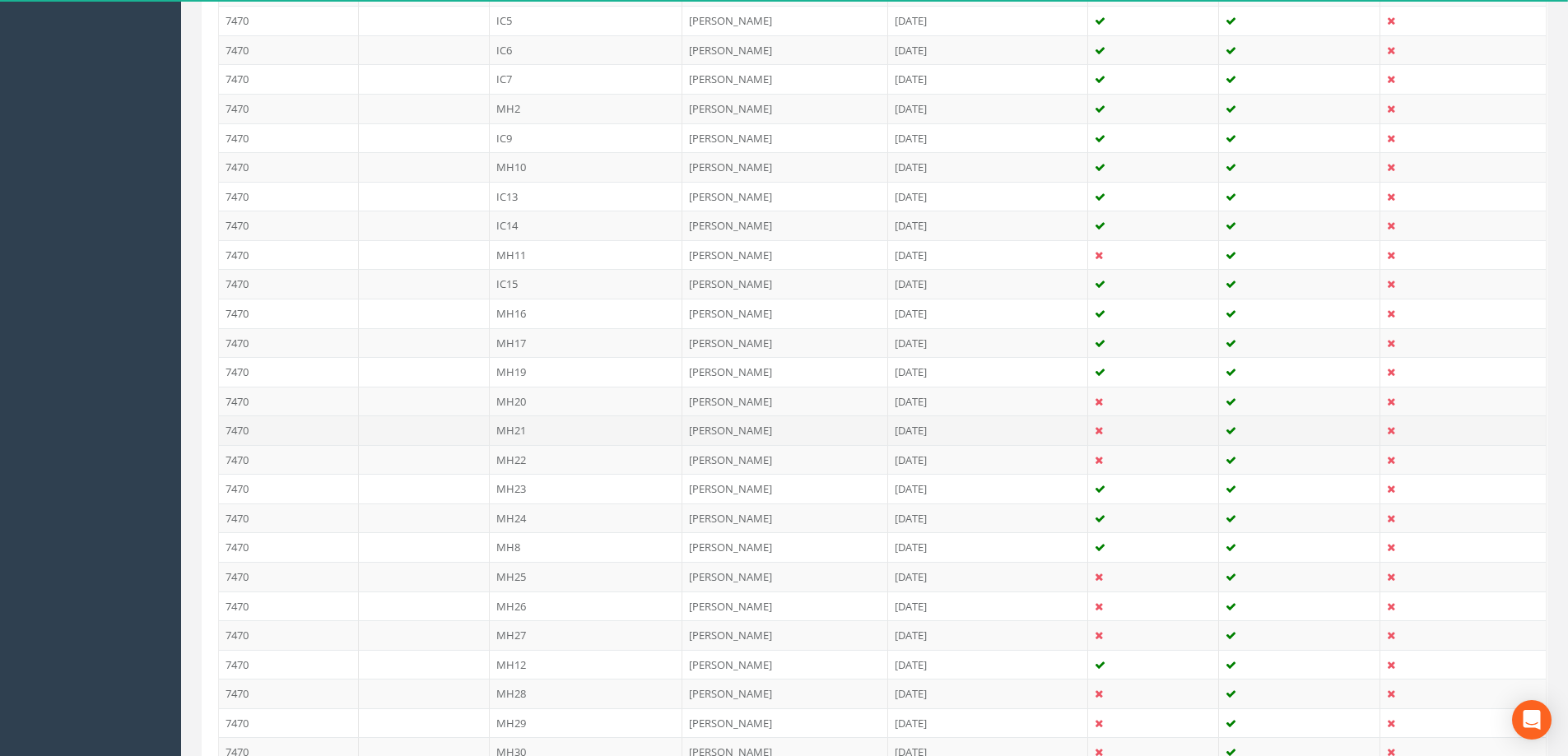
click at [519, 430] on td "MH21" at bounding box center [586, 430] width 194 height 30
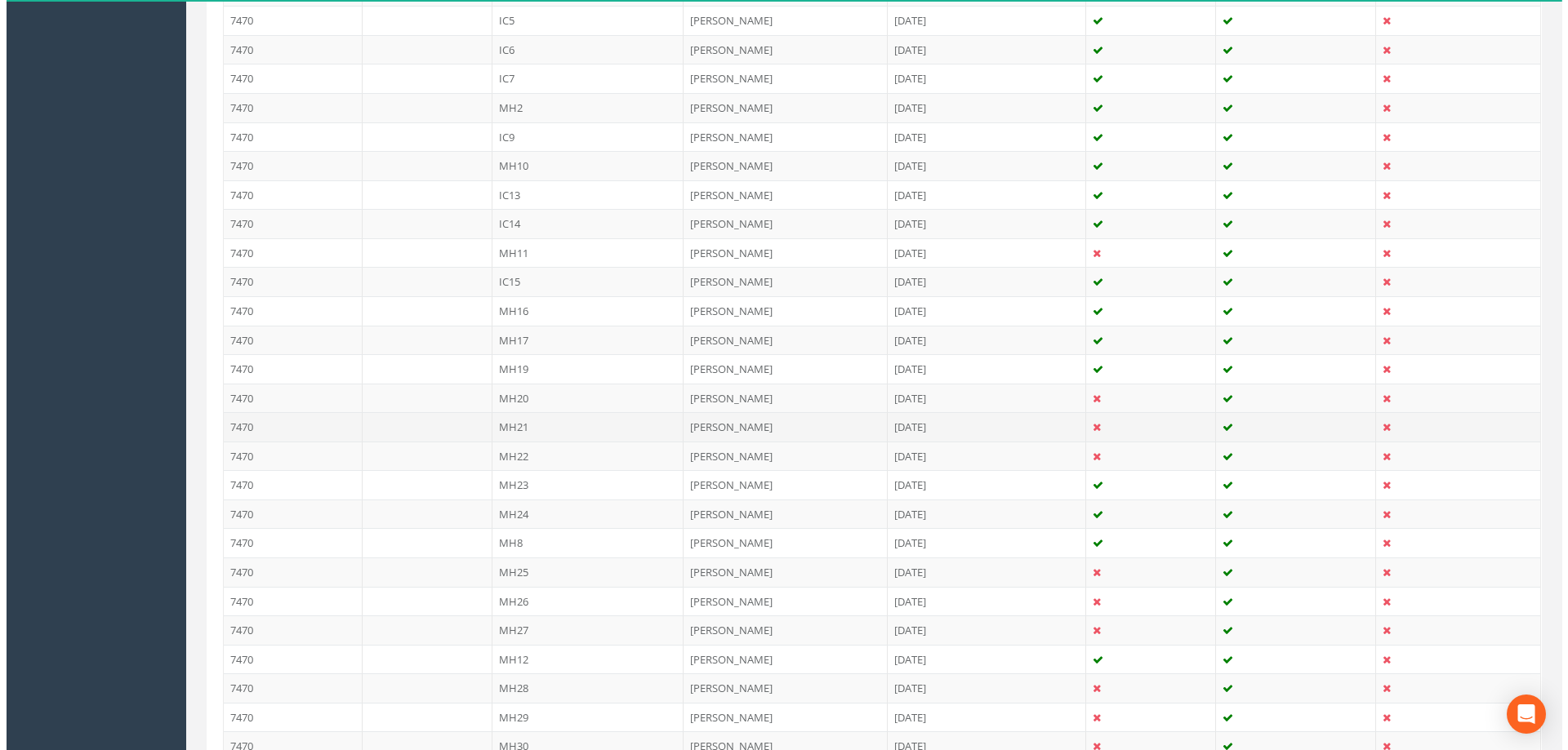
scroll to position [0, 0]
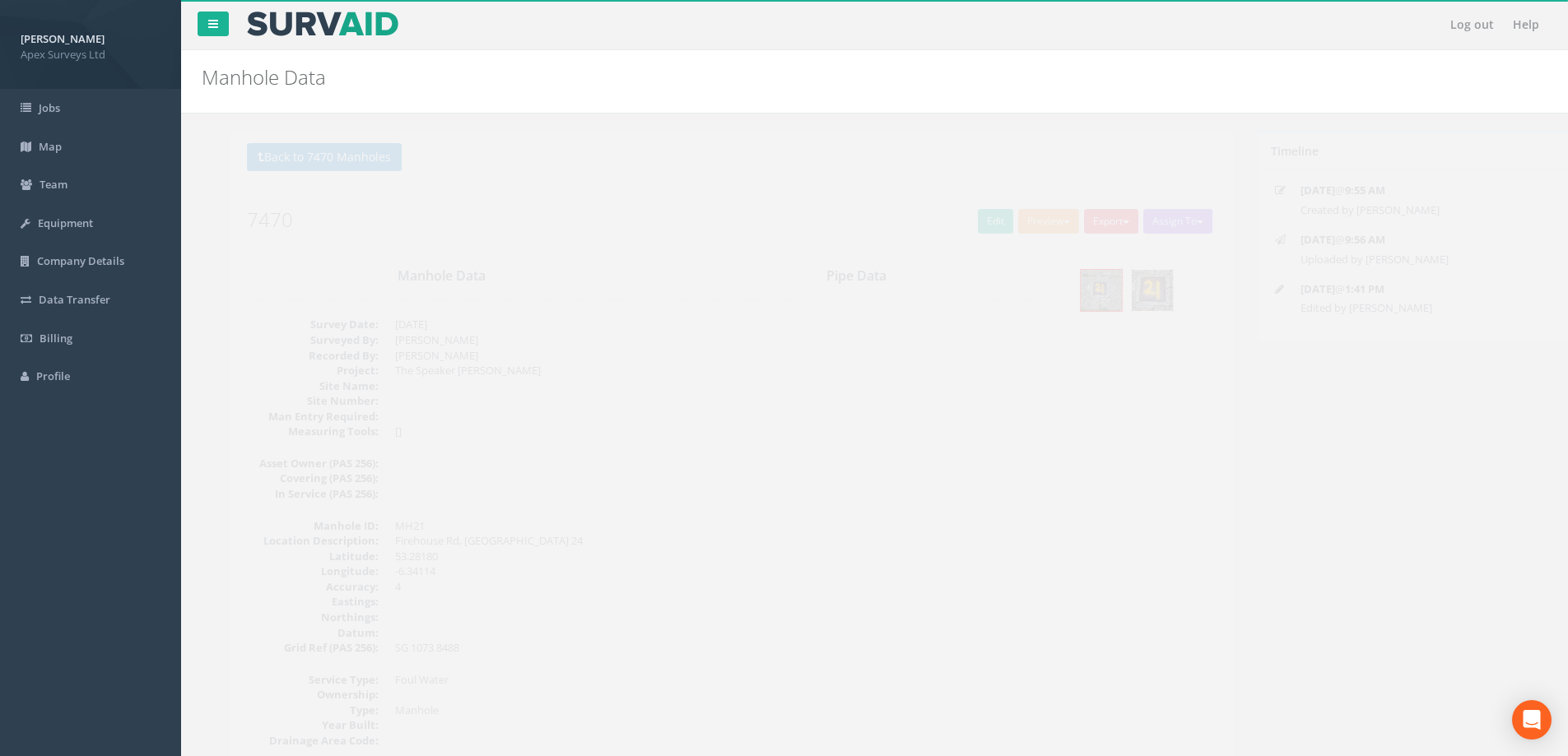
click at [1120, 286] on img at bounding box center [1123, 290] width 41 height 41
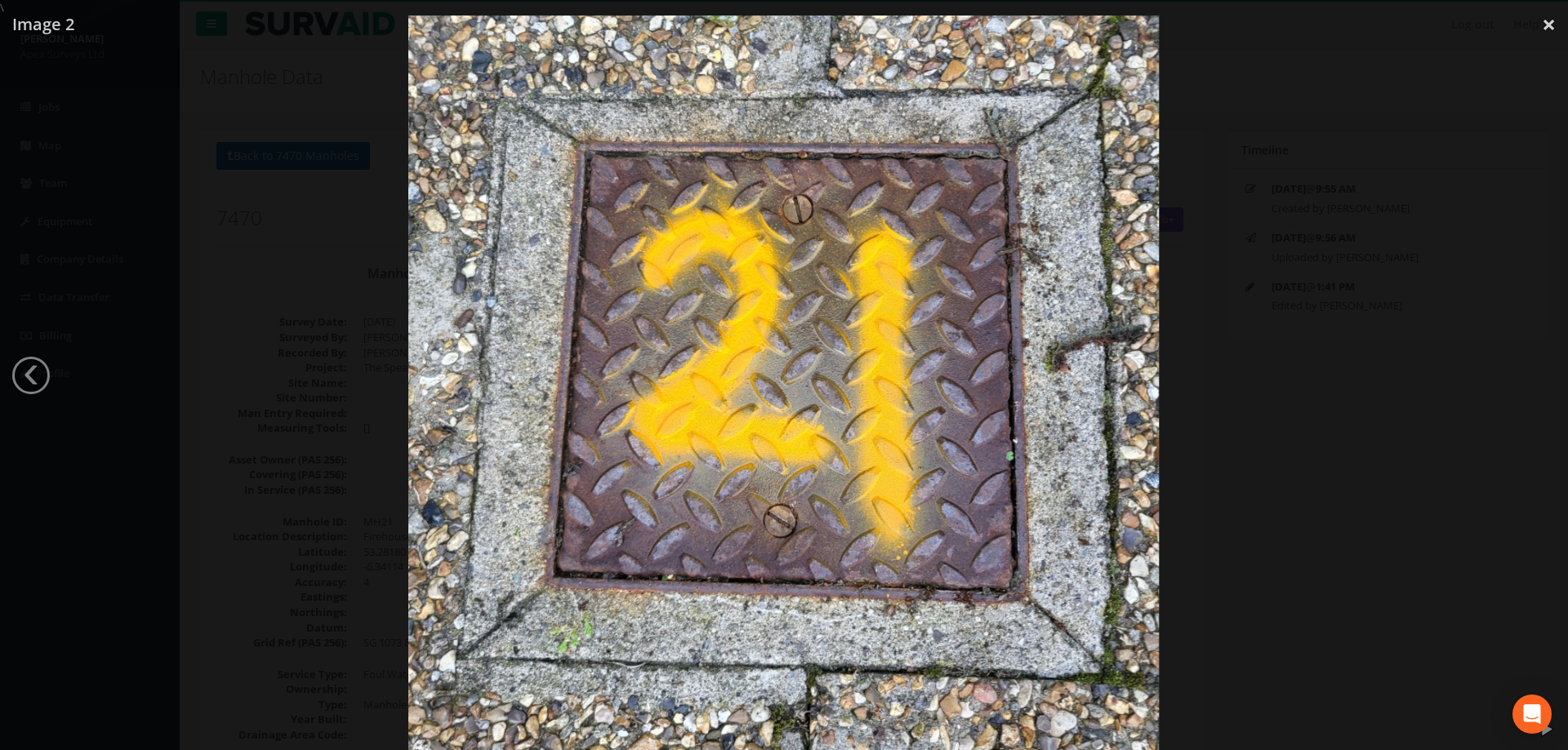
click at [1289, 309] on div at bounding box center [784, 390] width 1568 height 750
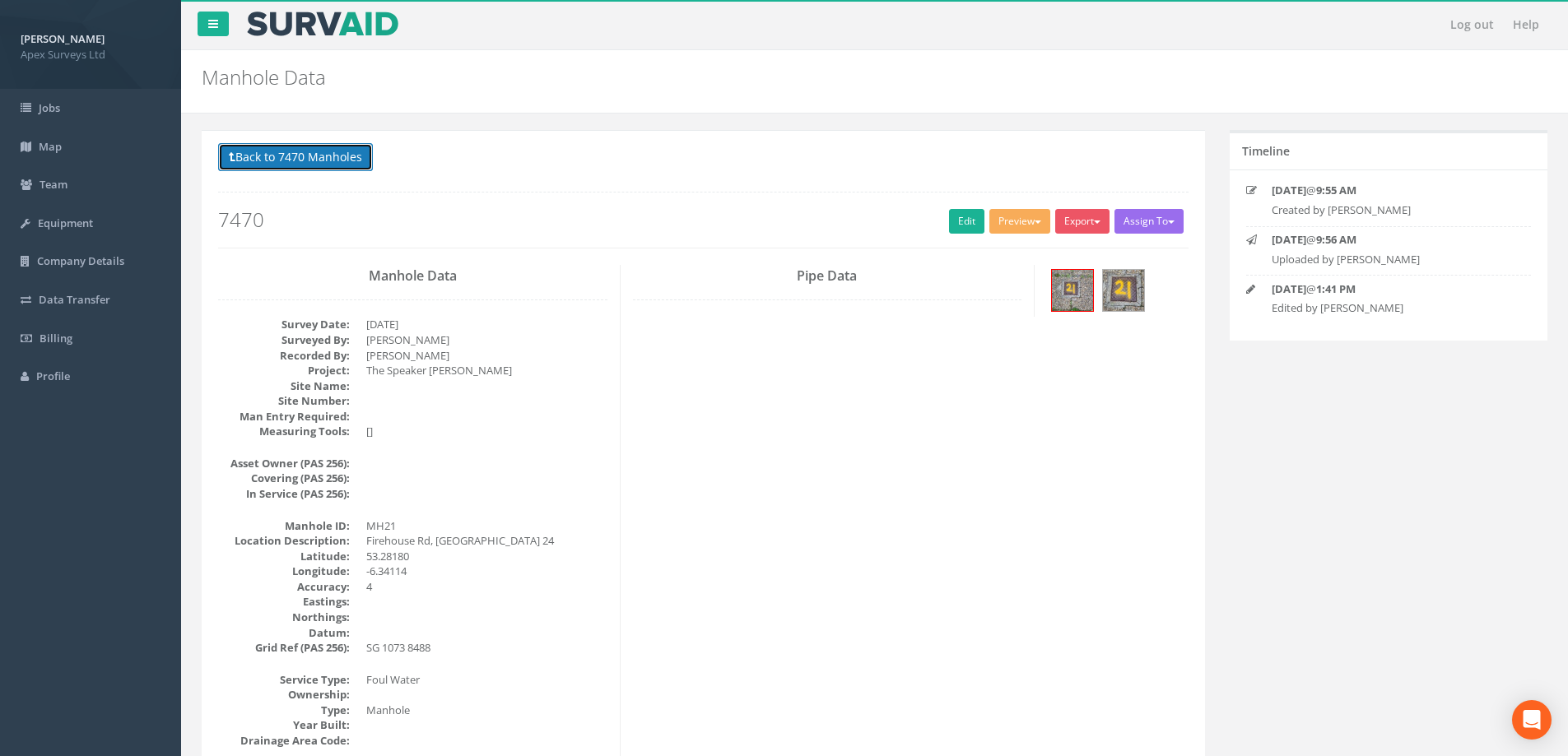
click at [263, 162] on button "Back to 7470 Manholes" at bounding box center [295, 156] width 155 height 28
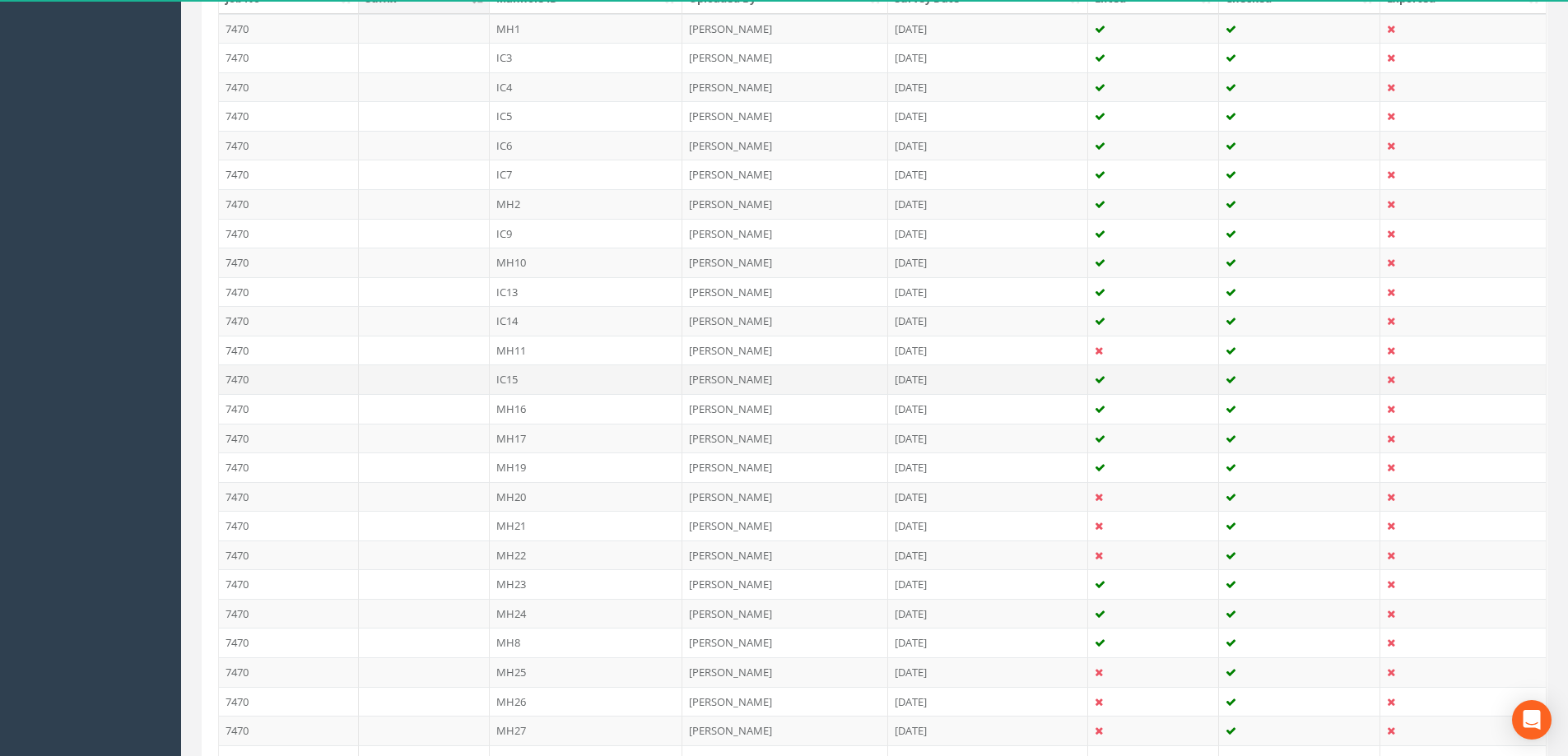
scroll to position [494, 0]
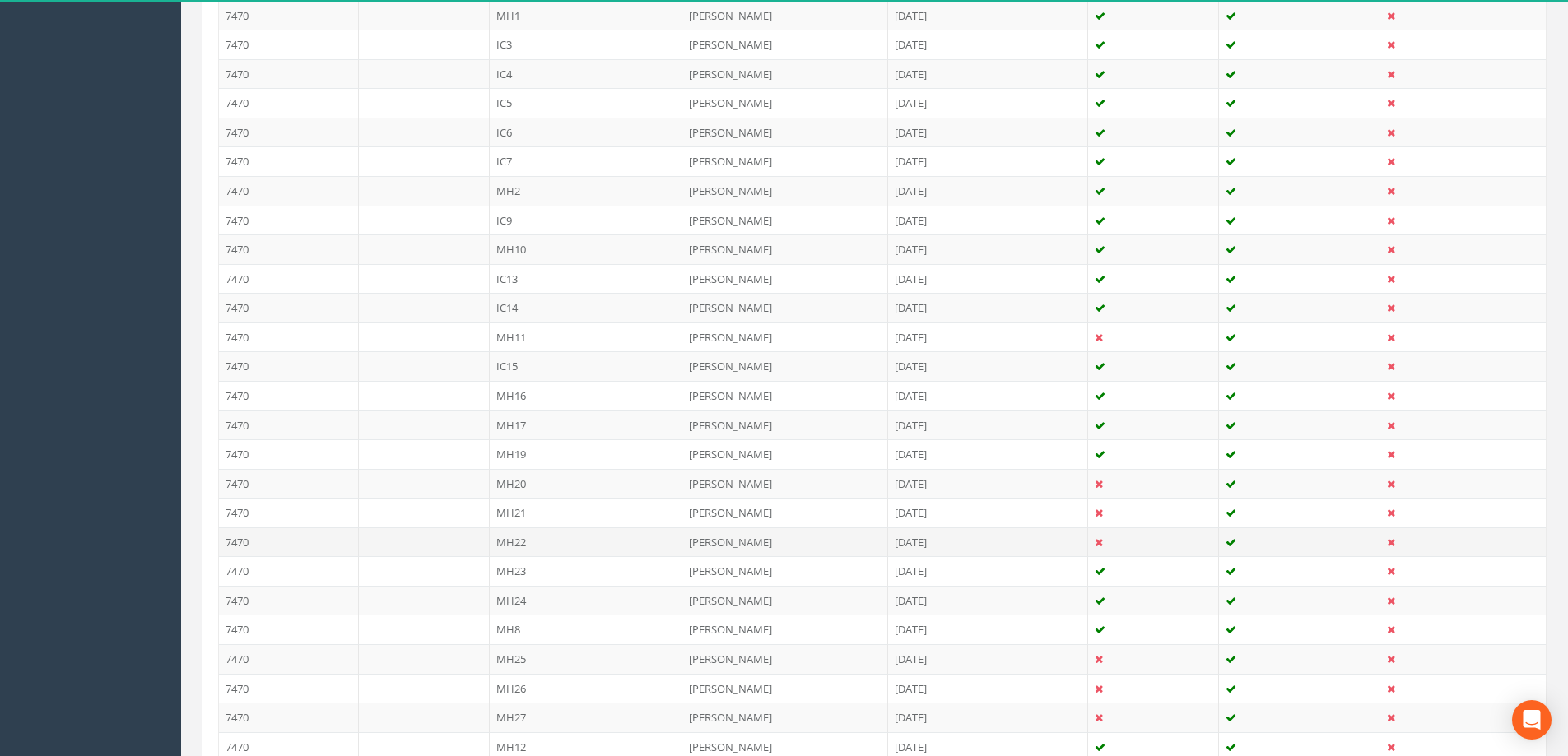
click at [520, 541] on td "MH22" at bounding box center [586, 541] width 194 height 30
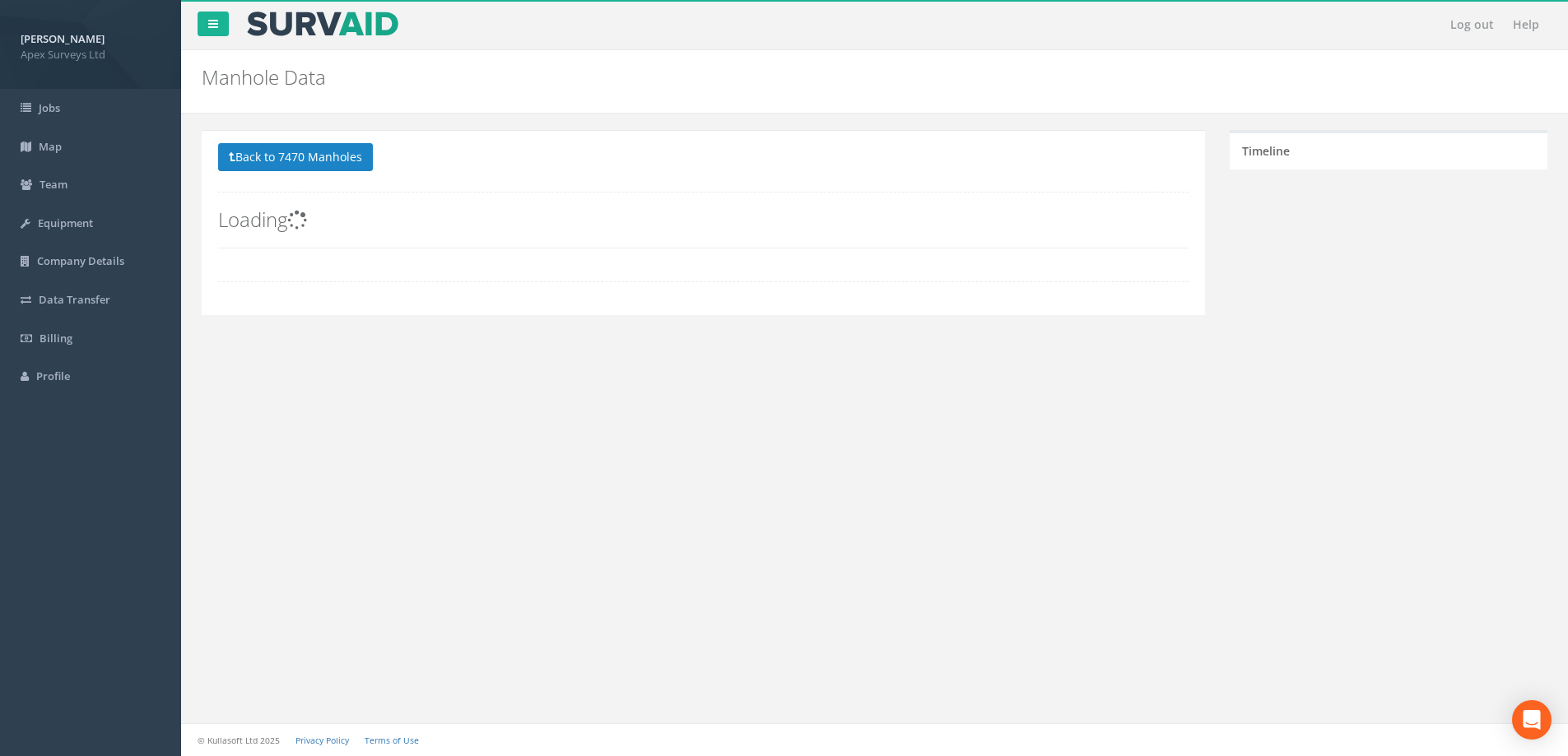
scroll to position [0, 0]
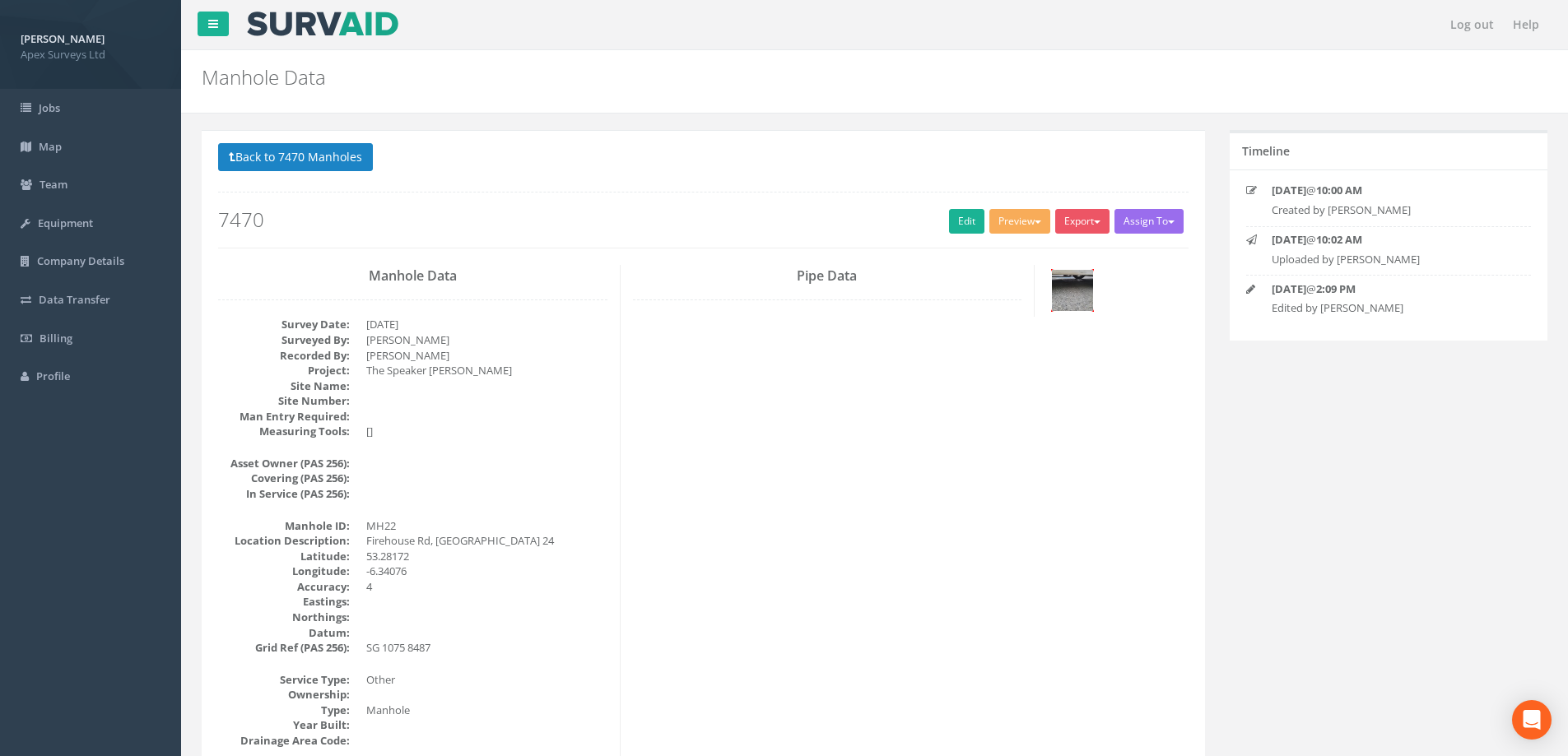
click at [1069, 292] on img at bounding box center [1072, 290] width 41 height 41
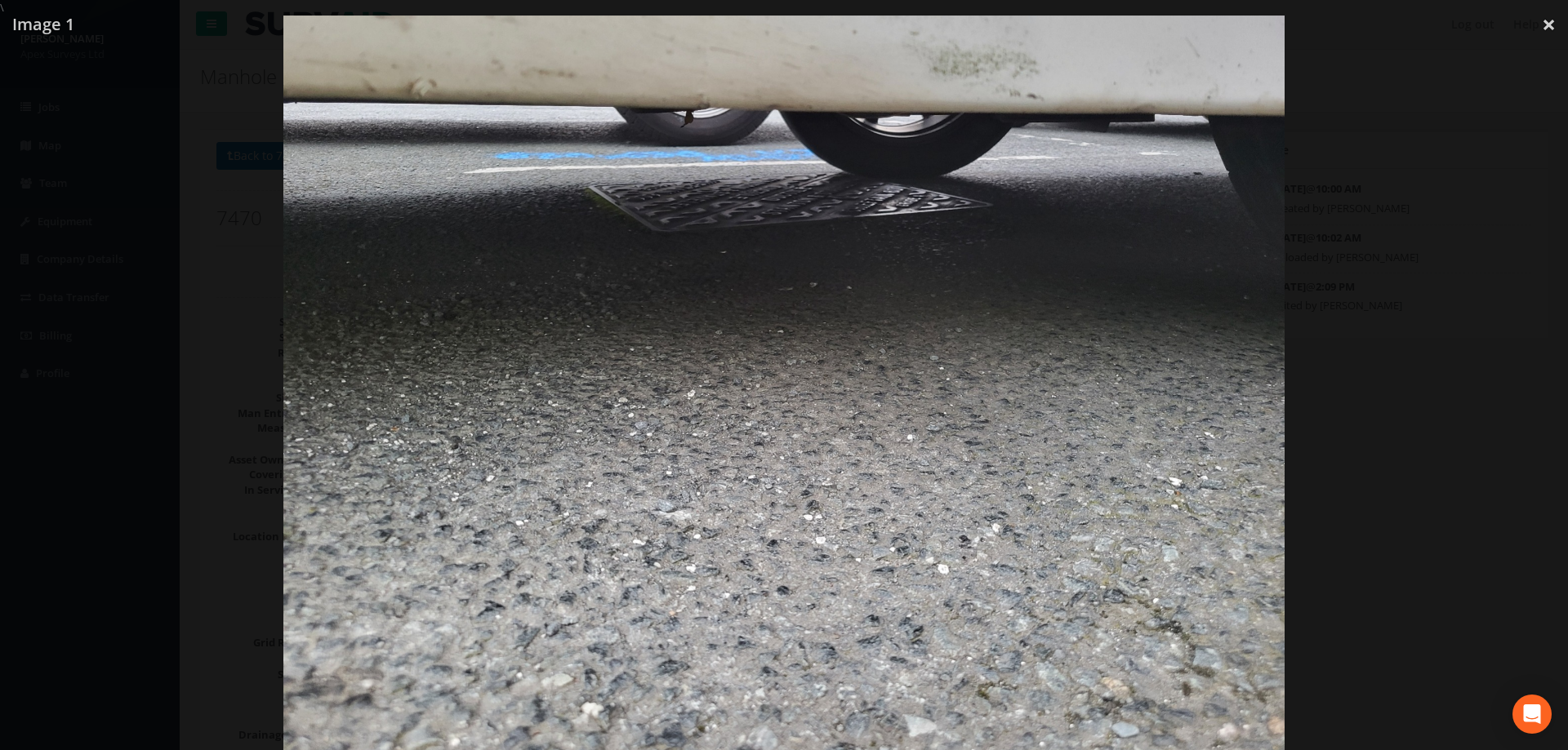
click at [240, 221] on div at bounding box center [784, 390] width 1568 height 750
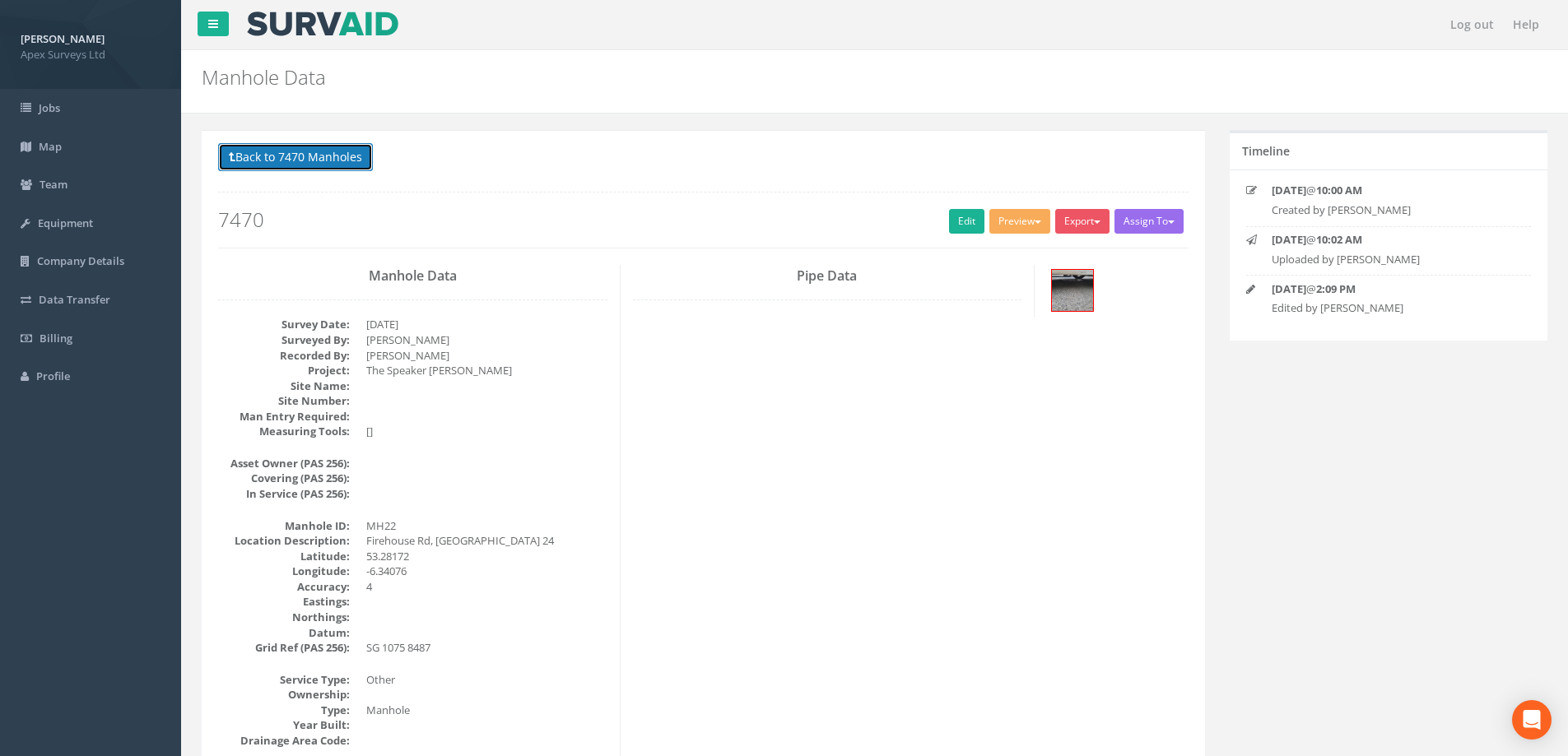
click at [322, 157] on button "Back to 7470 Manholes" at bounding box center [295, 156] width 155 height 28
